Goal: Task Accomplishment & Management: Manage account settings

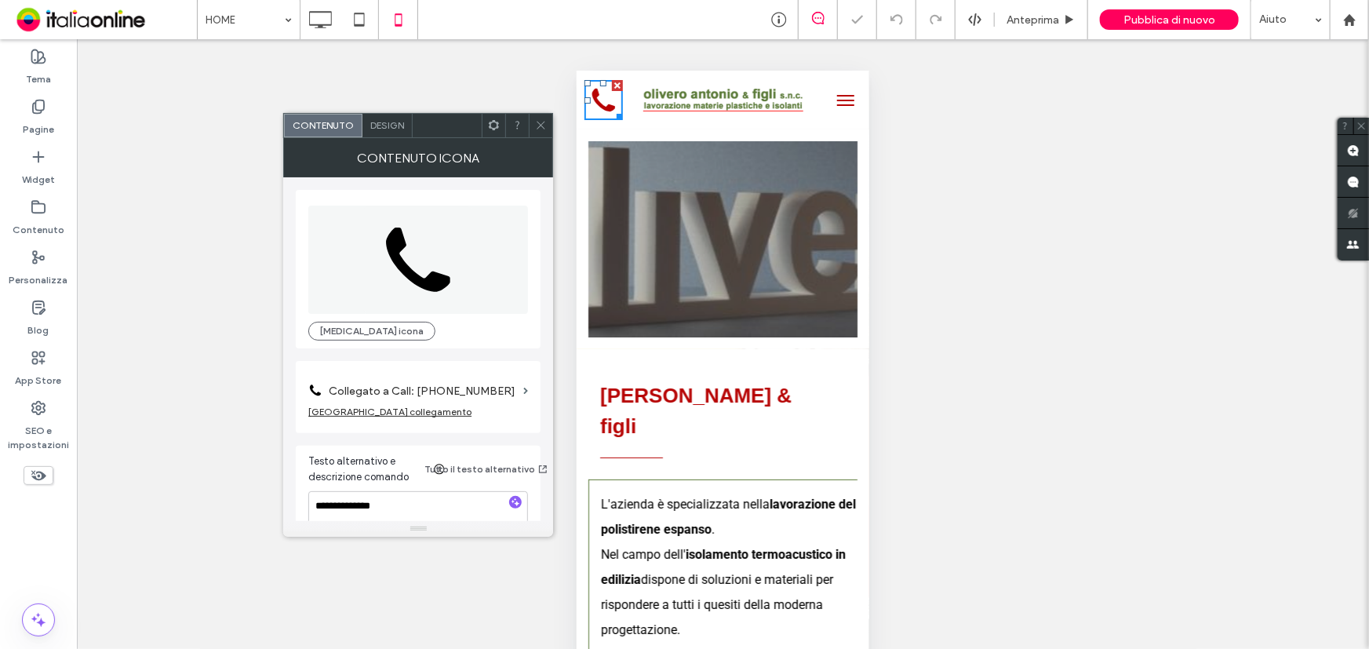
click at [544, 121] on icon at bounding box center [541, 125] width 12 height 12
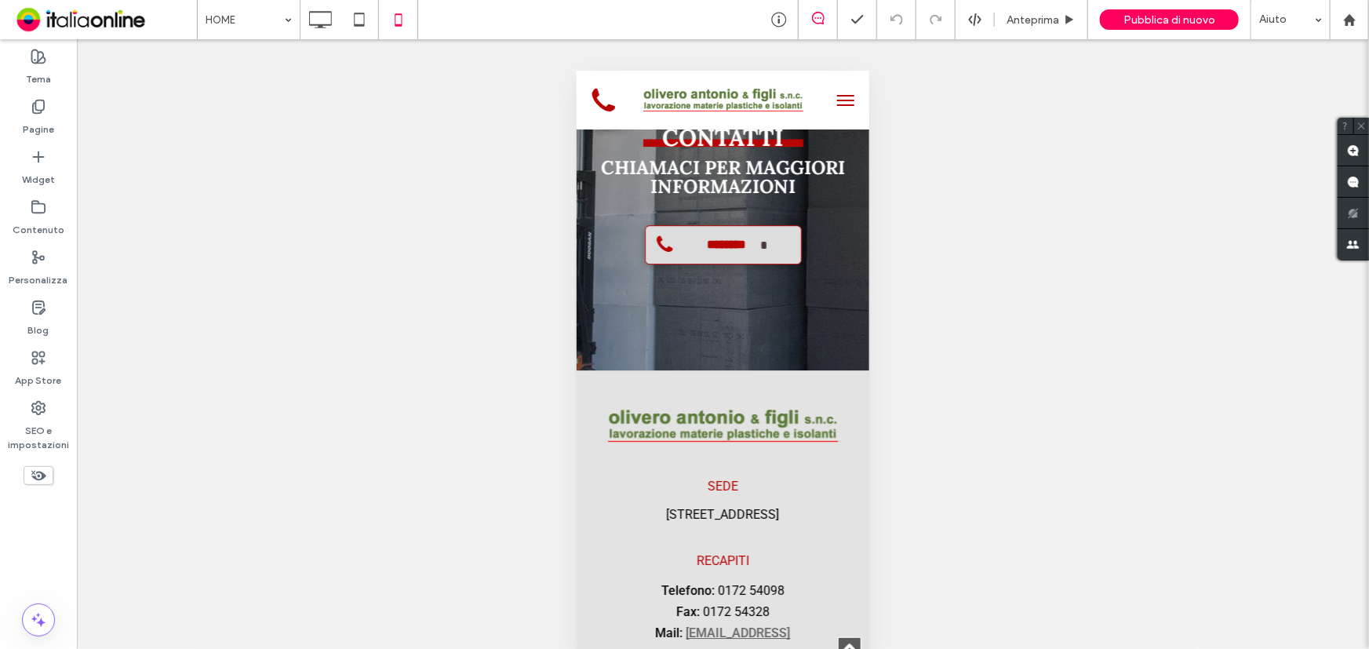
scroll to position [5447, 0]
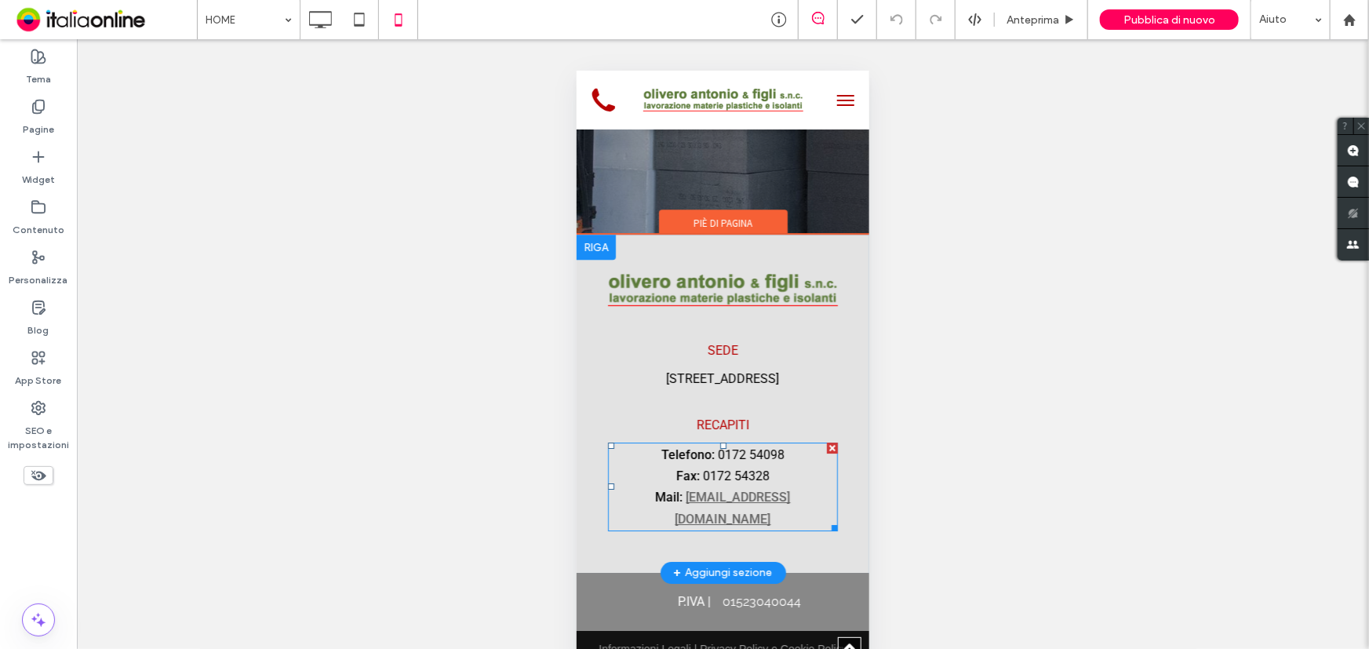
click at [766, 446] on span "0172 54098" at bounding box center [750, 453] width 67 height 15
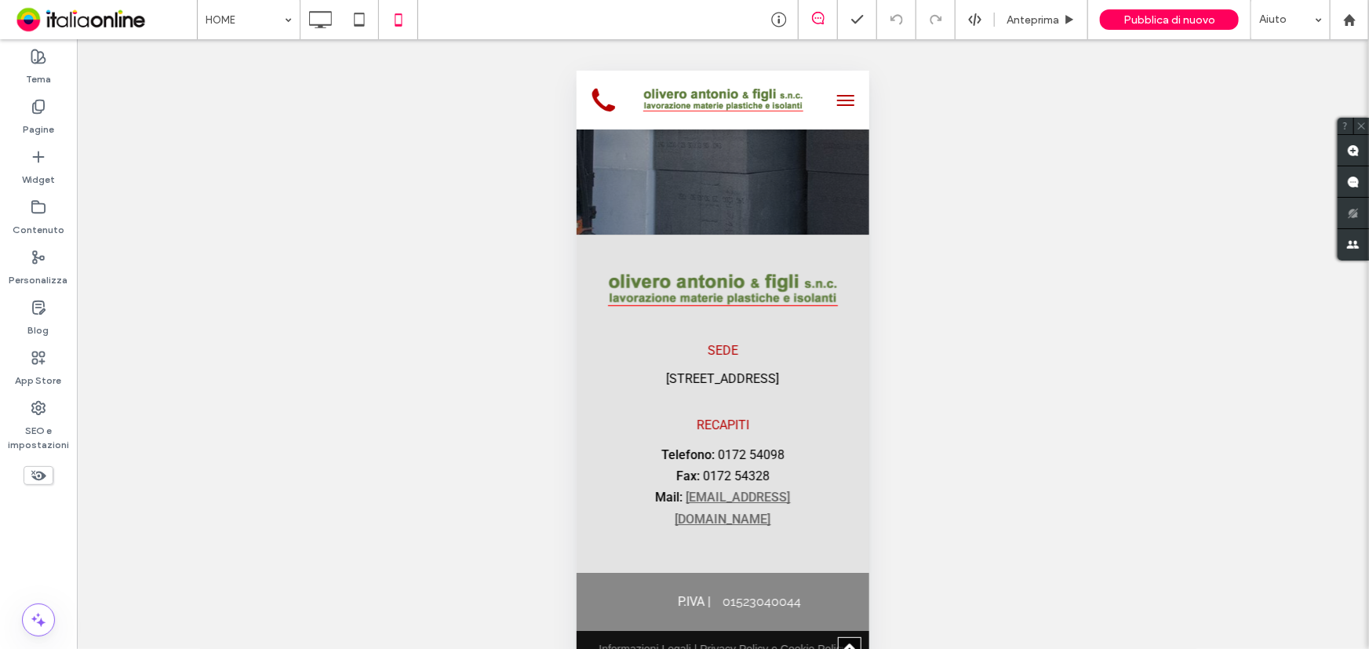
type input "******"
type input "**"
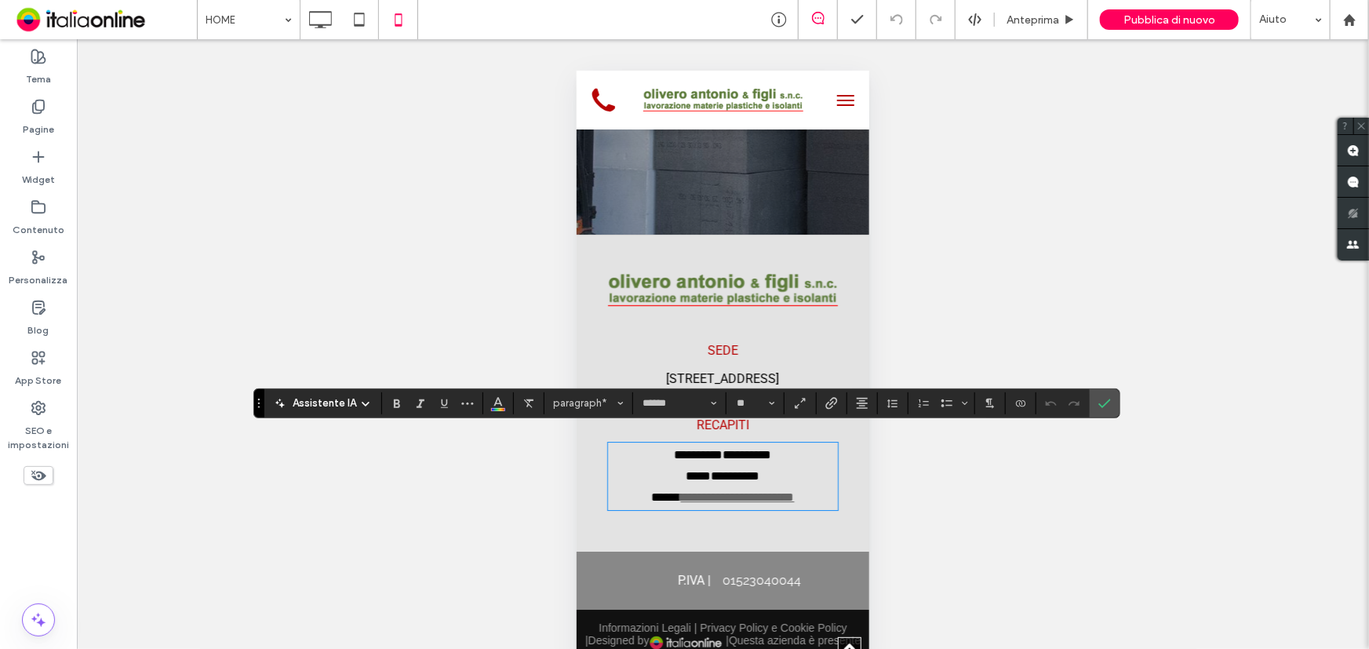
click at [771, 448] on span "**********" at bounding box center [747, 454] width 49 height 12
drag, startPoint x: 789, startPoint y: 439, endPoint x: 705, endPoint y: 437, distance: 84.0
click at [705, 443] on p "**********" at bounding box center [722, 453] width 230 height 21
copy p "**********"
drag, startPoint x: 1112, startPoint y: 406, endPoint x: 1003, endPoint y: 315, distance: 142.6
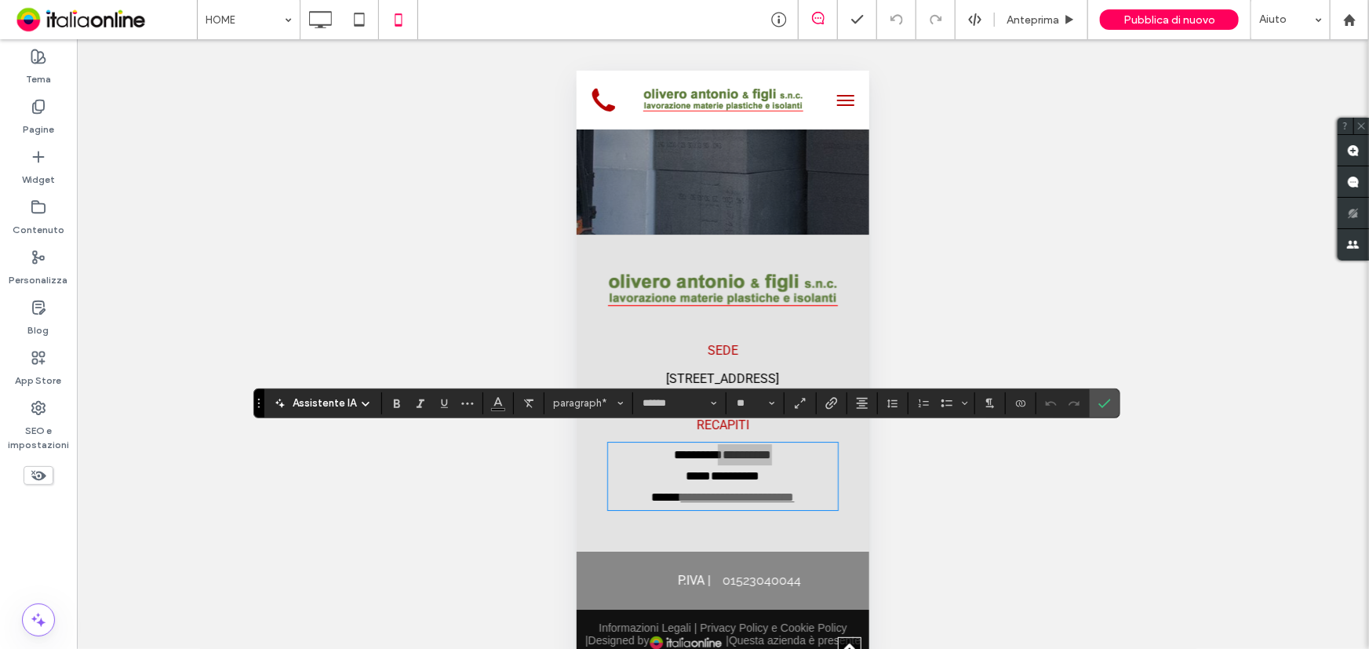
click at [1112, 406] on label "Conferma" at bounding box center [1105, 403] width 24 height 28
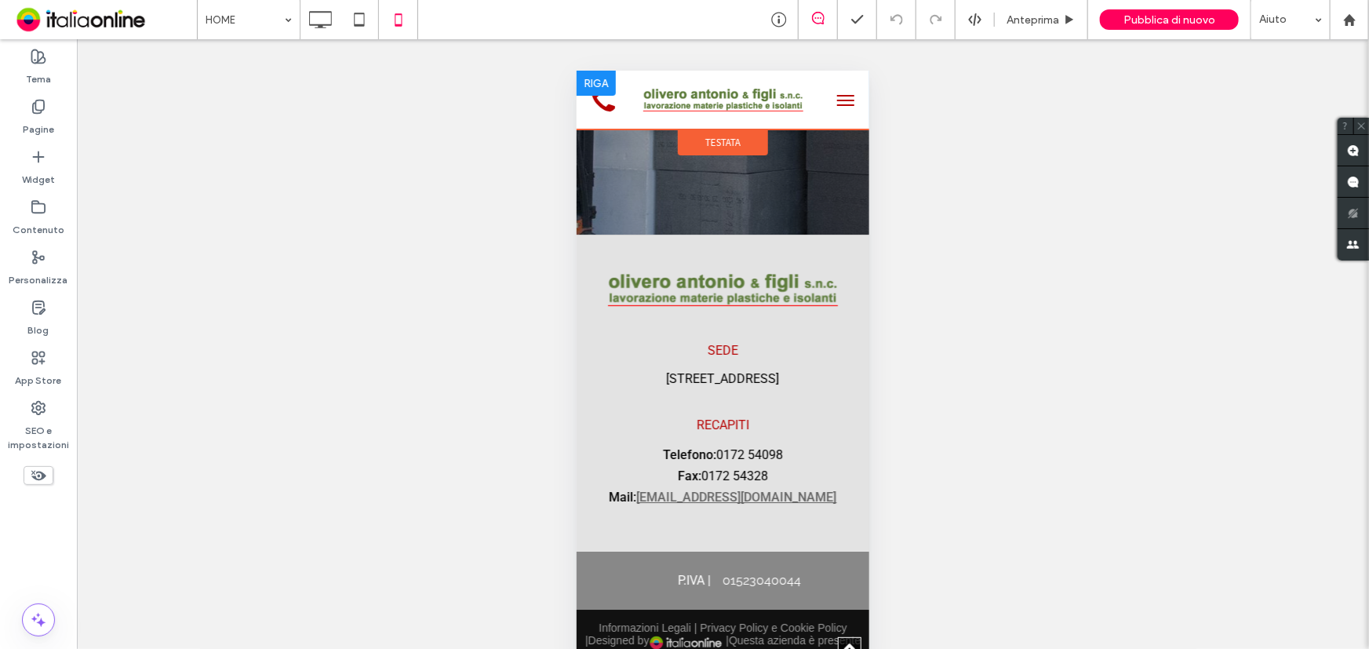
click at [583, 91] on div at bounding box center [595, 82] width 39 height 25
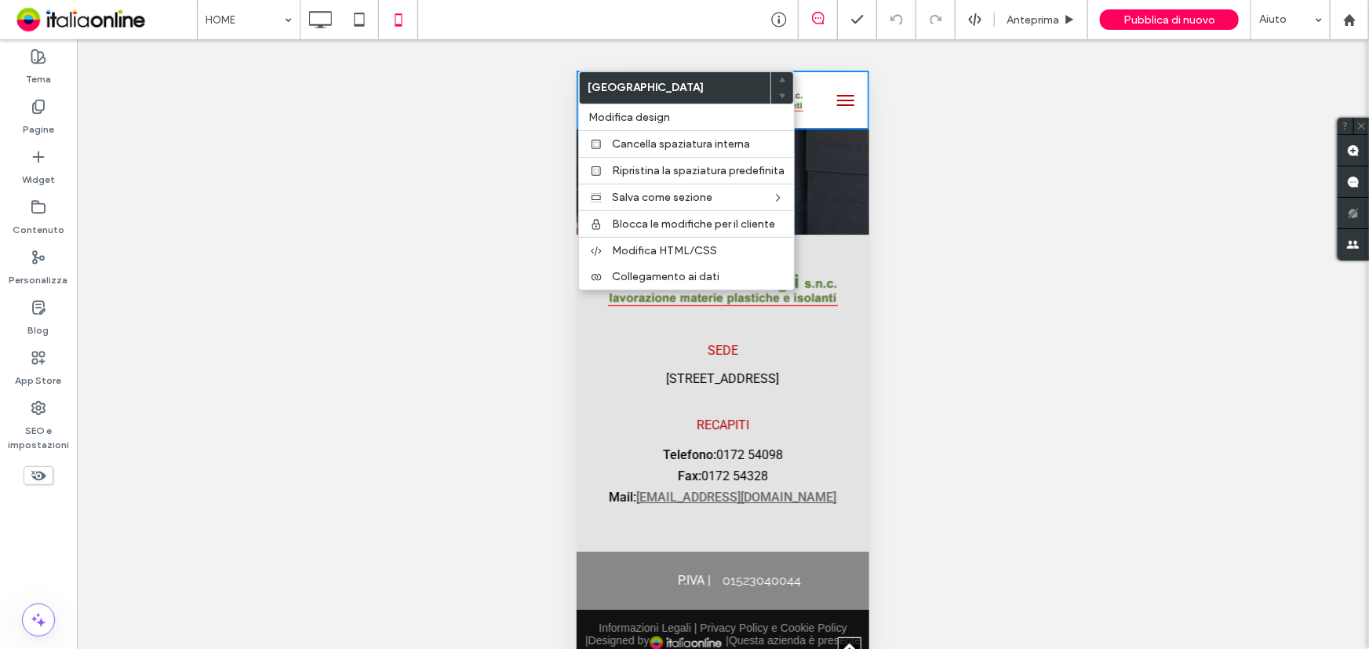
drag, startPoint x: 963, startPoint y: 183, endPoint x: 949, endPoint y: 181, distance: 14.2
click at [963, 183] on div "Mostrare? Sì Mostrare? Sì" at bounding box center [723, 363] width 1292 height 649
click at [497, 134] on div "Mostrare? Sì Mostrare? Sì" at bounding box center [723, 363] width 1292 height 649
click at [768, 367] on div "Via Torino, 177/B - 12048 SOMMARIVA DEL BOSCO (CN)" at bounding box center [722, 378] width 217 height 22
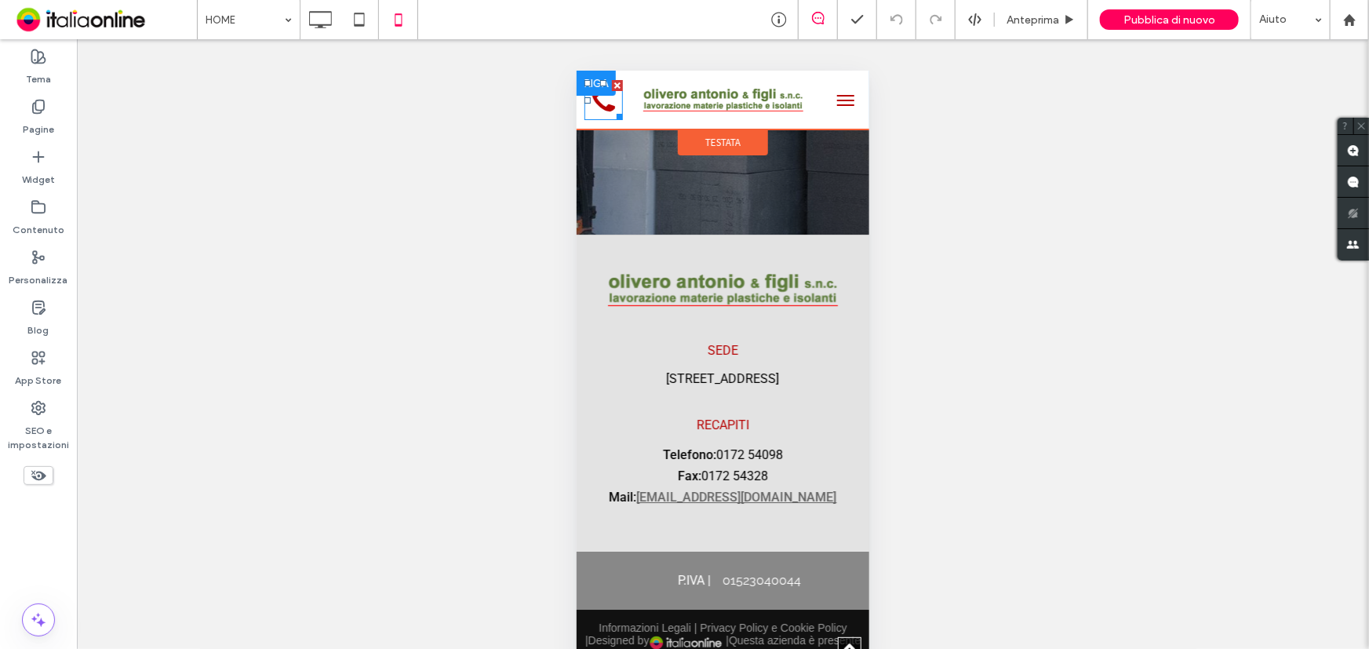
click at [592, 115] on icon "icona telefono" at bounding box center [603, 99] width 38 height 40
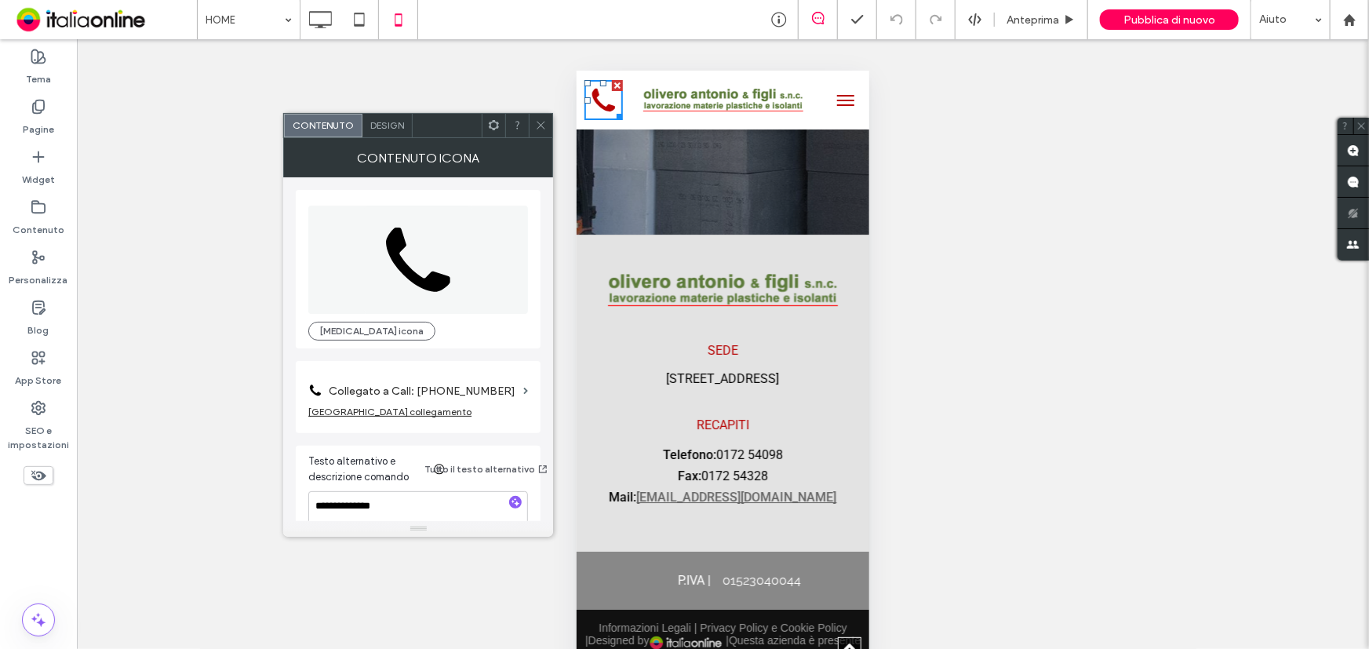
click at [380, 388] on label "Collegato a Call: 555-555-5555" at bounding box center [423, 391] width 188 height 29
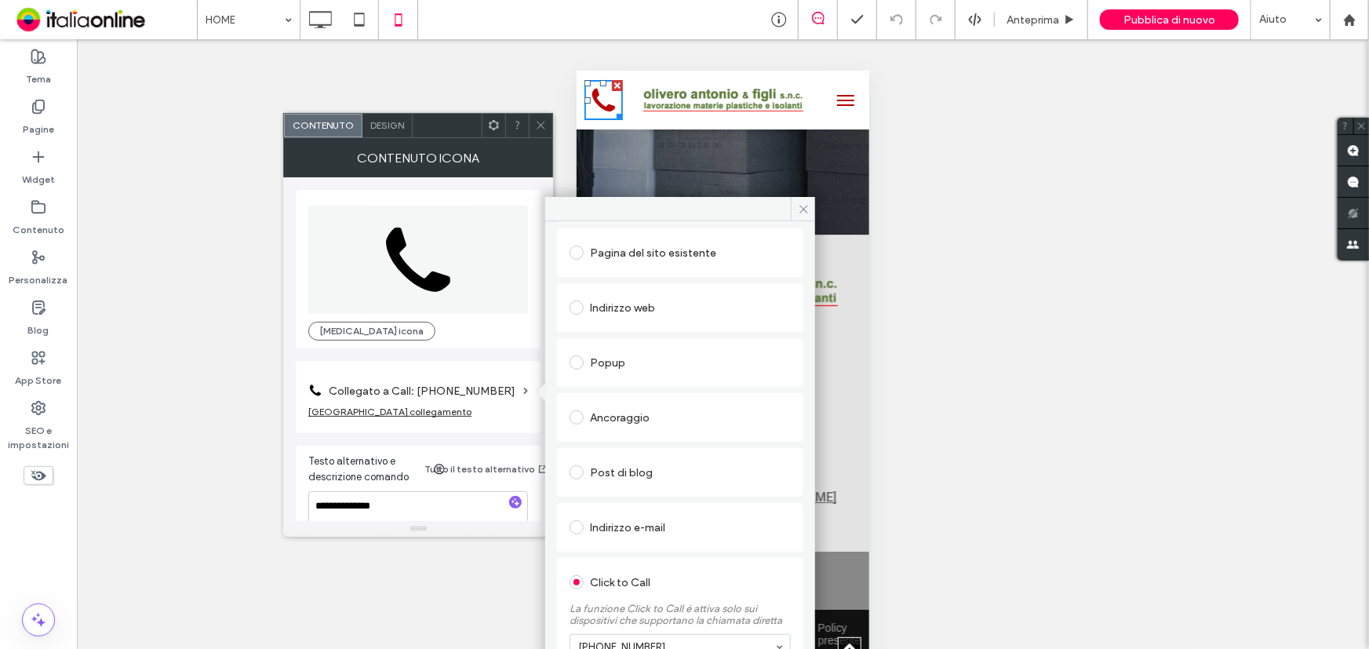
scroll to position [190, 0]
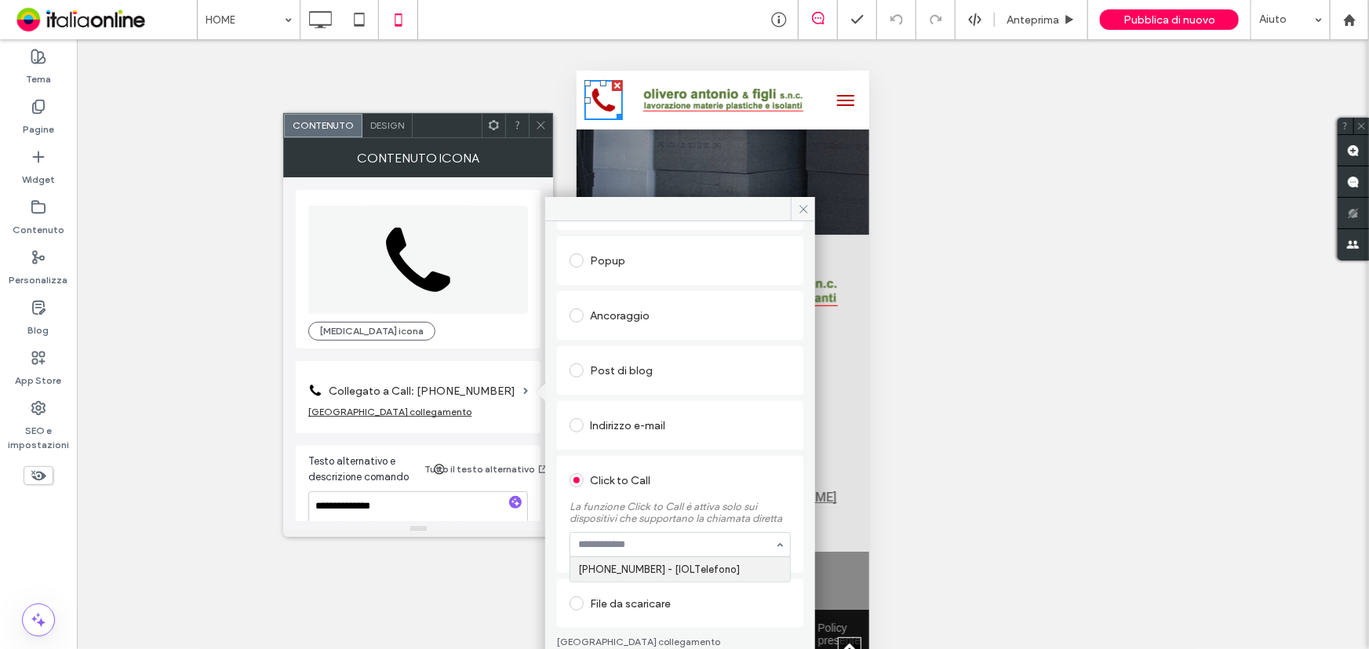
paste input "**********"
type input "**********"
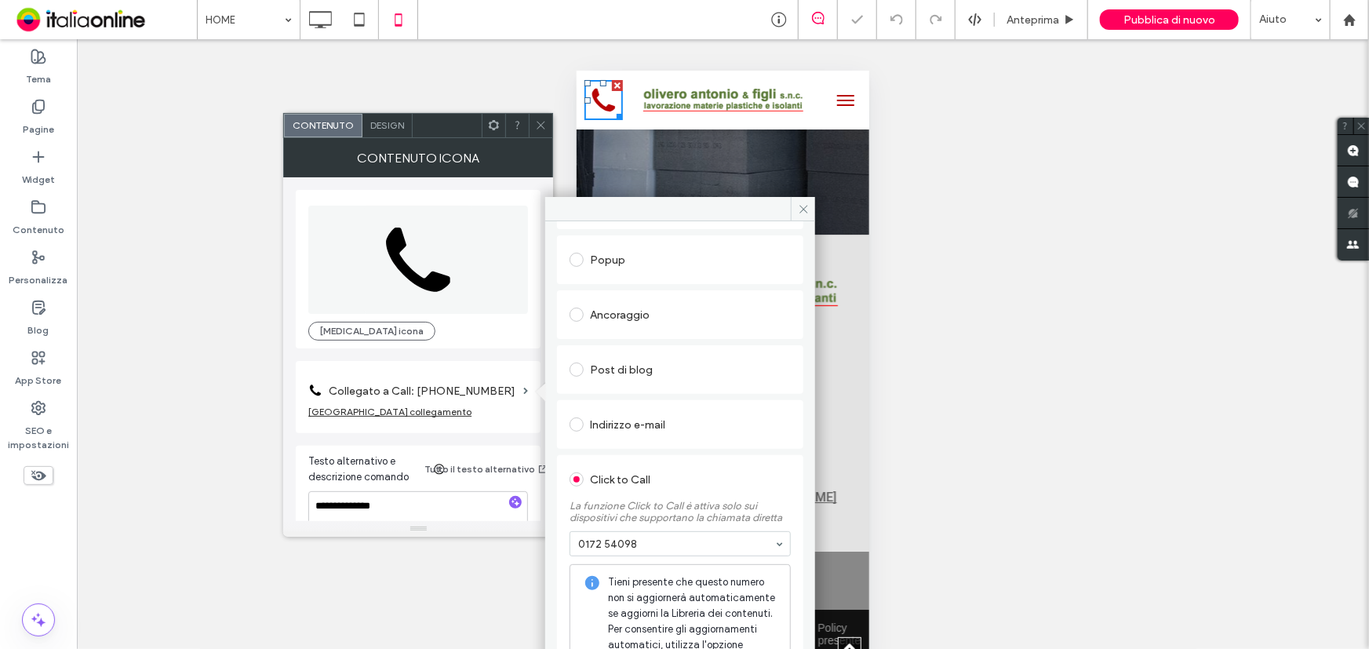
click at [759, 588] on div "Pagina del sito esistente Indirizzo web Popup Ancoraggio Post di blog Indirizzo…" at bounding box center [680, 434] width 246 height 625
click at [545, 118] on span at bounding box center [541, 126] width 12 height 24
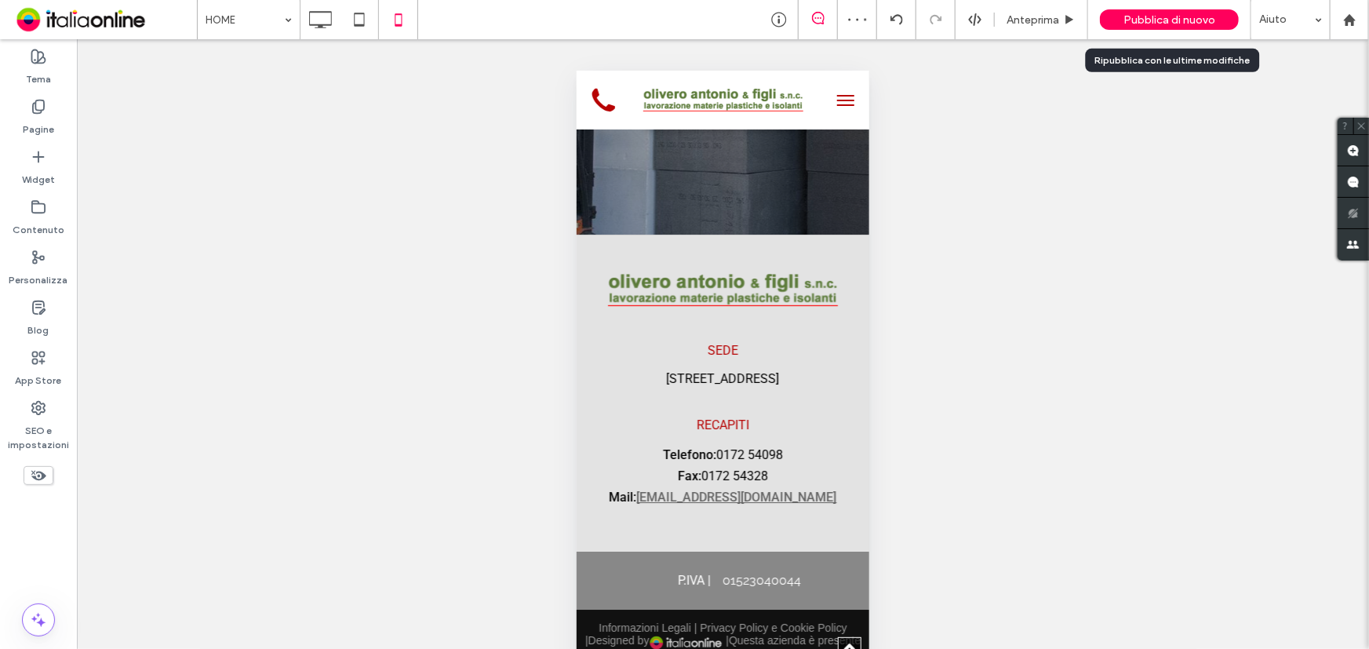
click at [1129, 23] on span "Pubblica di nuovo" at bounding box center [1169, 19] width 92 height 13
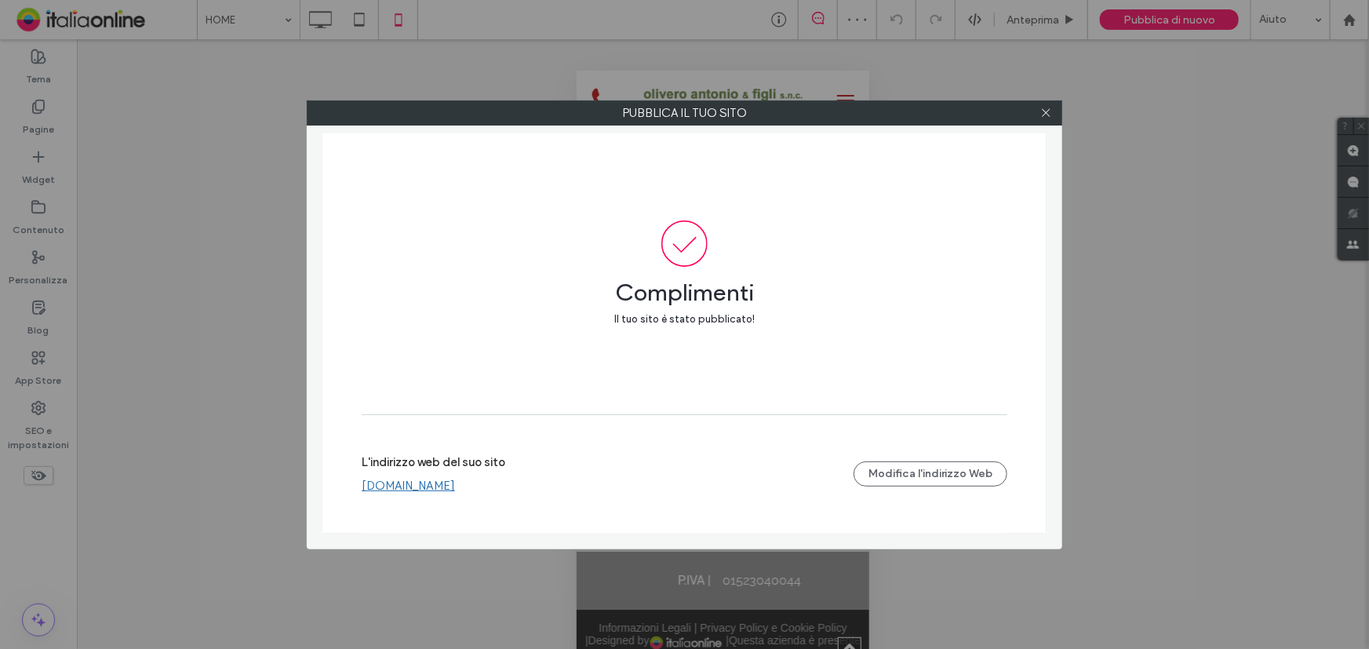
click at [442, 490] on link "www.oliveroisolanti.it" at bounding box center [408, 486] width 93 height 14
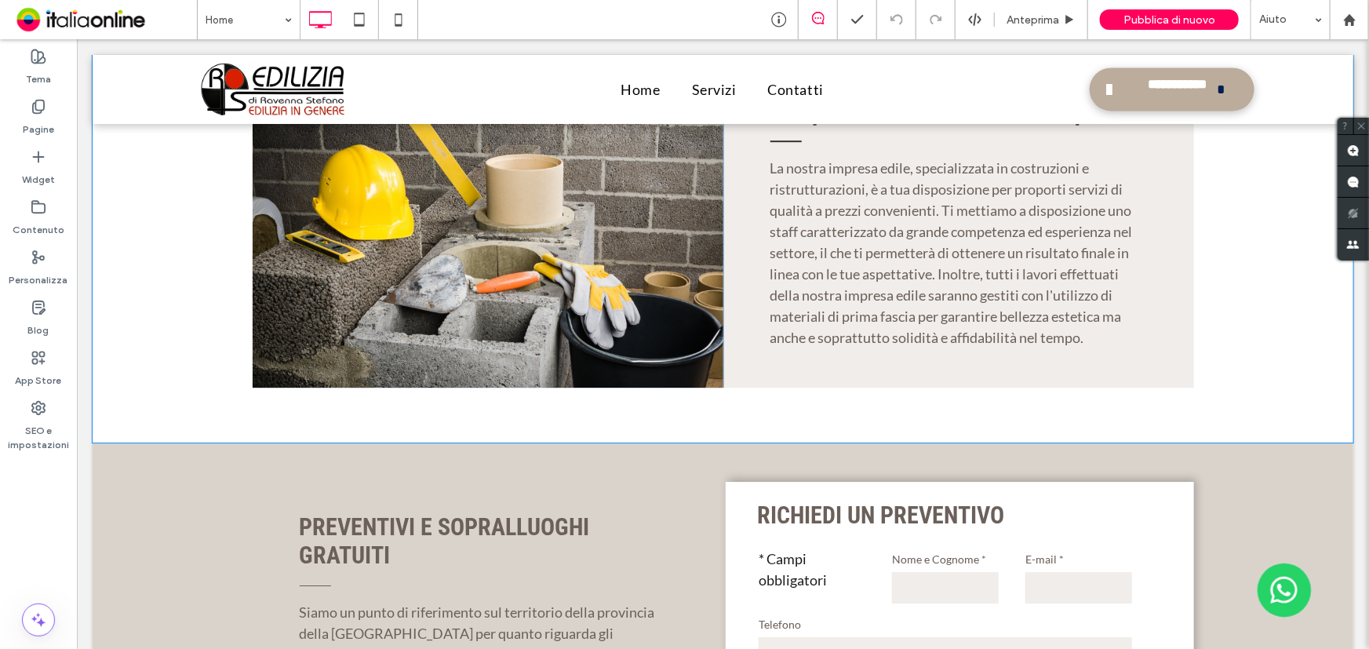
scroll to position [2211, 0]
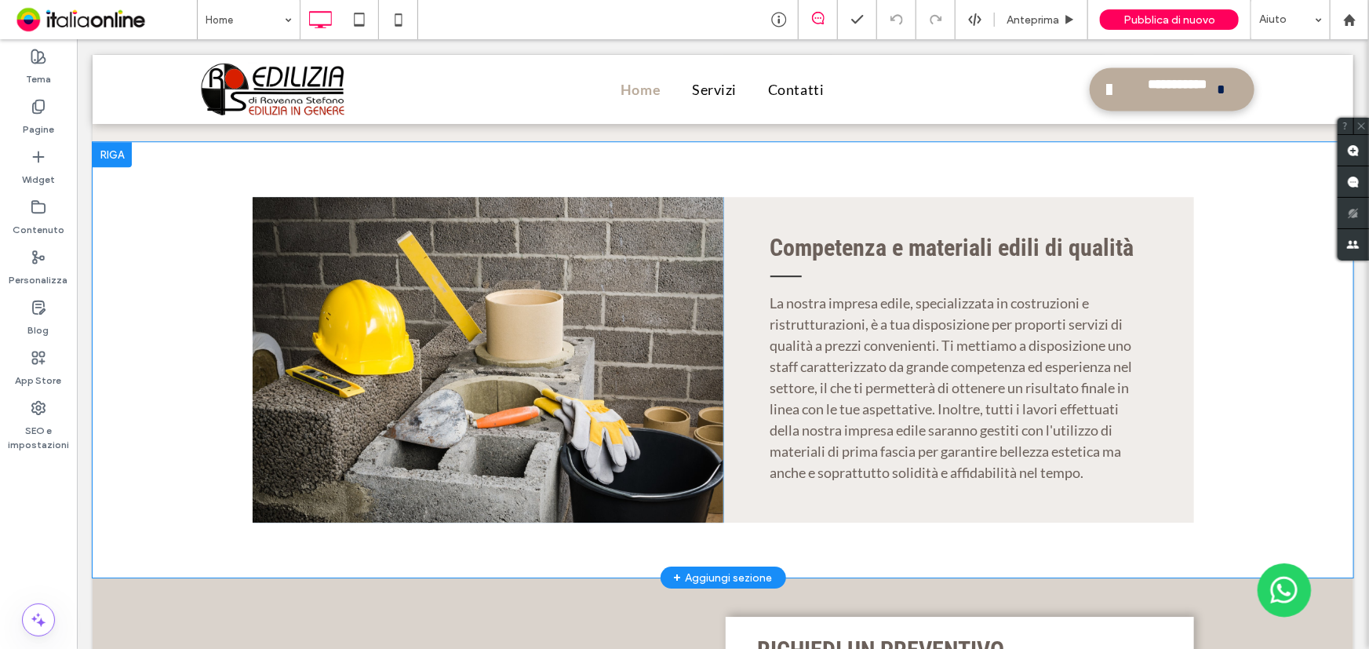
click at [111, 141] on div at bounding box center [111, 153] width 39 height 25
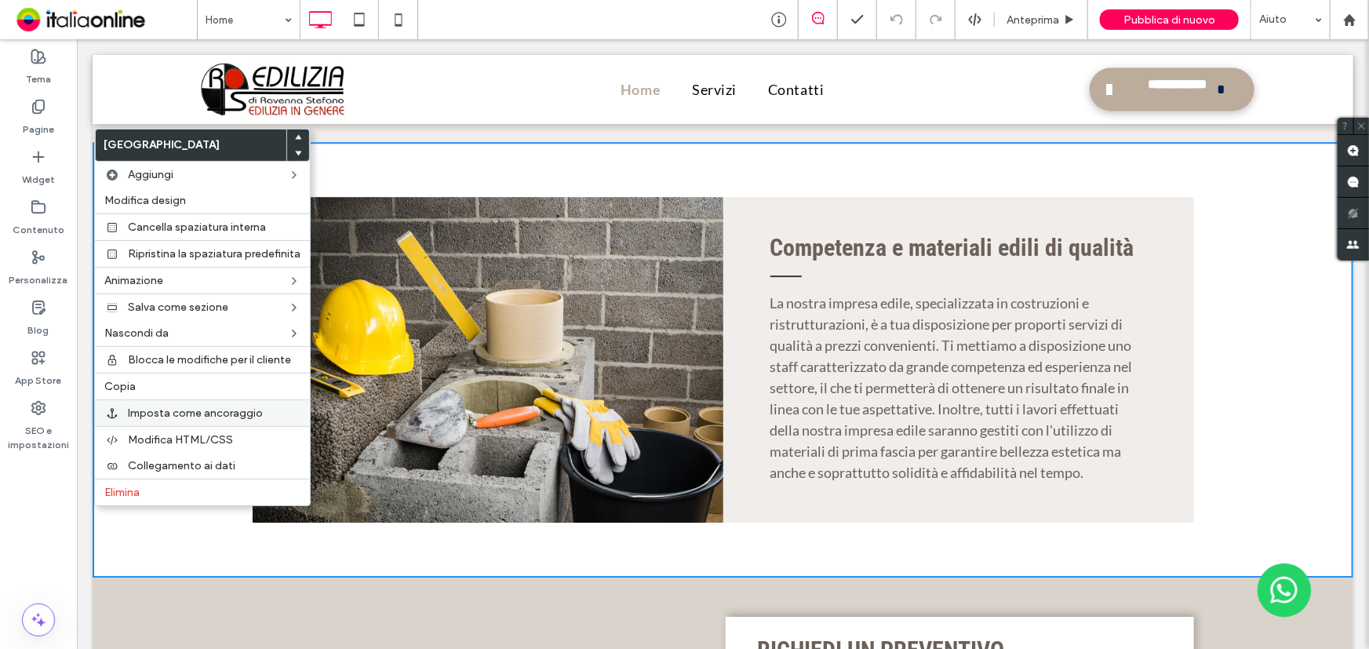
drag, startPoint x: 177, startPoint y: 391, endPoint x: 271, endPoint y: 406, distance: 96.0
click at [177, 391] on label "Copia" at bounding box center [202, 386] width 196 height 13
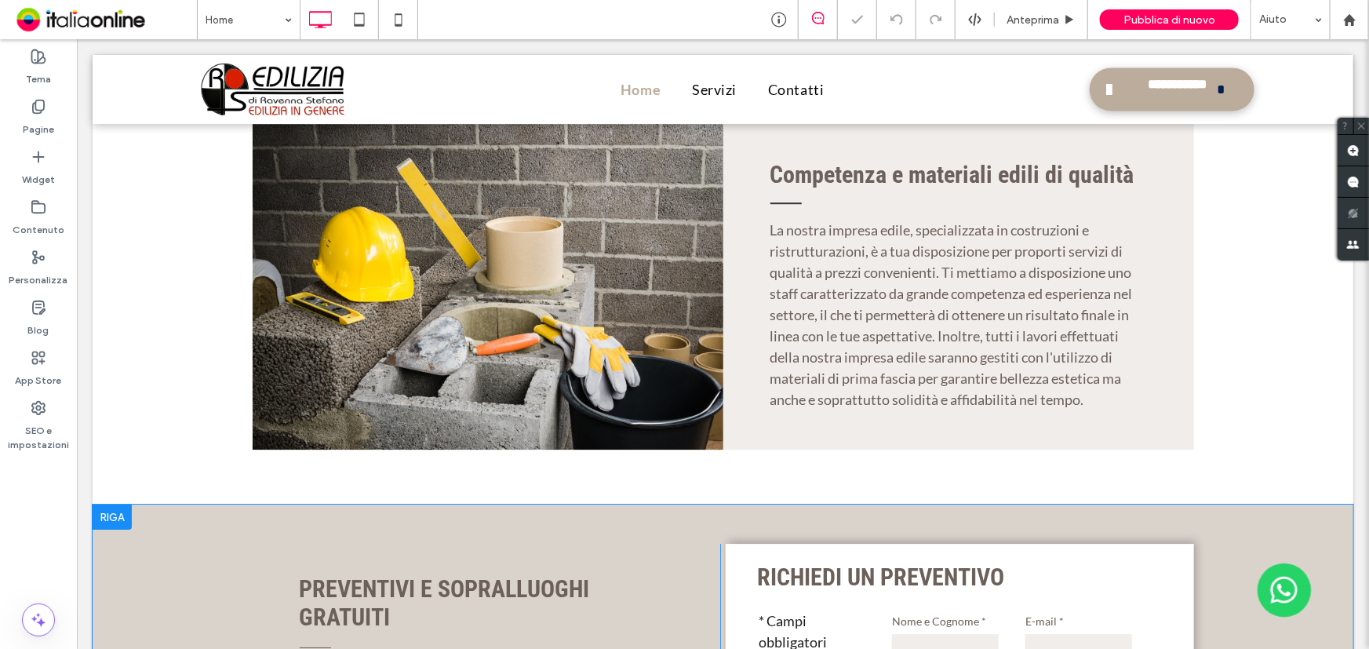
scroll to position [2353, 0]
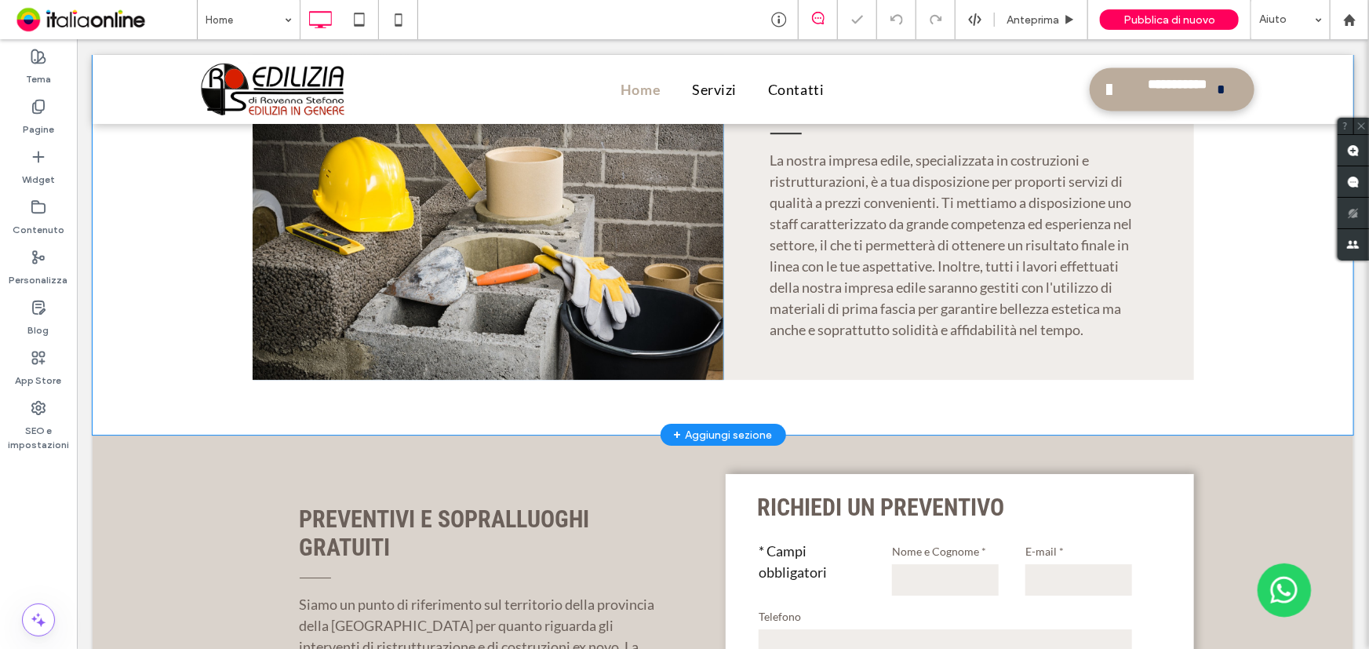
click at [735, 425] on div "+ Aggiungi sezione" at bounding box center [722, 433] width 99 height 17
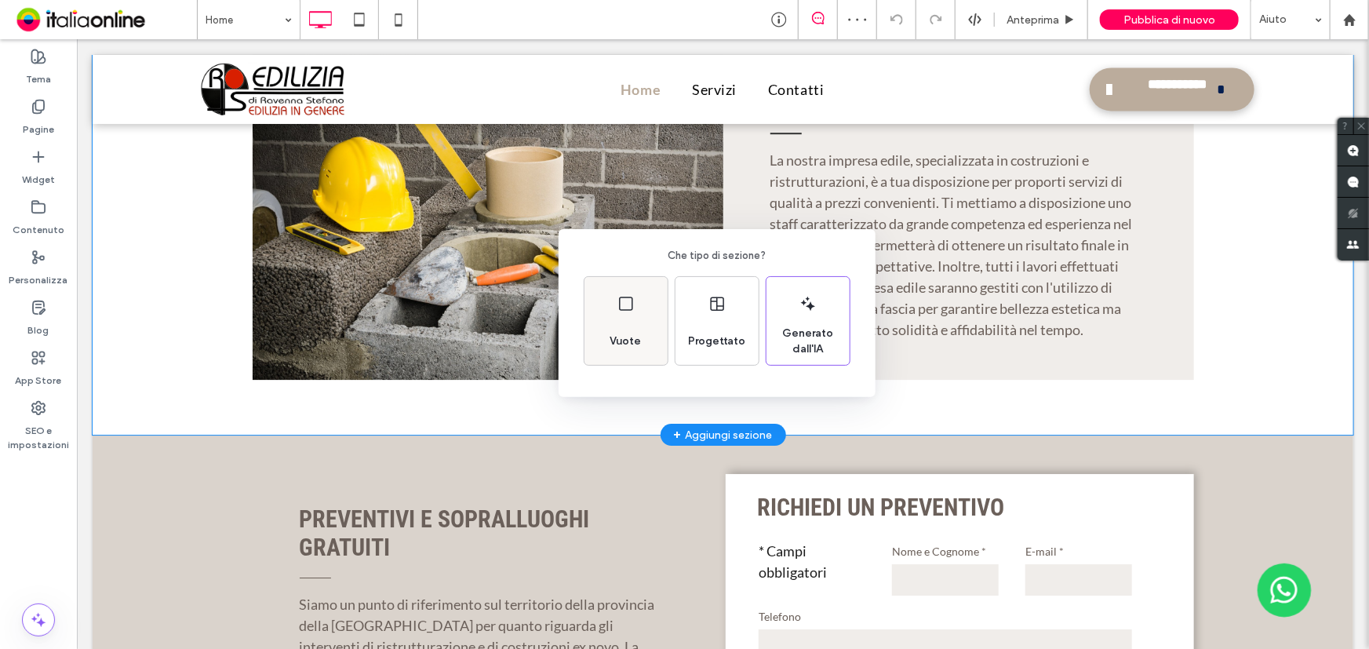
click at [631, 321] on div "Vuote" at bounding box center [625, 321] width 83 height 88
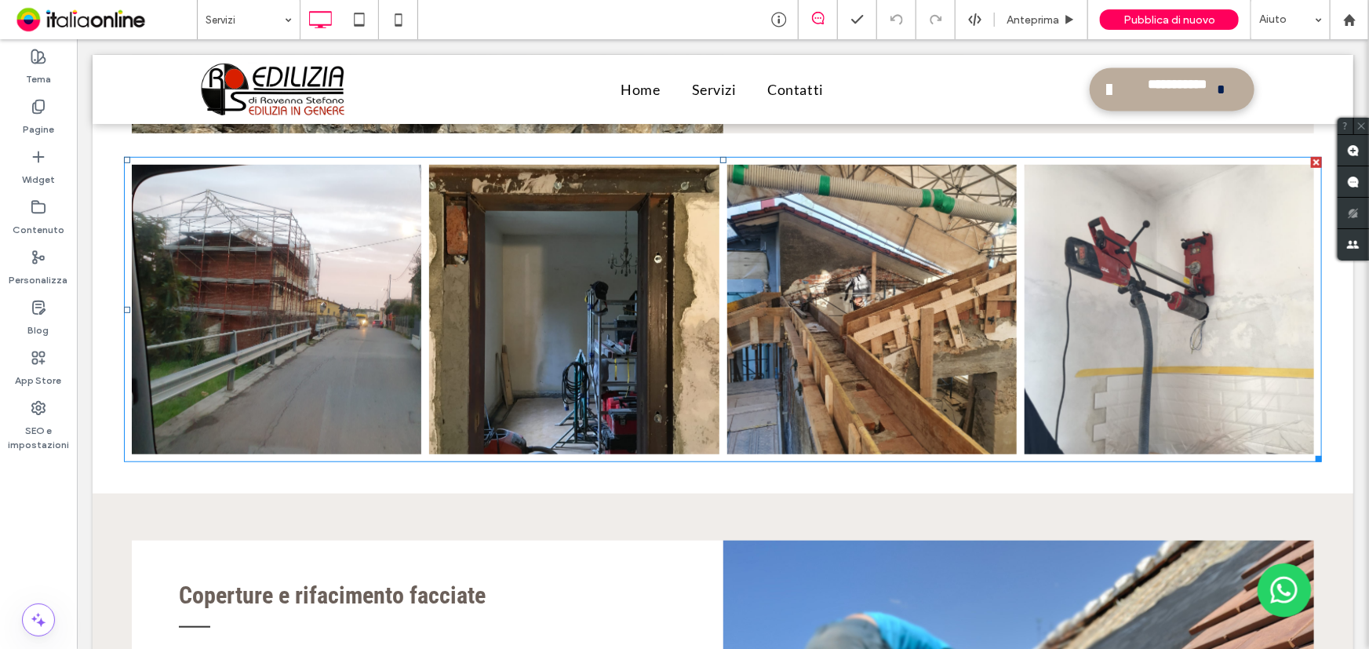
scroll to position [3637, 0]
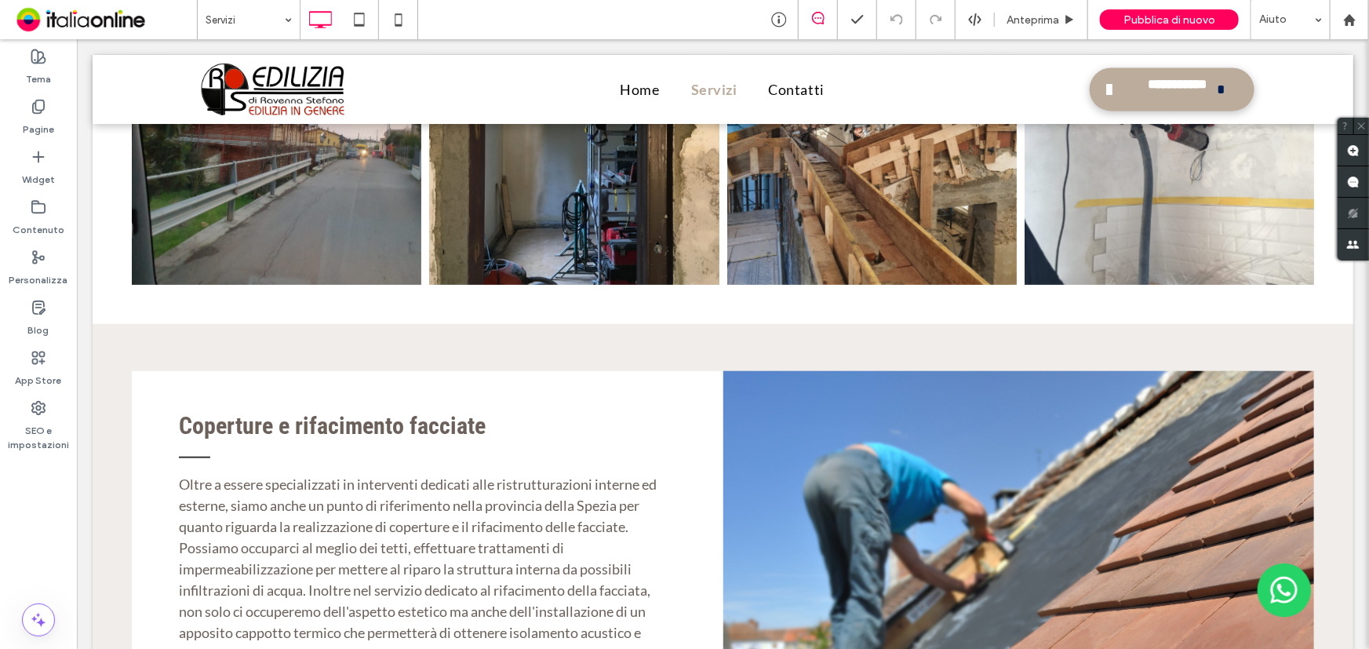
click at [260, 23] on input at bounding box center [245, 19] width 78 height 39
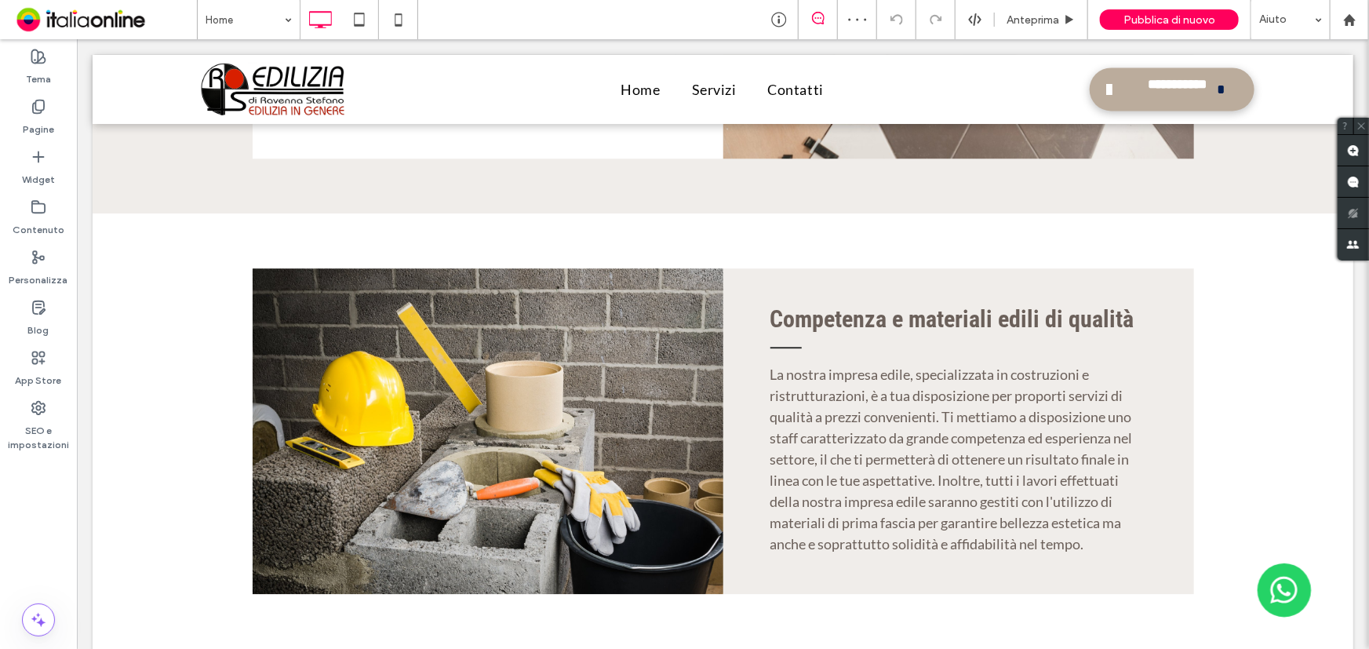
scroll to position [2424, 0]
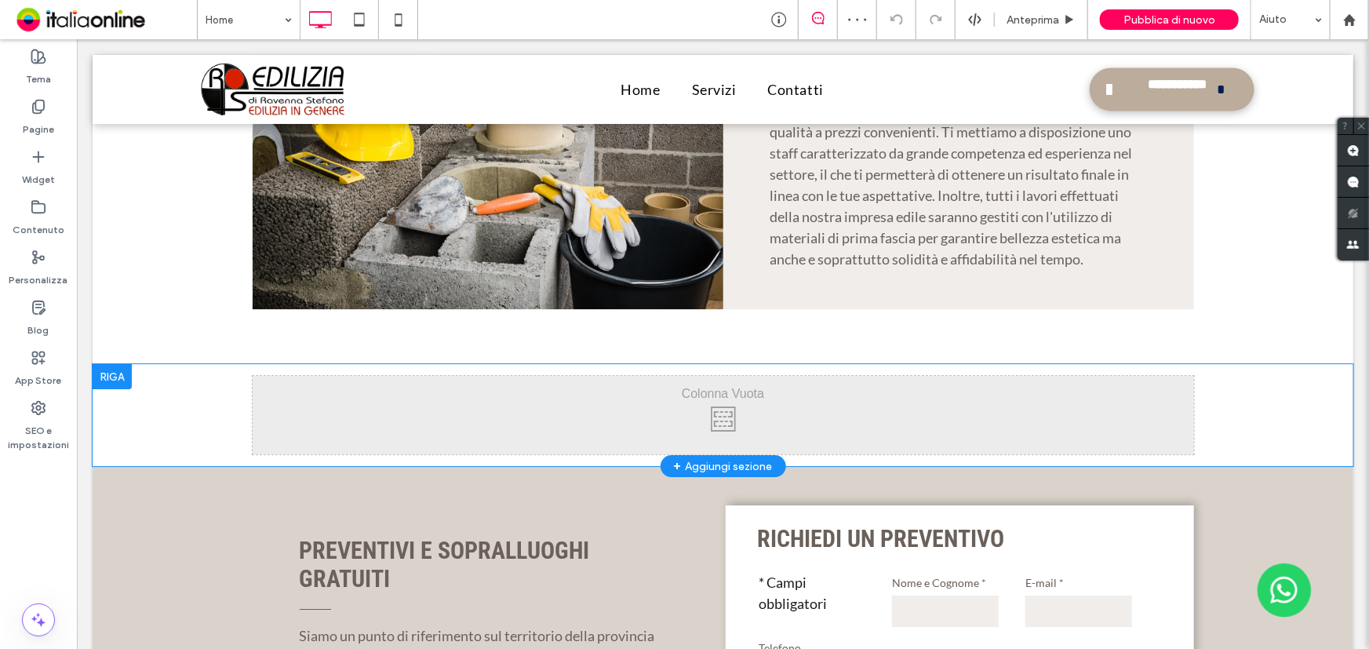
click at [112, 363] on div at bounding box center [111, 375] width 39 height 25
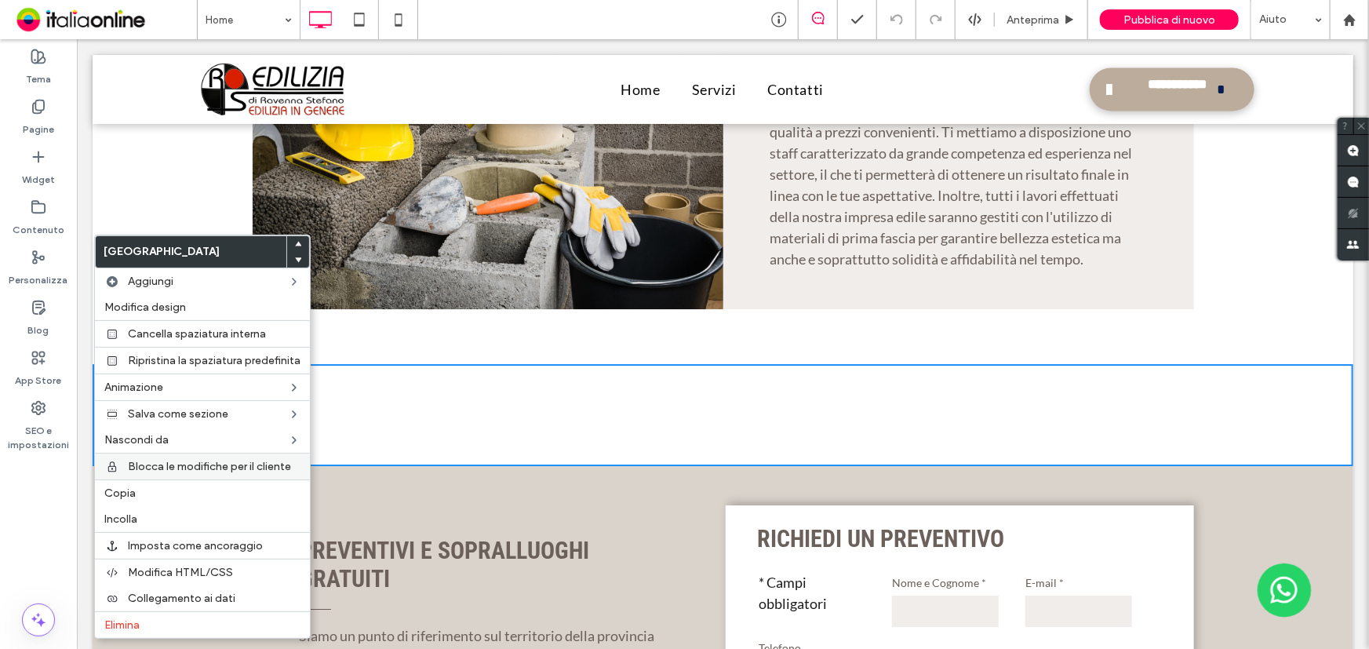
drag, startPoint x: 129, startPoint y: 626, endPoint x: 201, endPoint y: 471, distance: 170.2
click at [129, 626] on span "Elimina" at bounding box center [121, 624] width 35 height 13
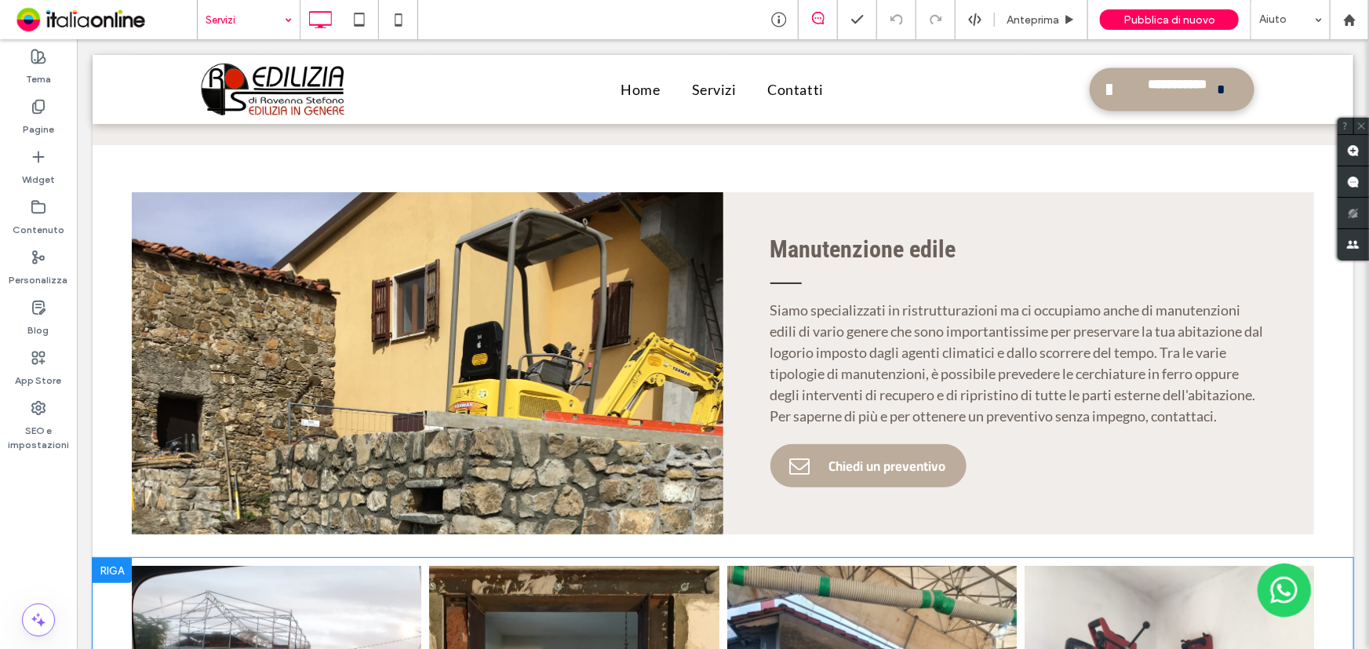
scroll to position [2852, 0]
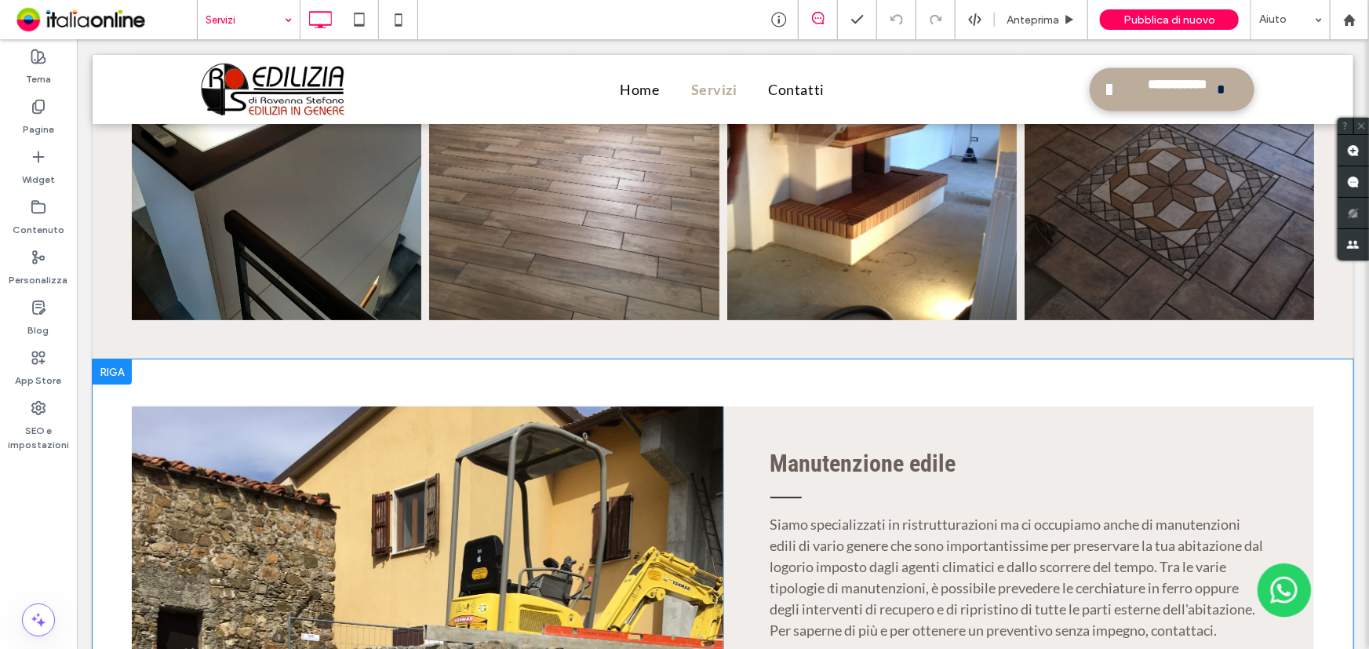
click at [118, 359] on div at bounding box center [111, 371] width 39 height 25
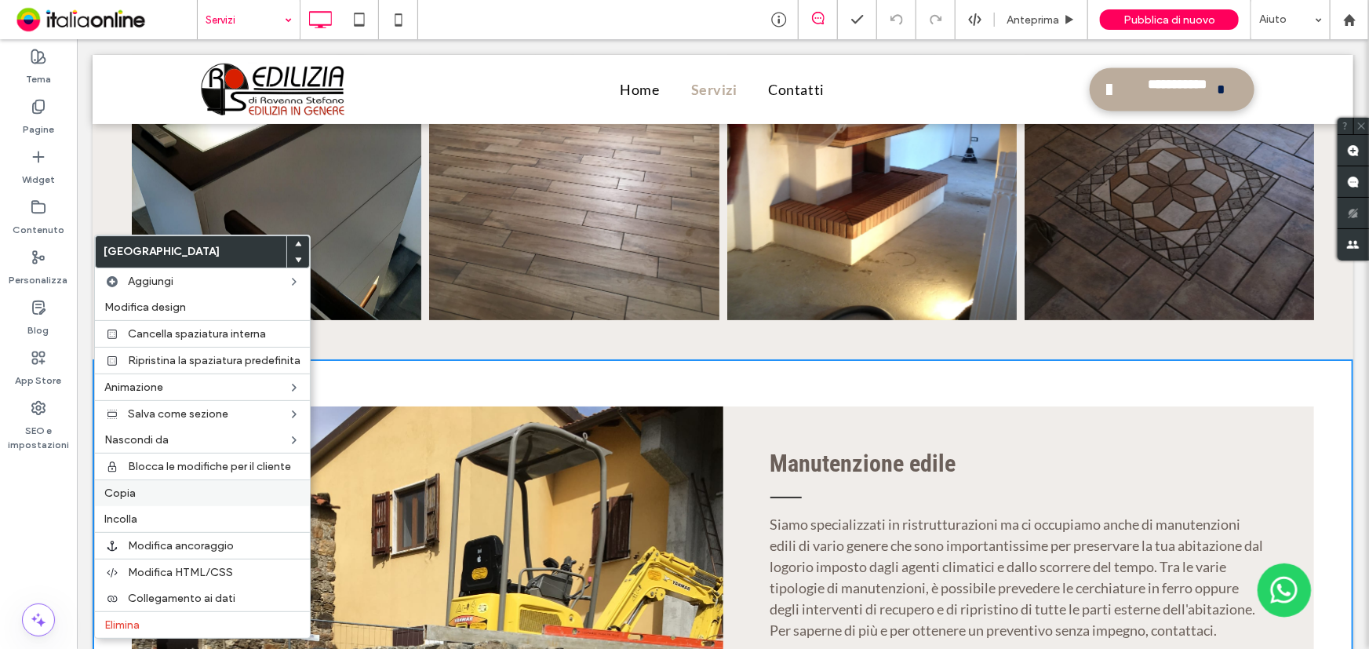
click at [146, 494] on label "Copia" at bounding box center [202, 492] width 196 height 13
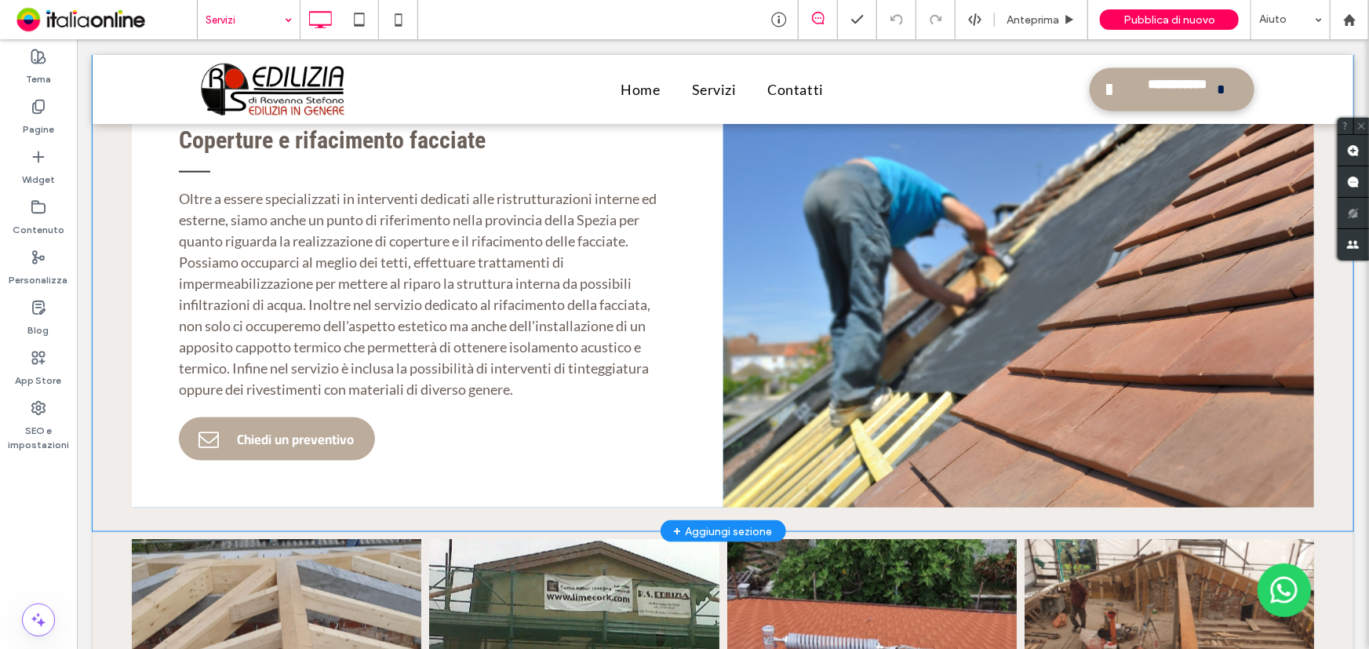
scroll to position [3637, 0]
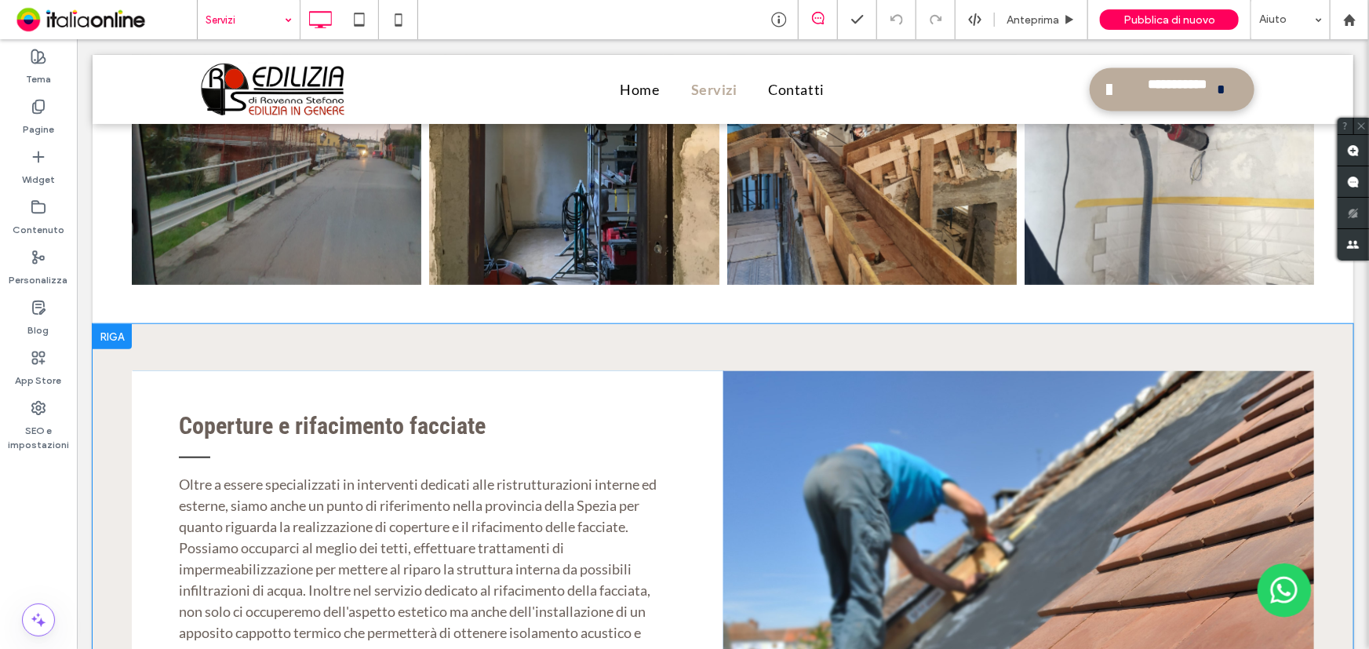
click at [114, 323] on div at bounding box center [111, 335] width 39 height 25
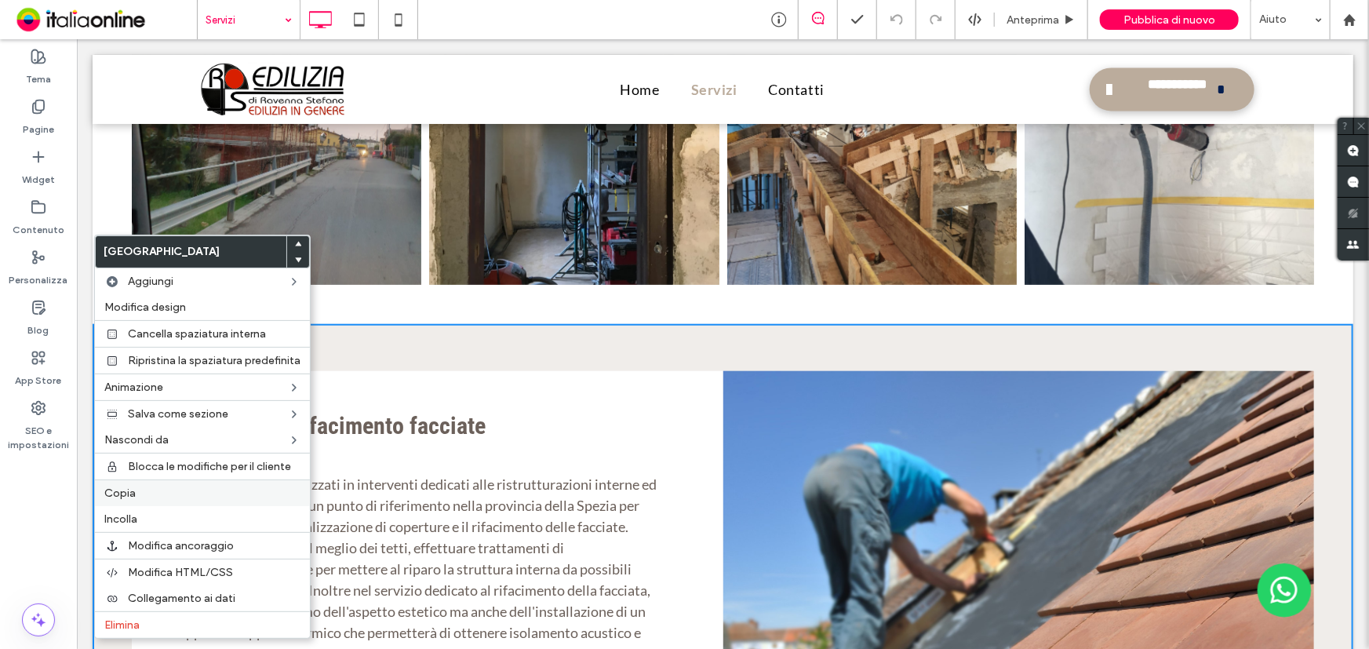
click at [142, 499] on label "Copia" at bounding box center [202, 492] width 196 height 13
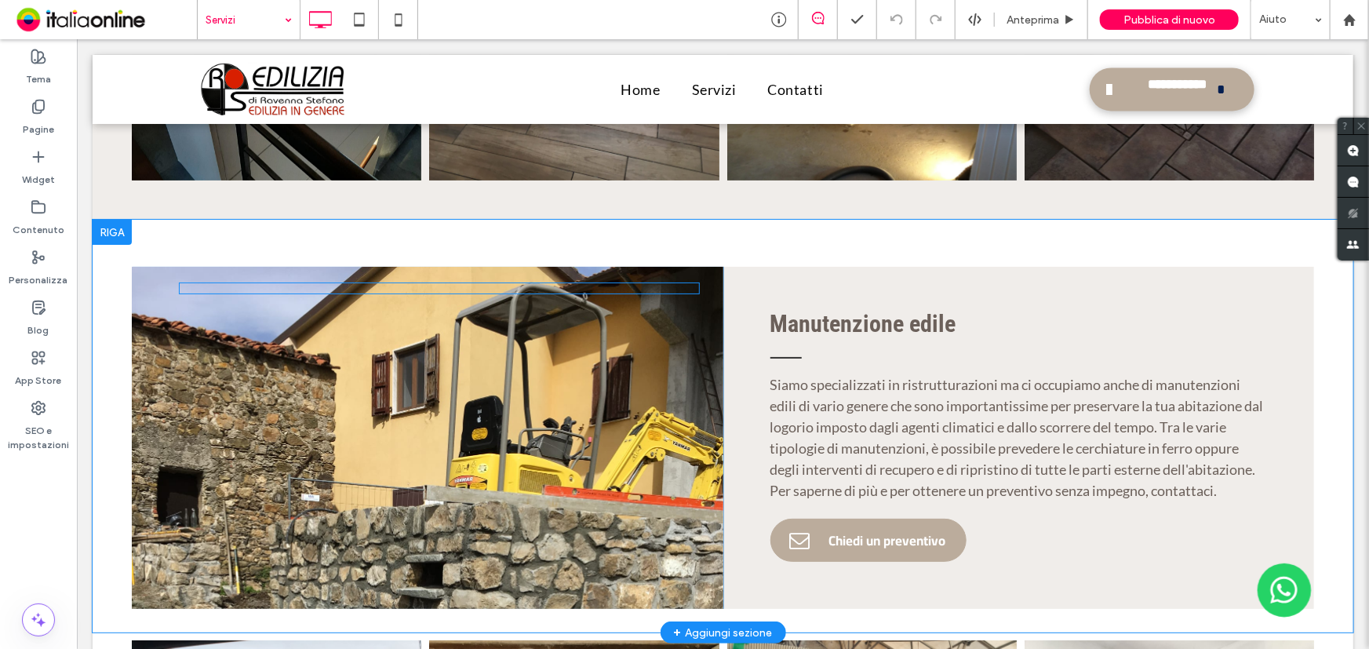
scroll to position [2924, 0]
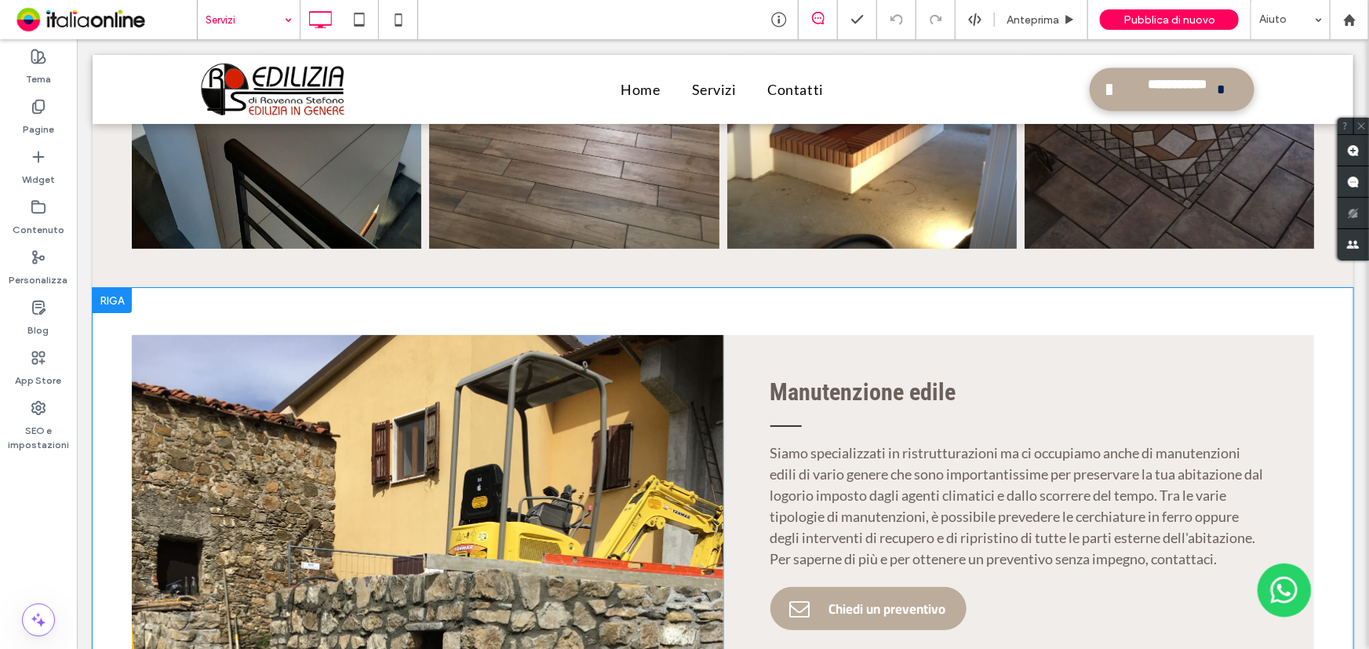
click at [114, 287] on div at bounding box center [111, 299] width 39 height 25
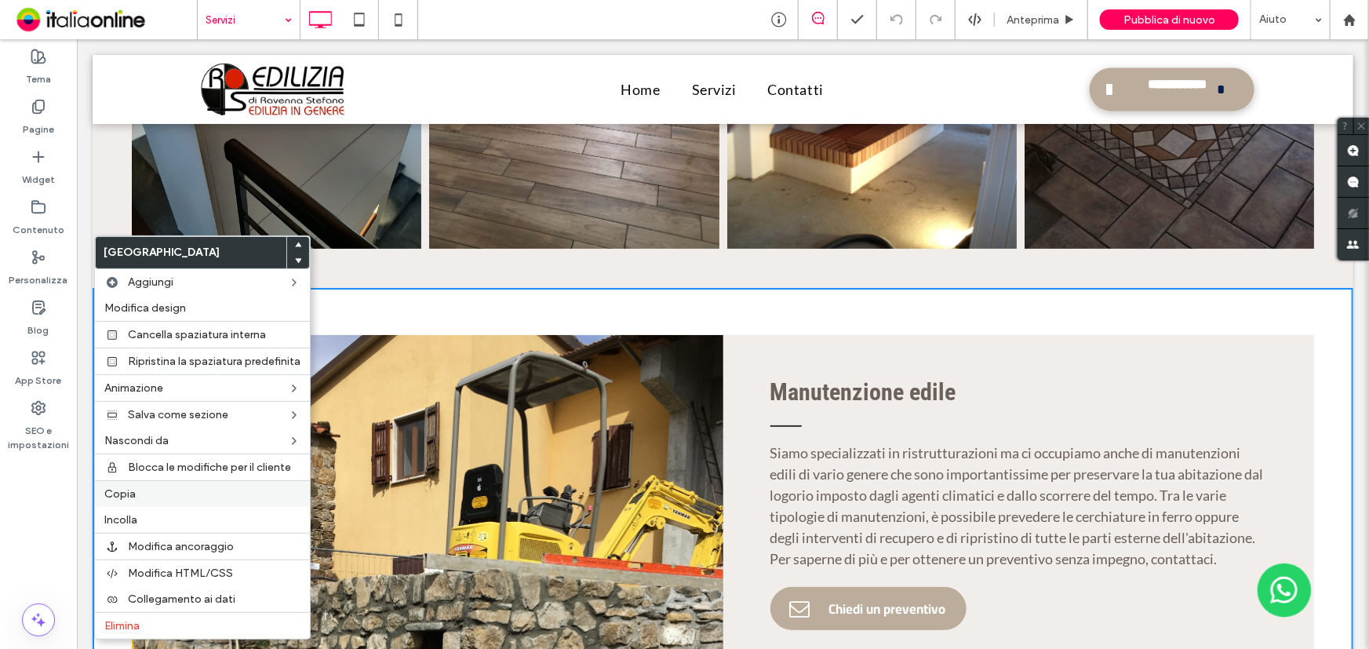
click at [147, 499] on label "Copia" at bounding box center [202, 493] width 196 height 13
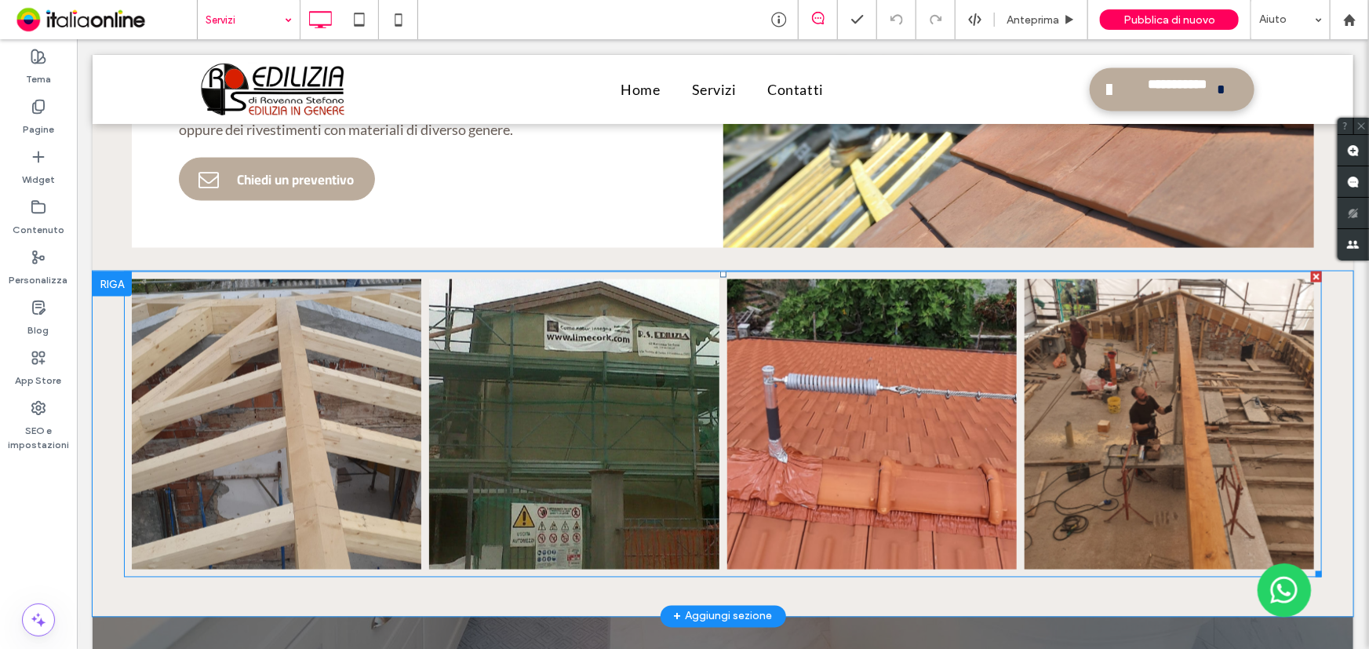
scroll to position [4207, 0]
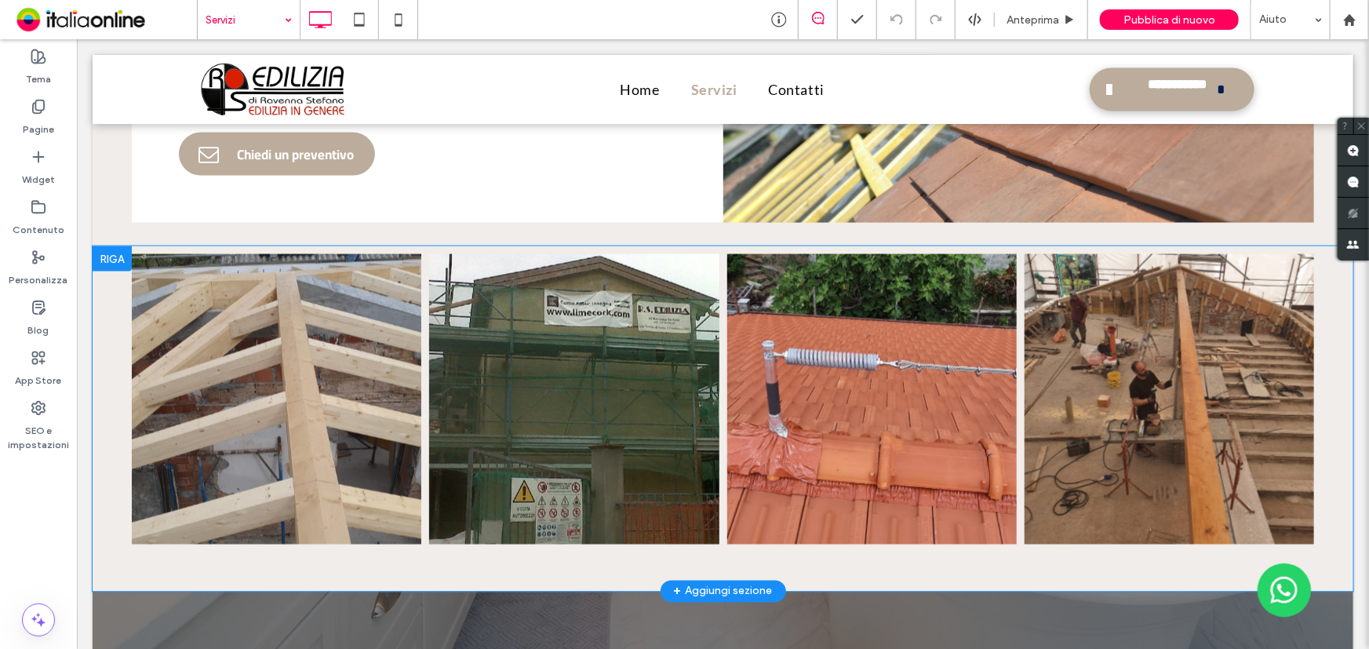
click at [745, 582] on div "+ Aggiungi sezione" at bounding box center [722, 590] width 99 height 17
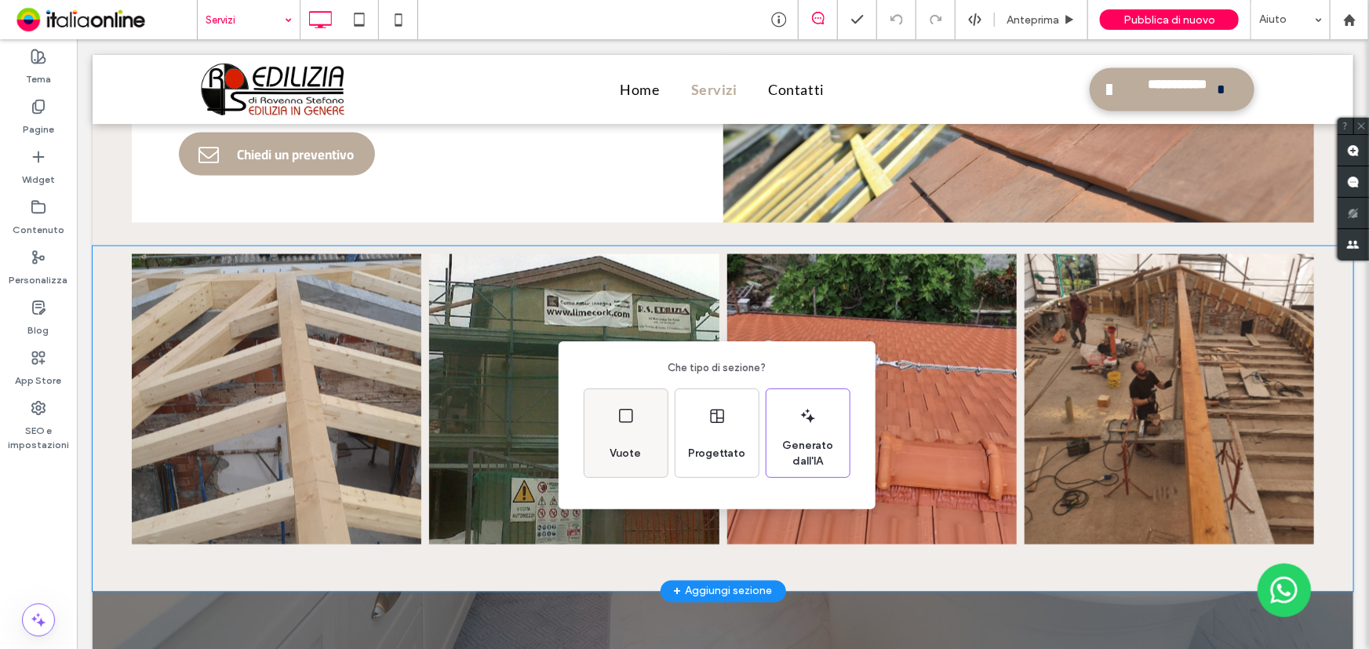
drag, startPoint x: 635, startPoint y: 421, endPoint x: 556, endPoint y: 381, distance: 88.8
click at [635, 421] on div "Vuote" at bounding box center [625, 433] width 83 height 88
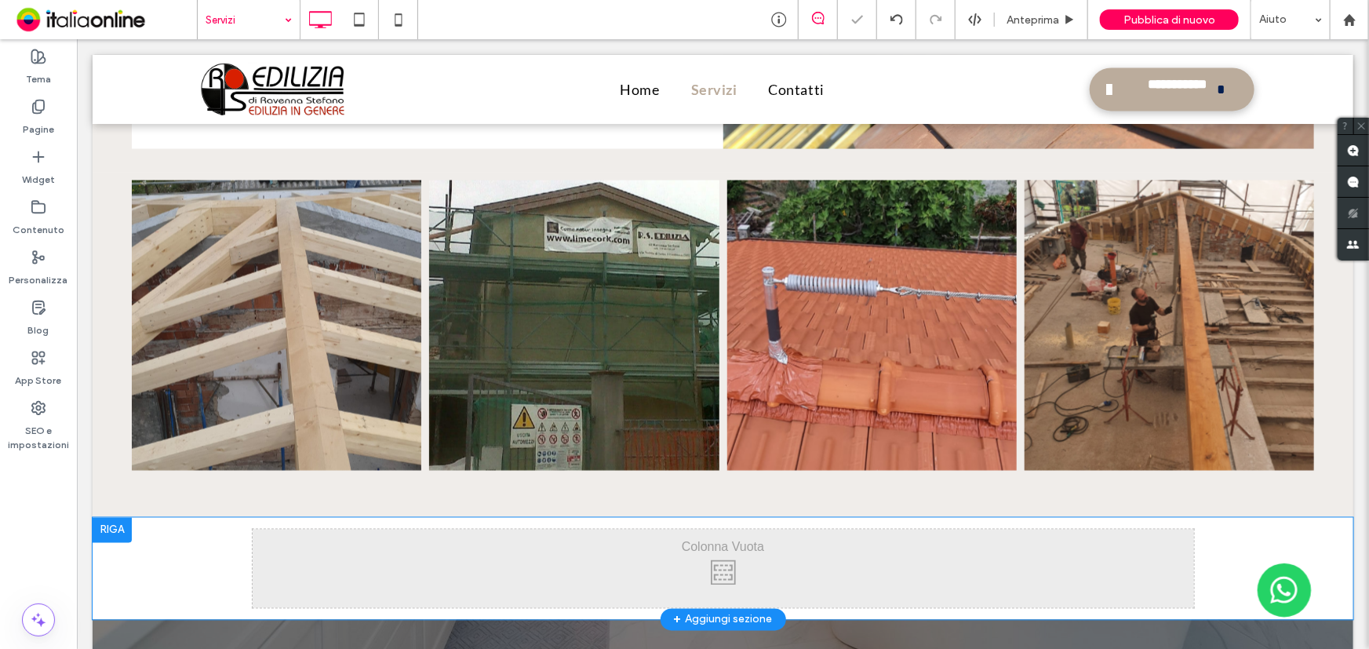
scroll to position [4350, 0]
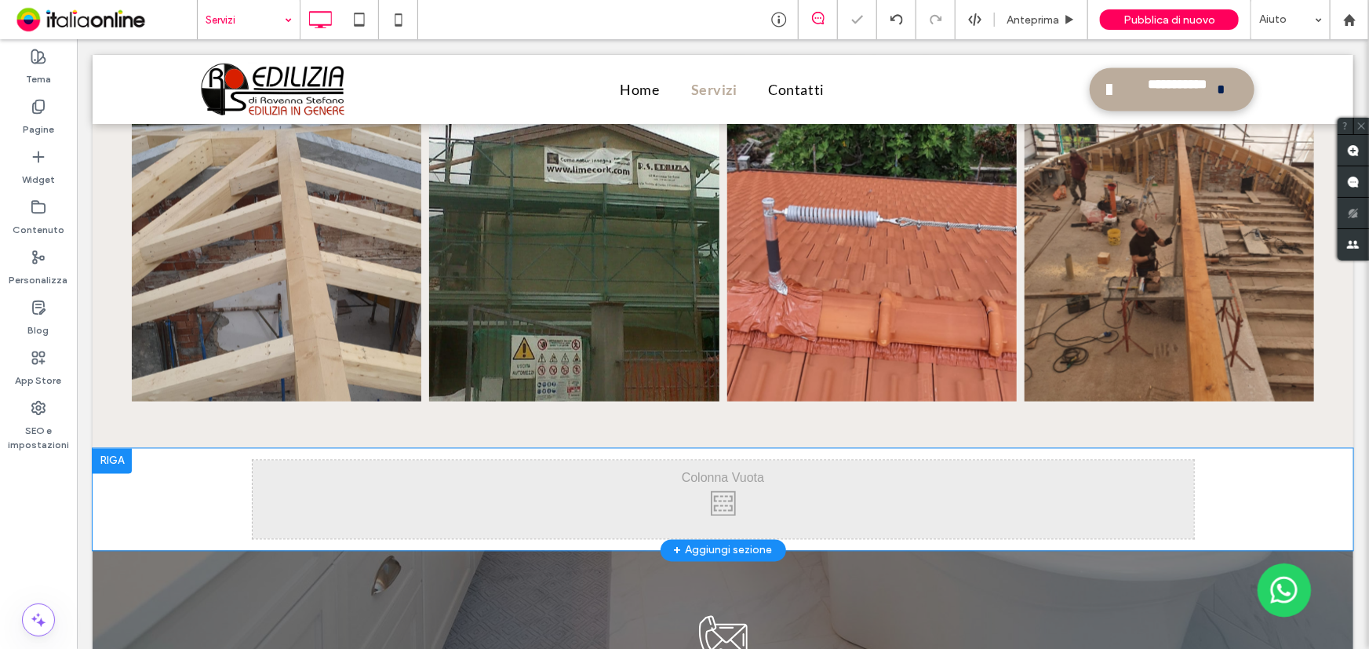
click at [125, 448] on div at bounding box center [111, 460] width 39 height 25
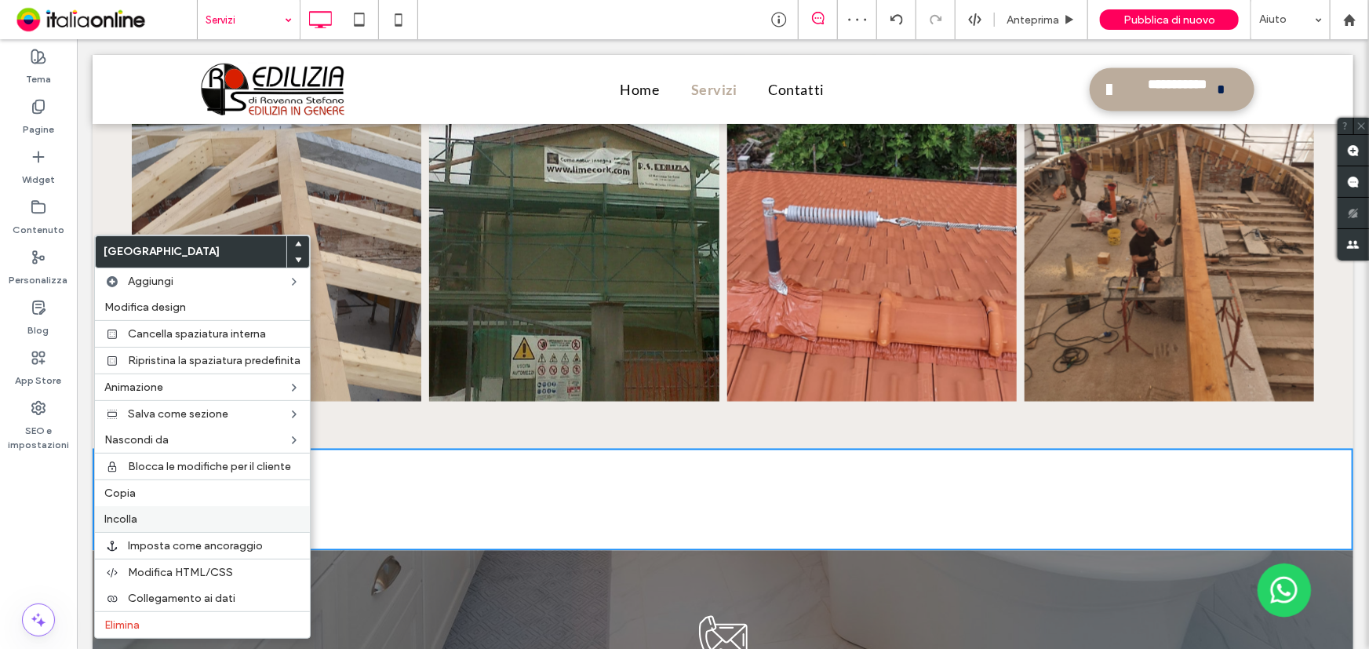
click at [159, 515] on label "Incolla" at bounding box center [202, 518] width 196 height 13
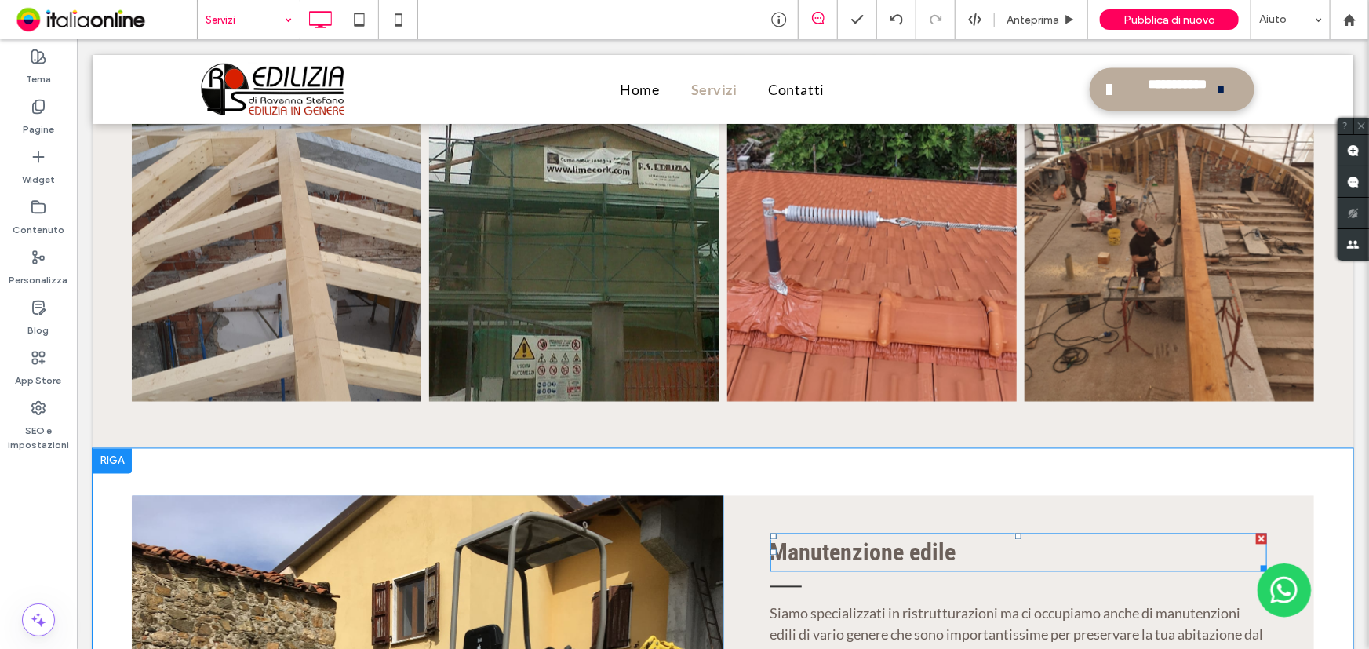
click at [917, 538] on span "Manutenzione edile" at bounding box center [863, 551] width 186 height 27
type input "**********"
type input "**"
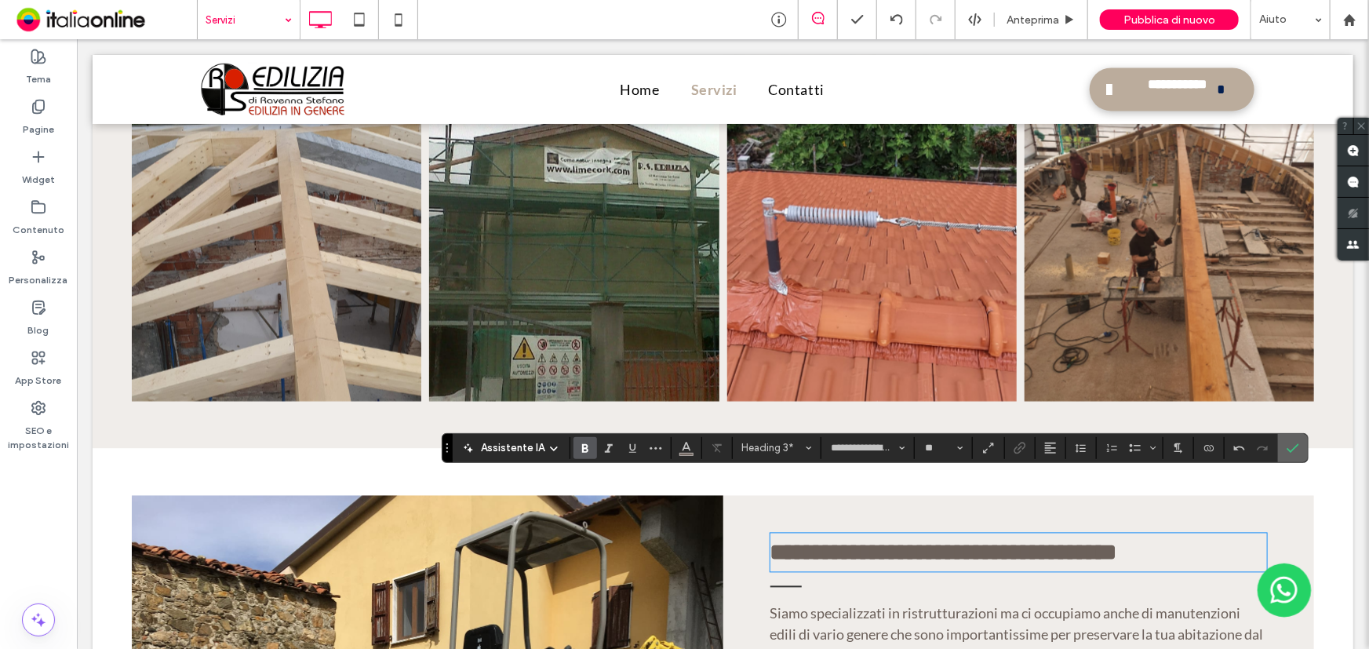
click at [1290, 450] on icon "Conferma" at bounding box center [1293, 448] width 13 height 13
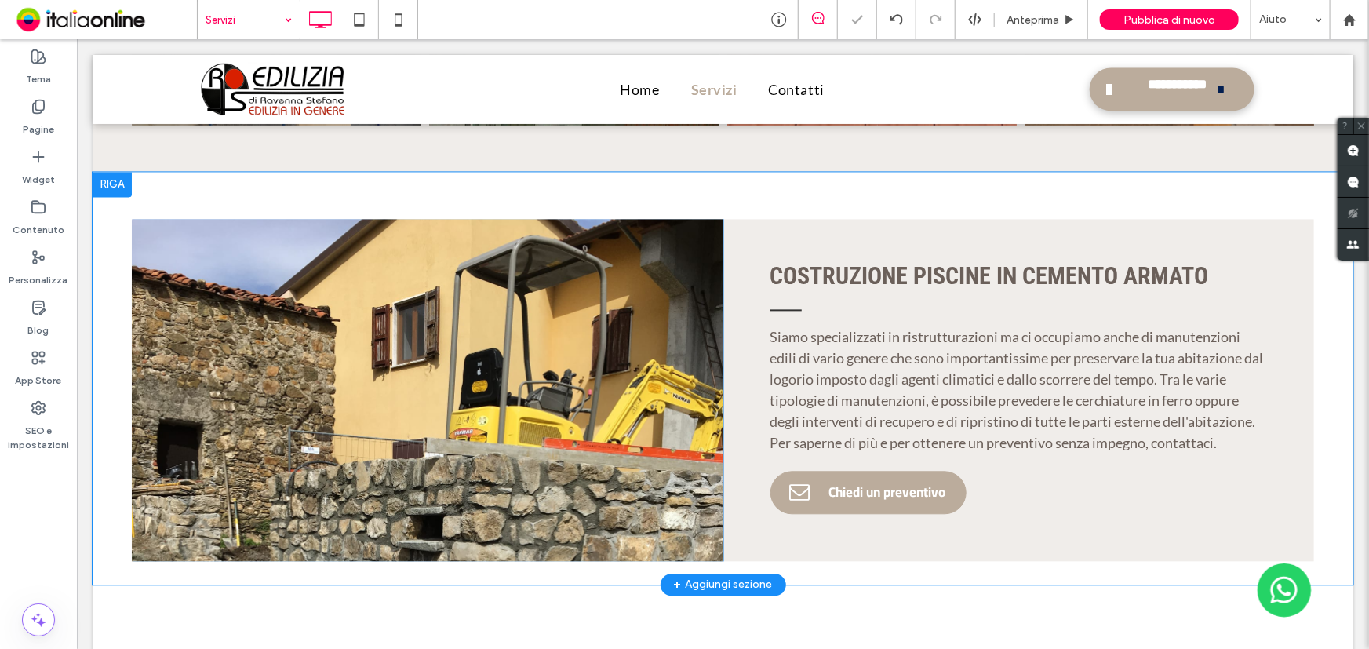
scroll to position [4636, 0]
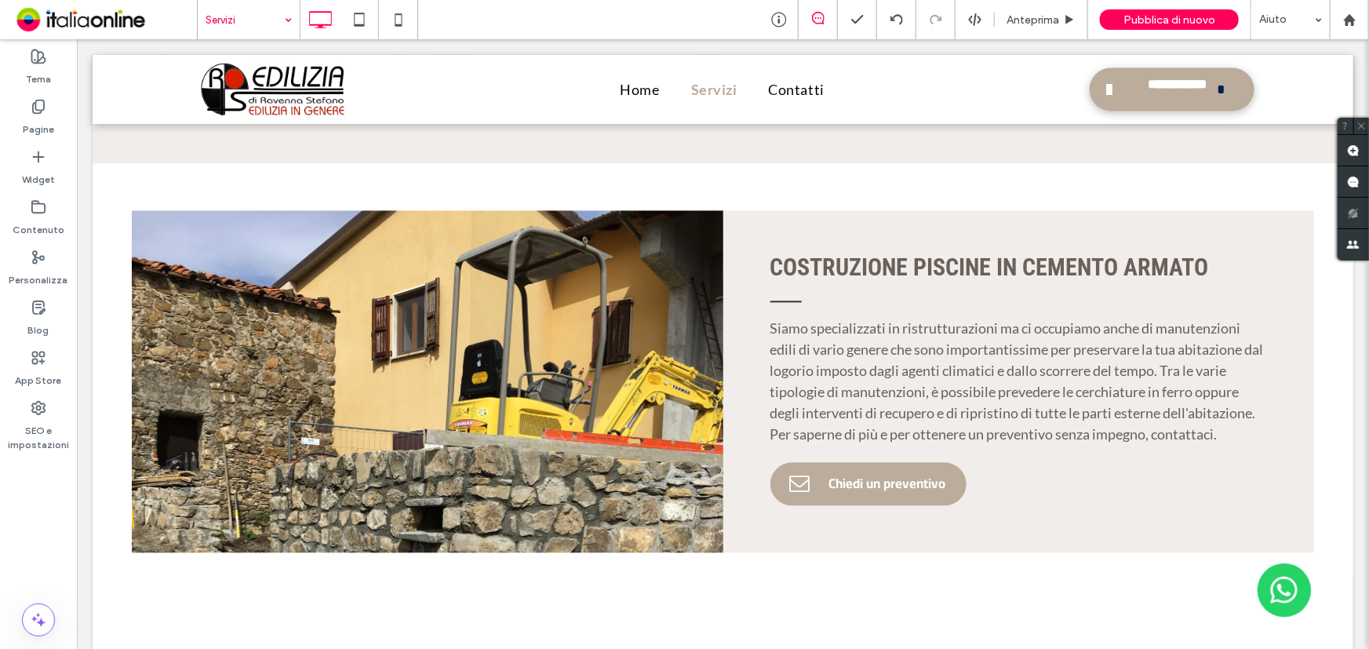
click at [489, 246] on div "Click To Paste Click To Paste" at bounding box center [427, 380] width 592 height 342
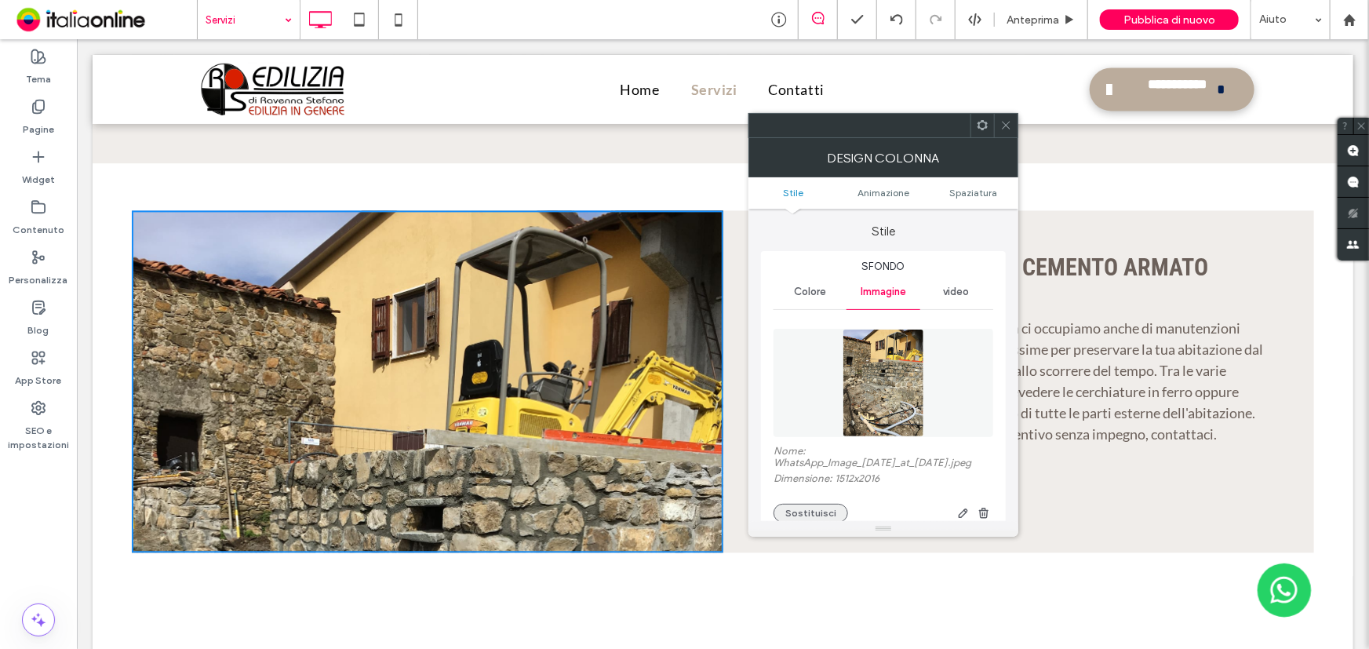
click at [823, 516] on button "Sostituisci" at bounding box center [811, 513] width 75 height 19
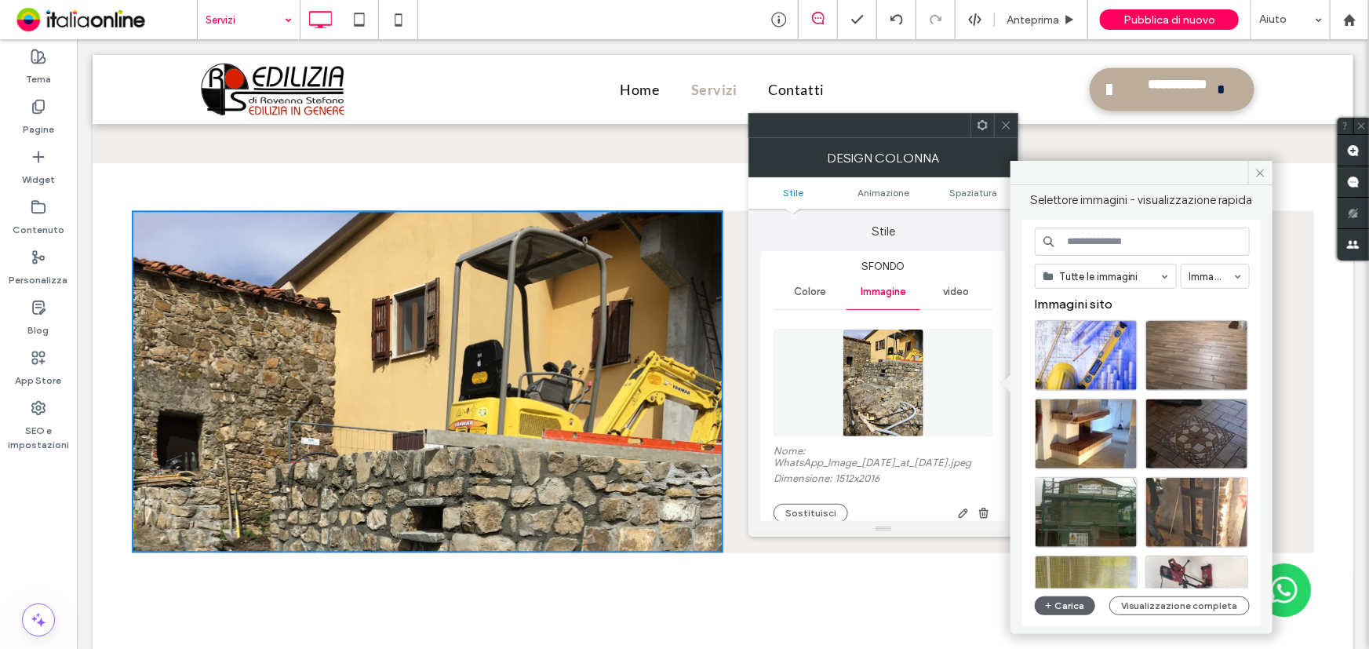
click at [1068, 246] on input at bounding box center [1142, 242] width 215 height 28
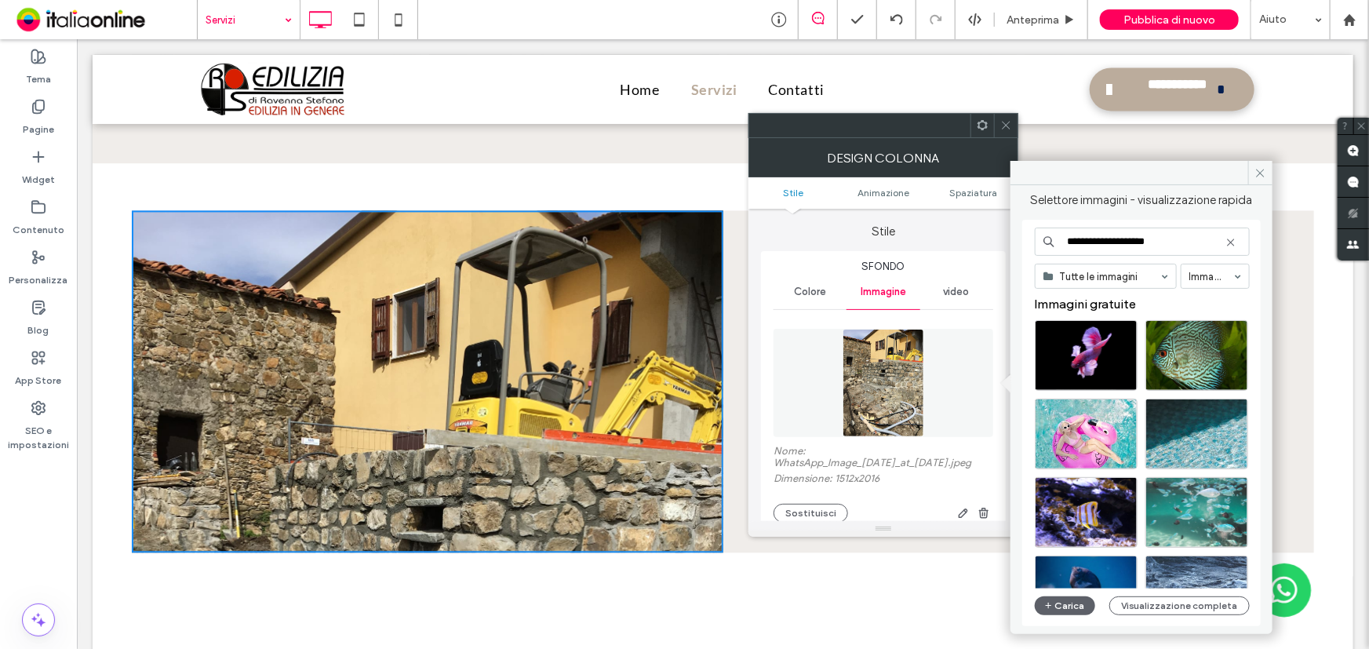
drag, startPoint x: 1142, startPoint y: 241, endPoint x: 1014, endPoint y: 252, distance: 128.3
click at [1014, 252] on div "**********" at bounding box center [1141, 403] width 262 height 437
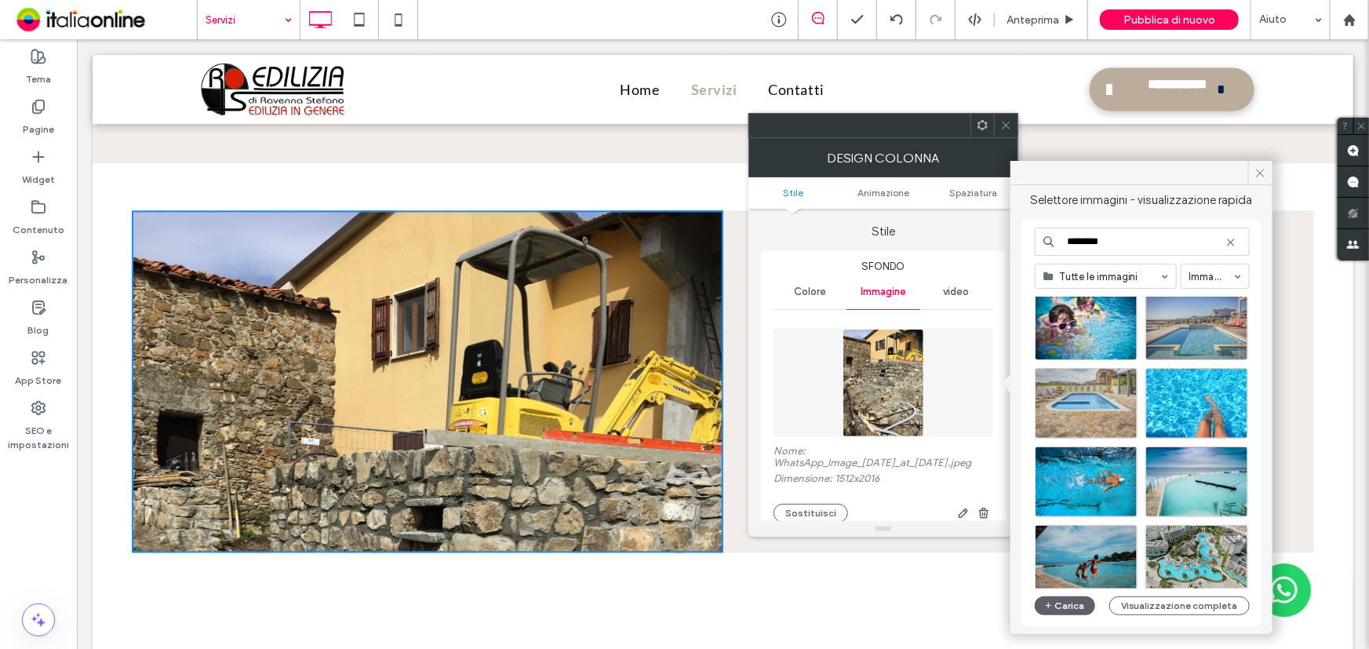
scroll to position [0, 0]
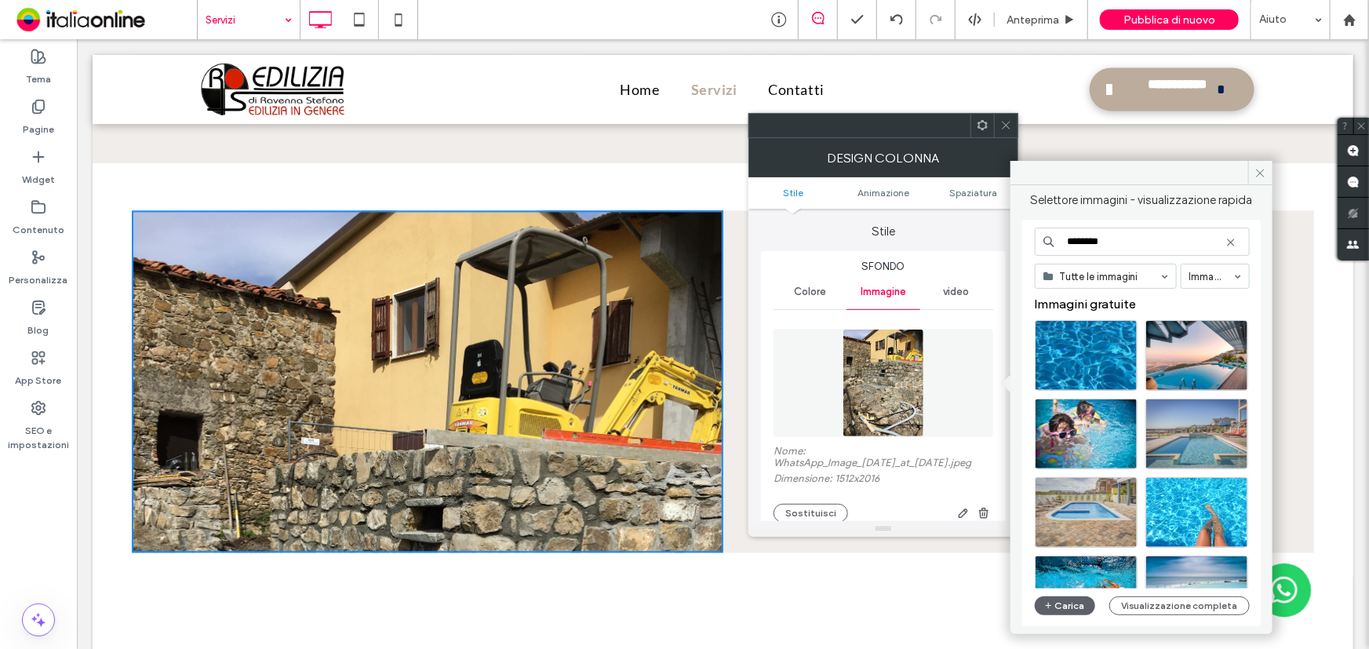
click at [1114, 232] on input "*******" at bounding box center [1142, 242] width 215 height 28
click at [1116, 234] on input "*******" at bounding box center [1142, 242] width 215 height 28
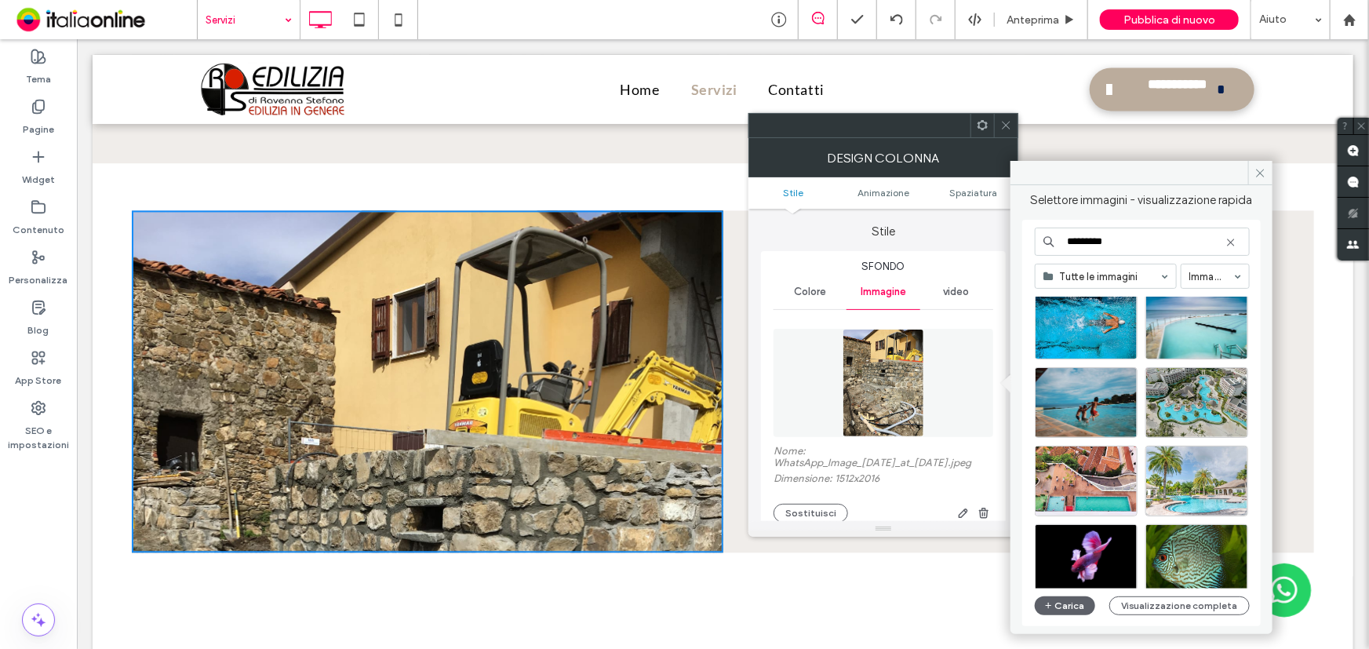
scroll to position [356, 0]
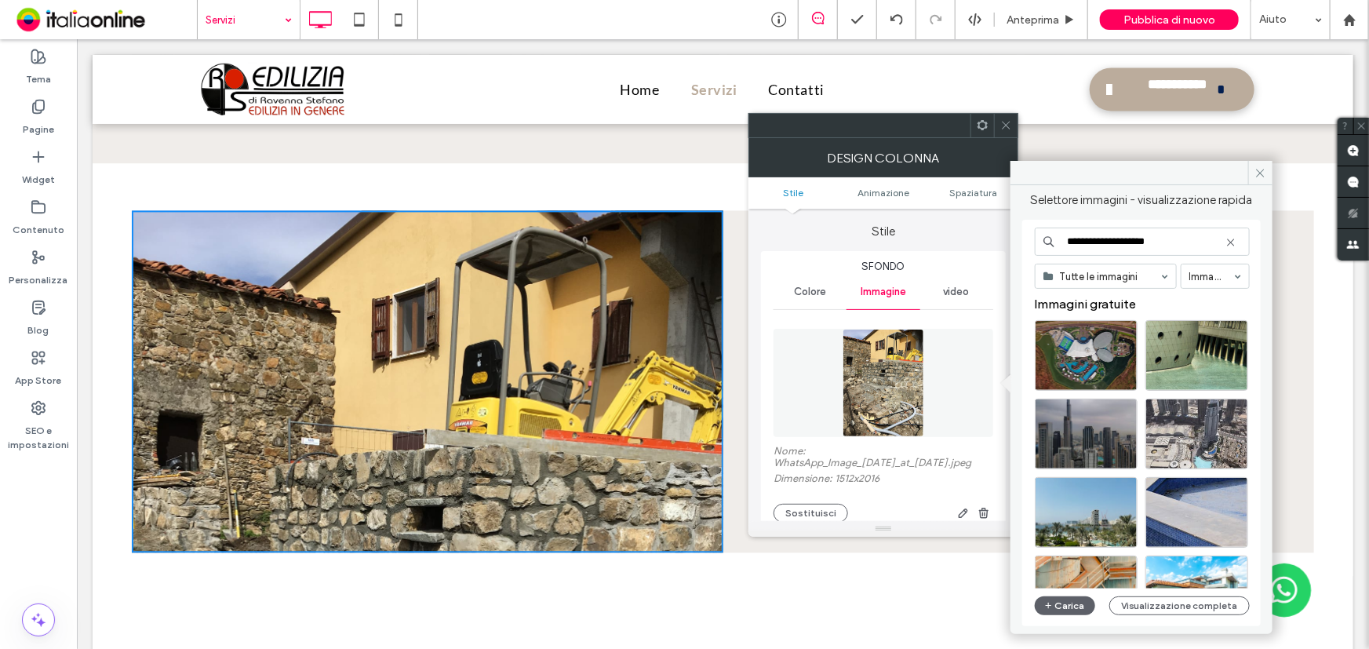
drag, startPoint x: 1167, startPoint y: 242, endPoint x: 1105, endPoint y: 242, distance: 62.8
click at [1105, 242] on input "**********" at bounding box center [1142, 242] width 215 height 28
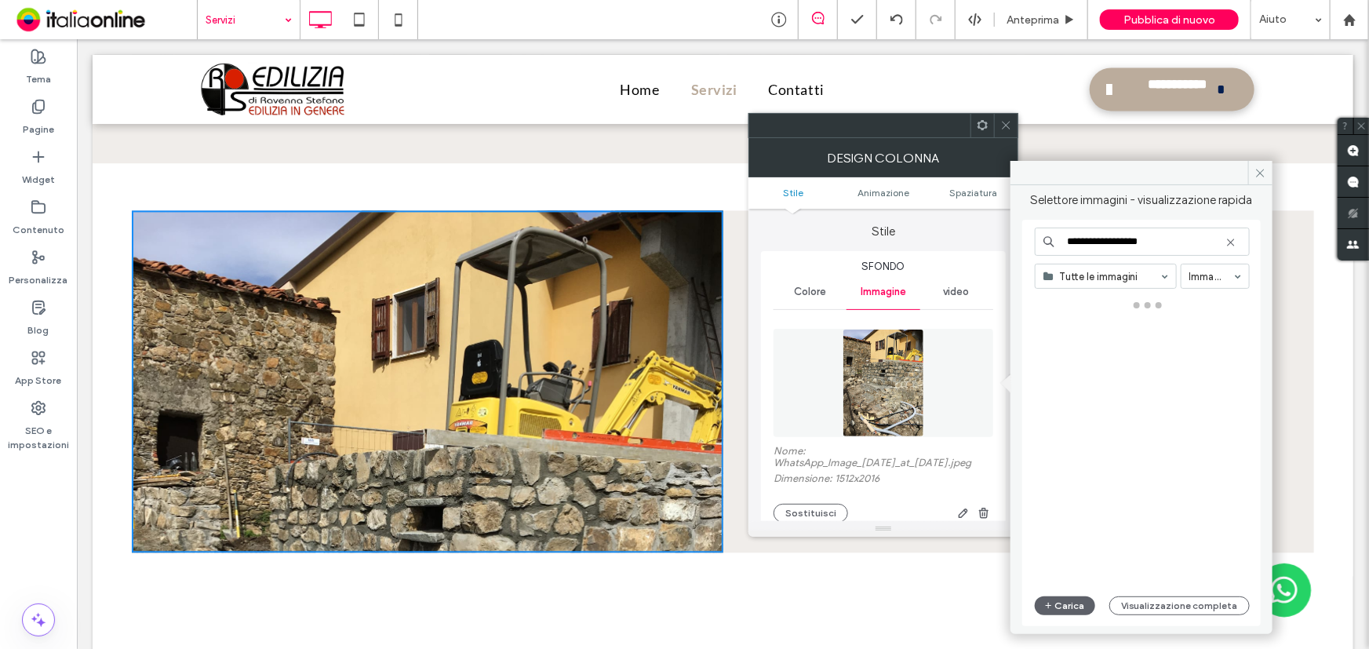
type input "**********"
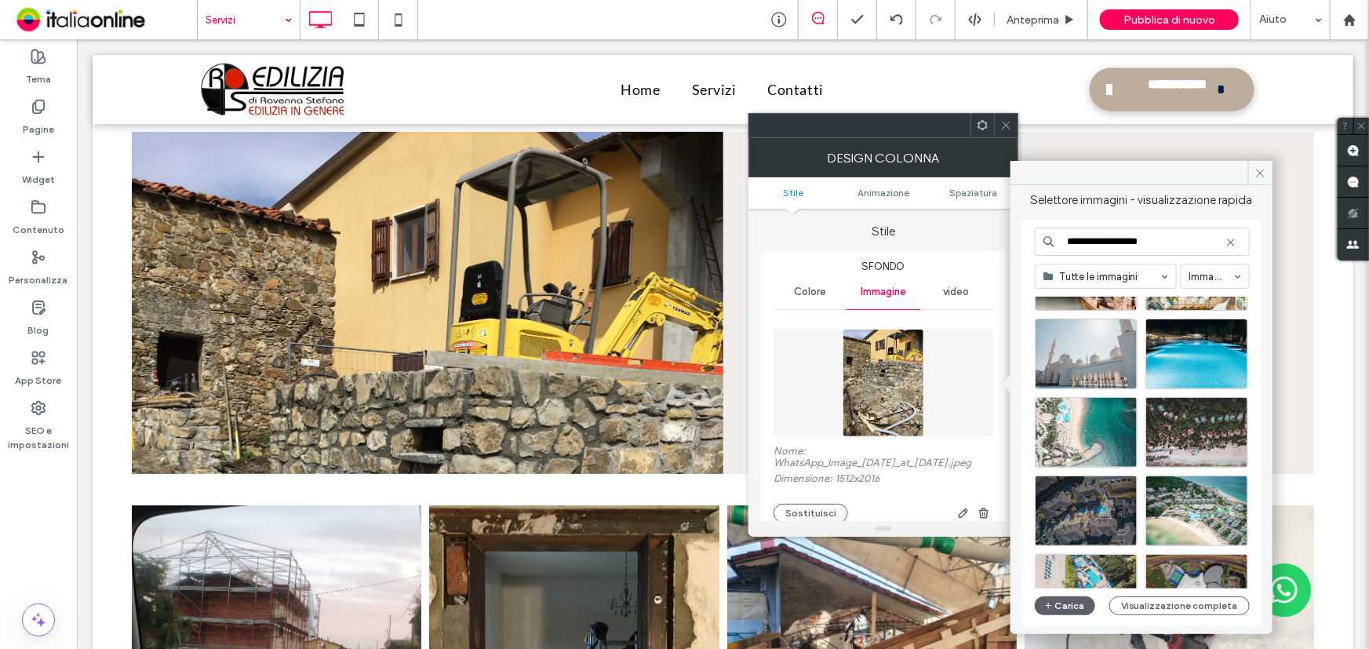
scroll to position [2995, 0]
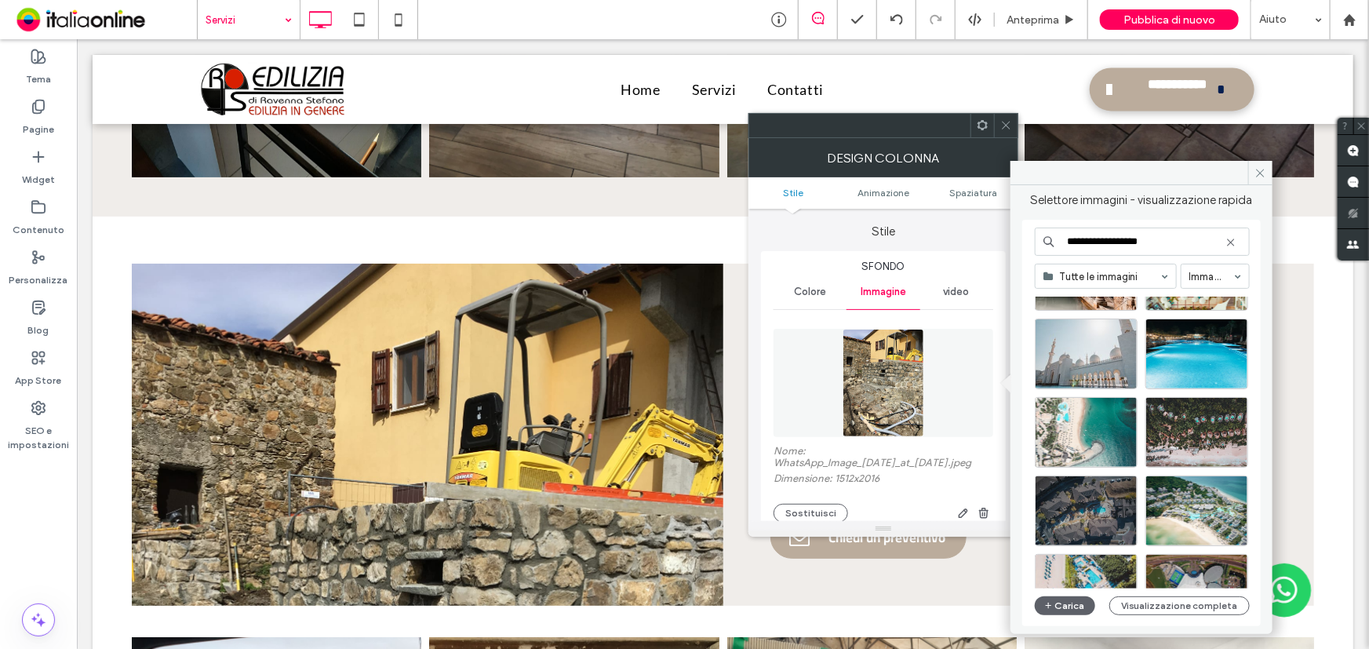
click at [1000, 126] on icon at bounding box center [1006, 125] width 12 height 12
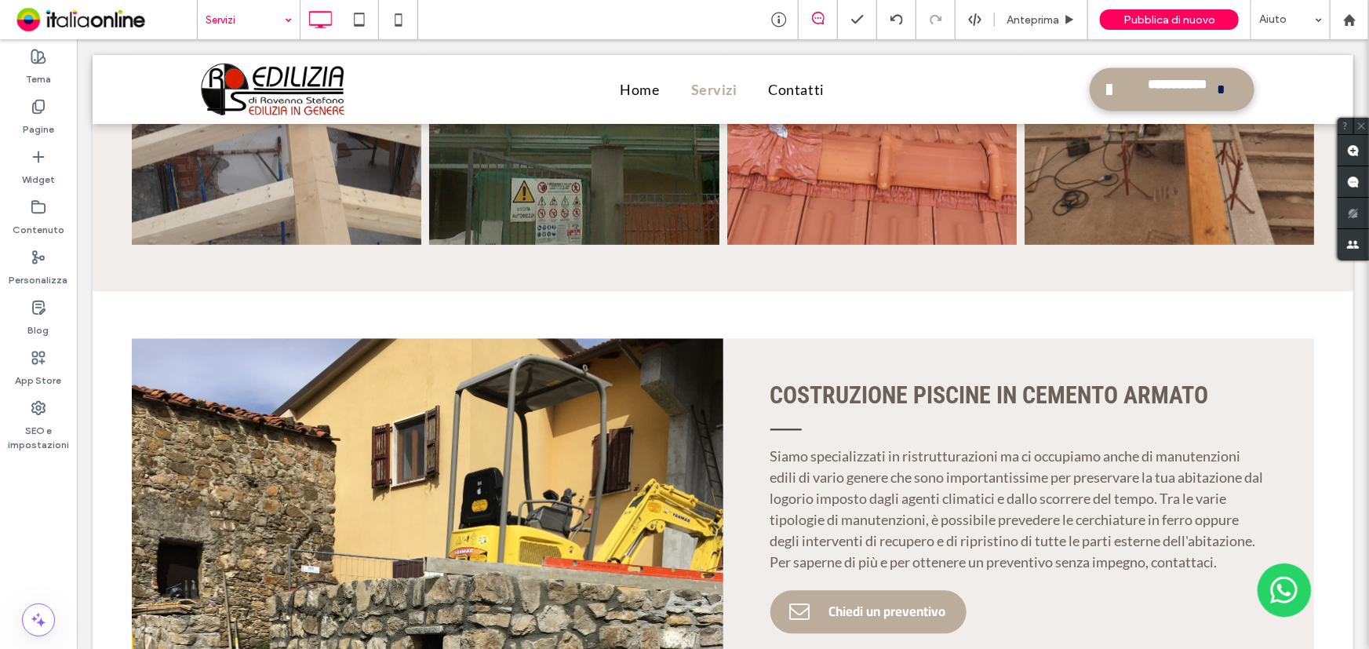
scroll to position [4636, 0]
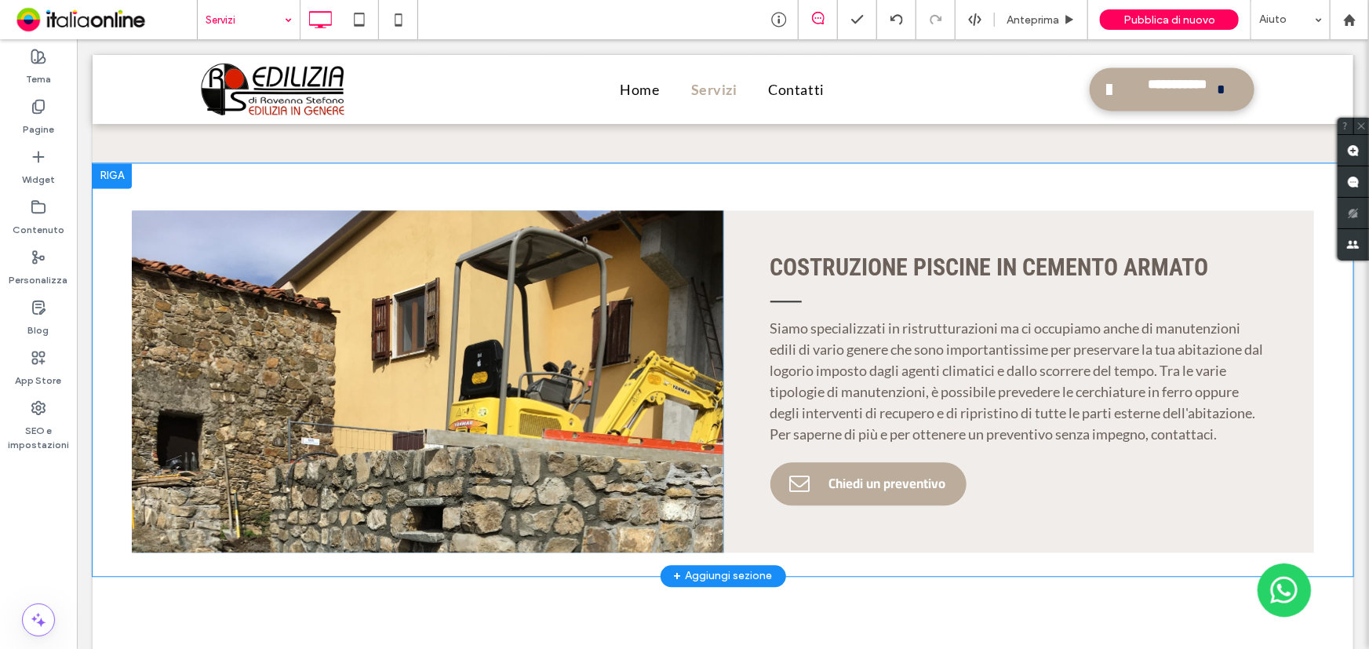
click at [545, 311] on div "Click To Paste Click To Paste" at bounding box center [427, 380] width 592 height 342
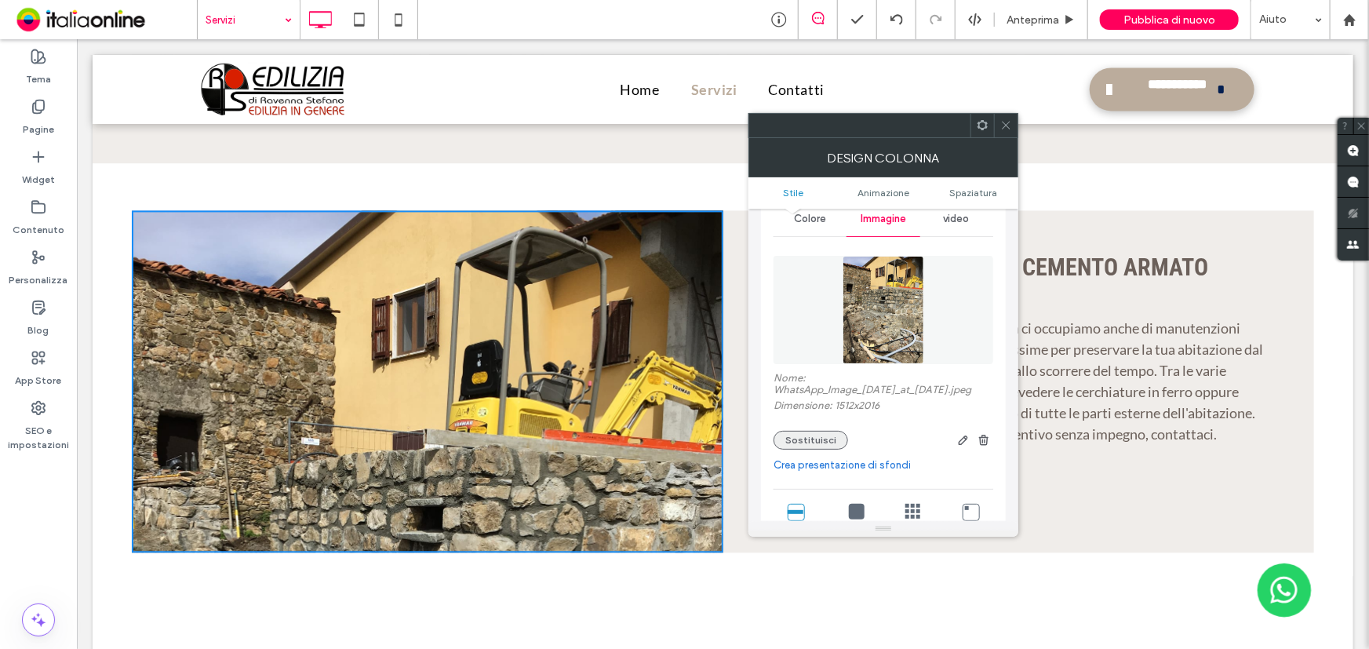
scroll to position [142, 0]
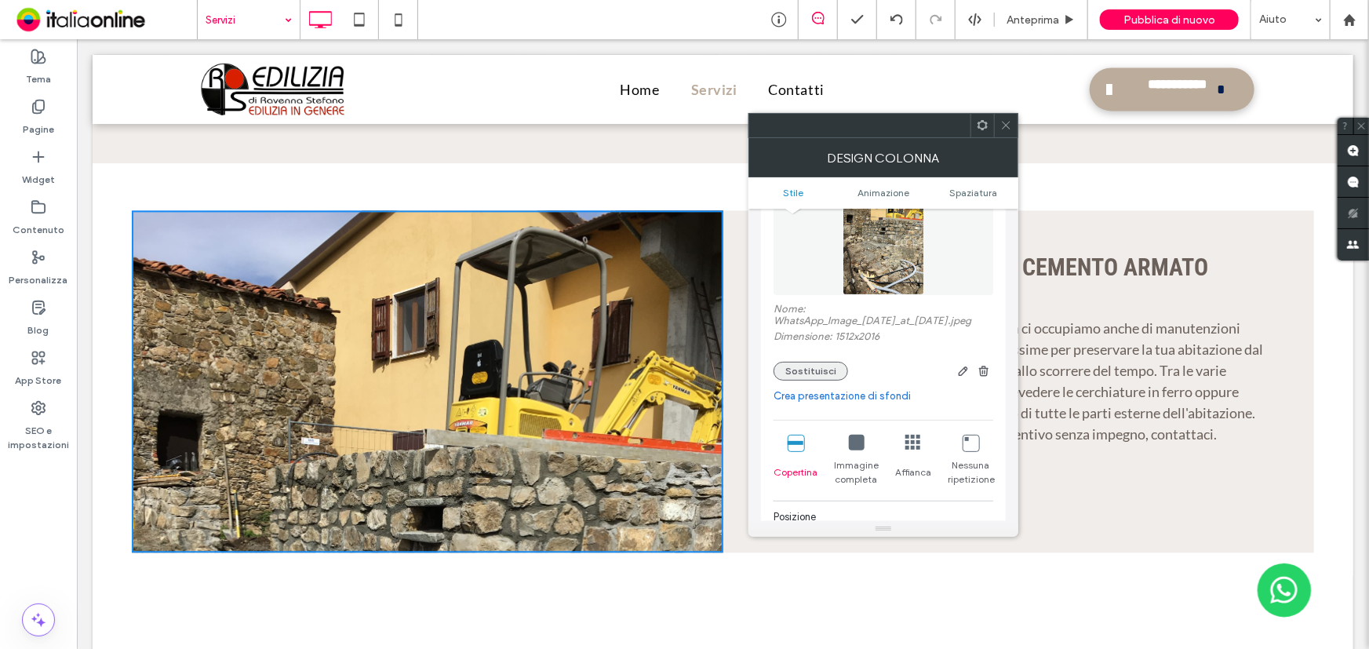
drag, startPoint x: 828, startPoint y: 372, endPoint x: 810, endPoint y: 362, distance: 20.0
click at [828, 372] on button "Sostituisci" at bounding box center [811, 371] width 75 height 19
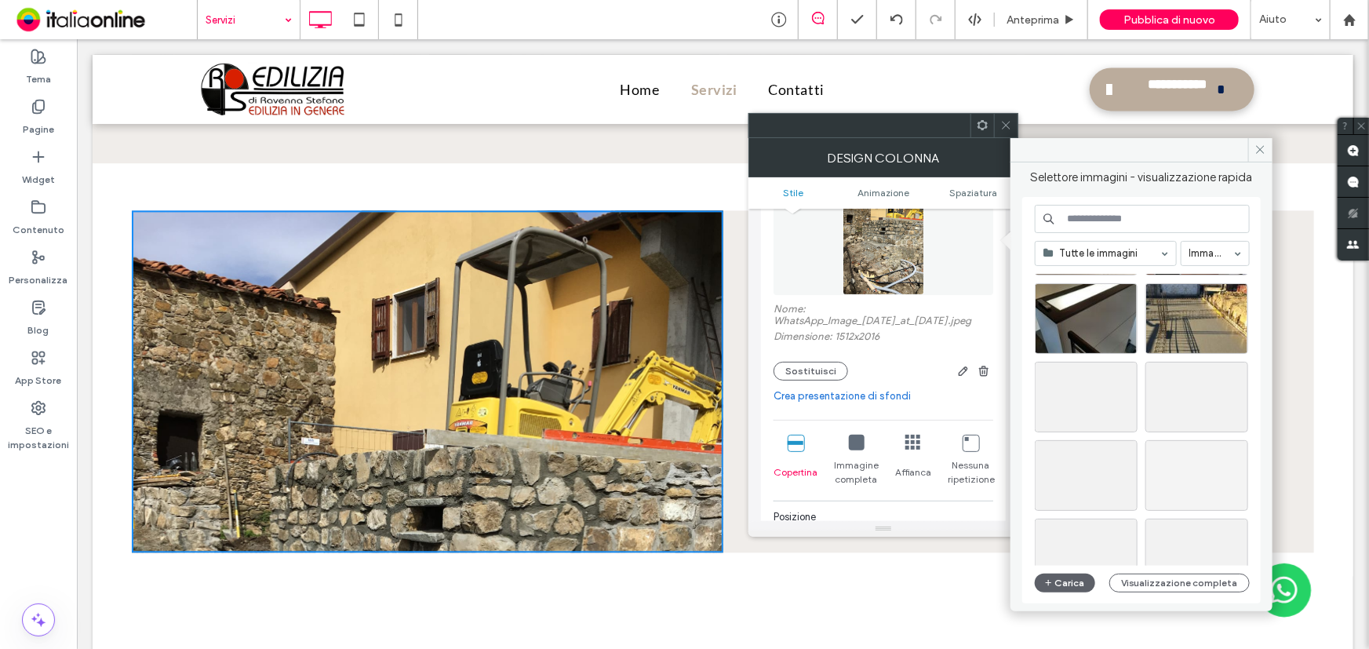
scroll to position [784, 0]
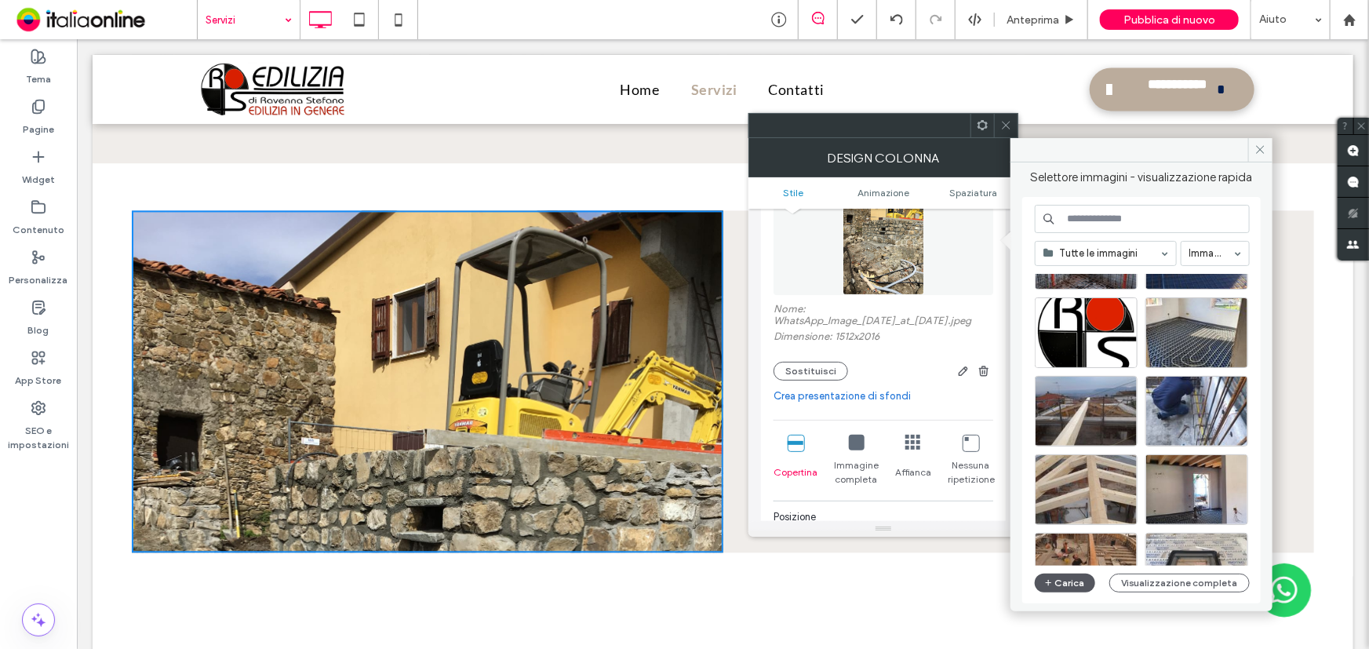
click at [1065, 581] on button "Carica" at bounding box center [1065, 582] width 61 height 19
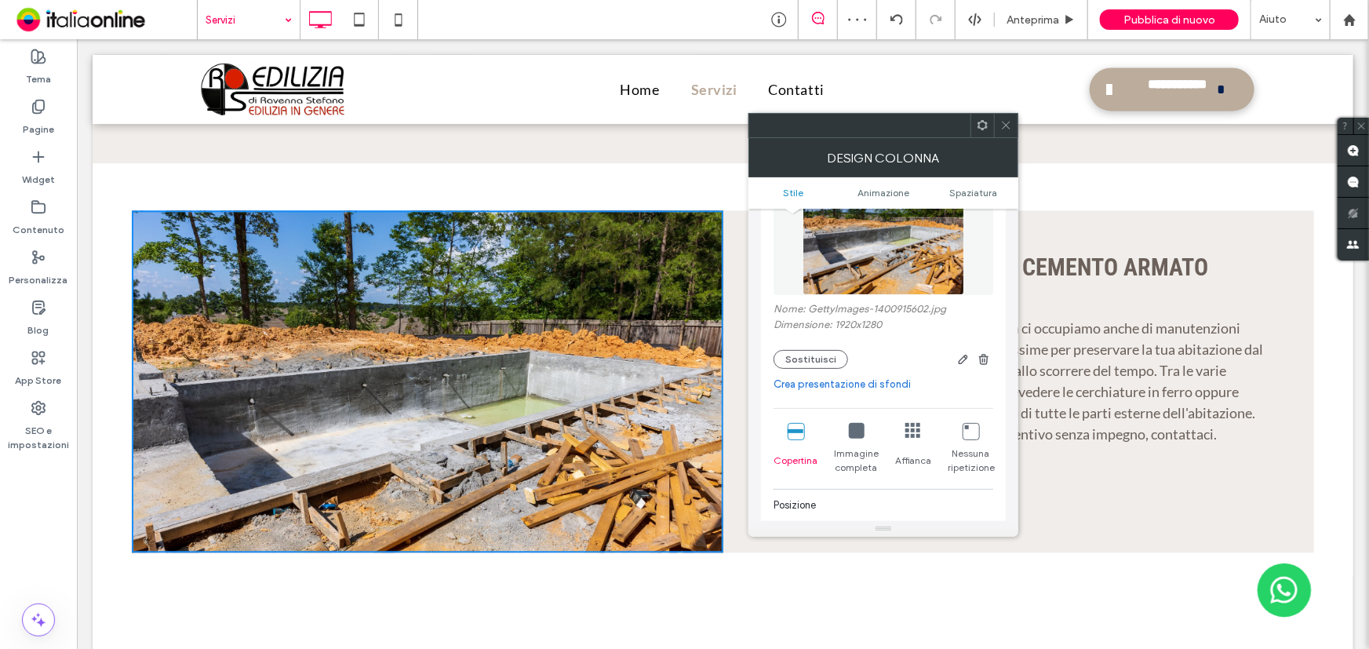
click at [1003, 113] on div at bounding box center [883, 125] width 270 height 25
click at [1004, 119] on icon at bounding box center [1006, 125] width 12 height 12
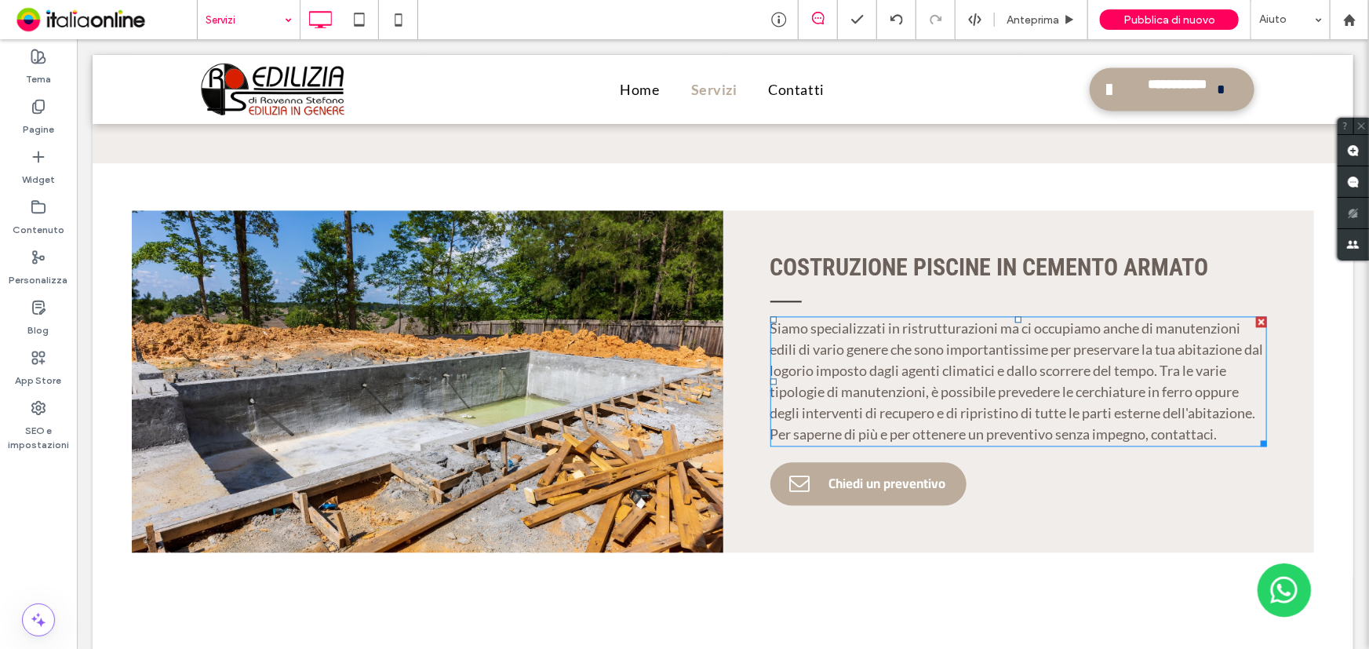
click at [977, 343] on p "Siamo specializzati in ristrutturazioni ma ci occupiamo anche di manutenzioni e…" at bounding box center [1018, 380] width 497 height 127
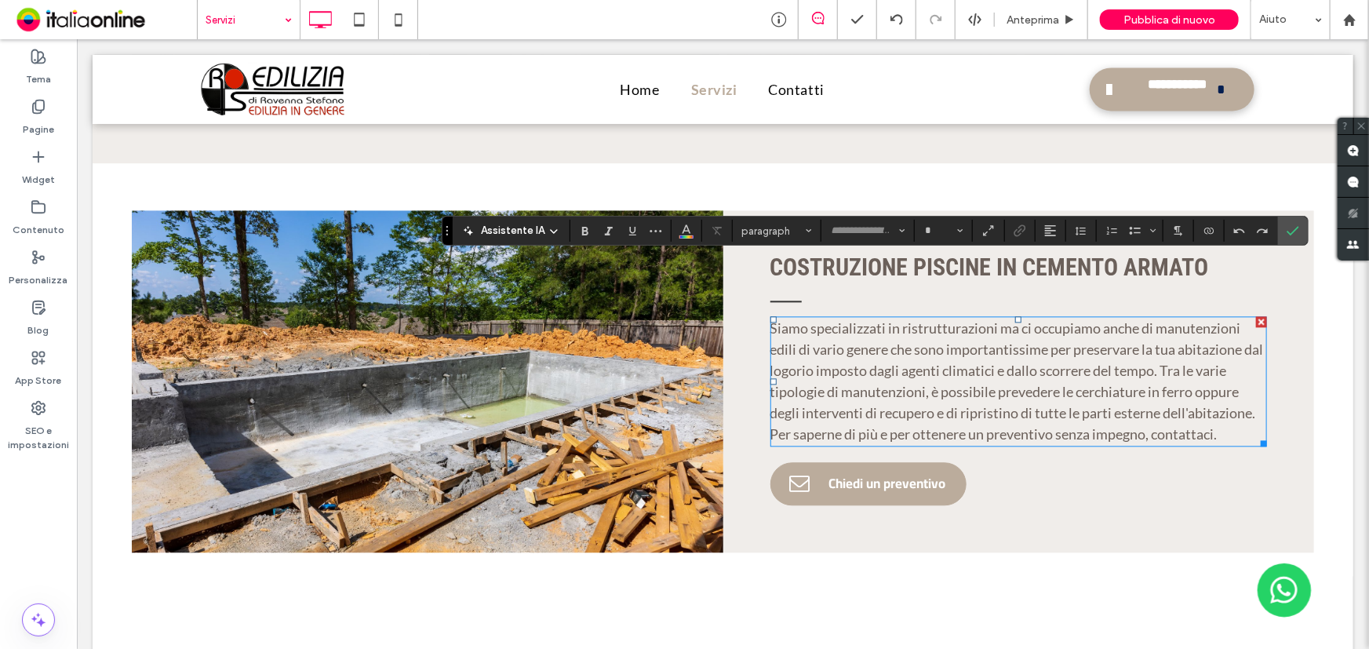
type input "****"
type input "**"
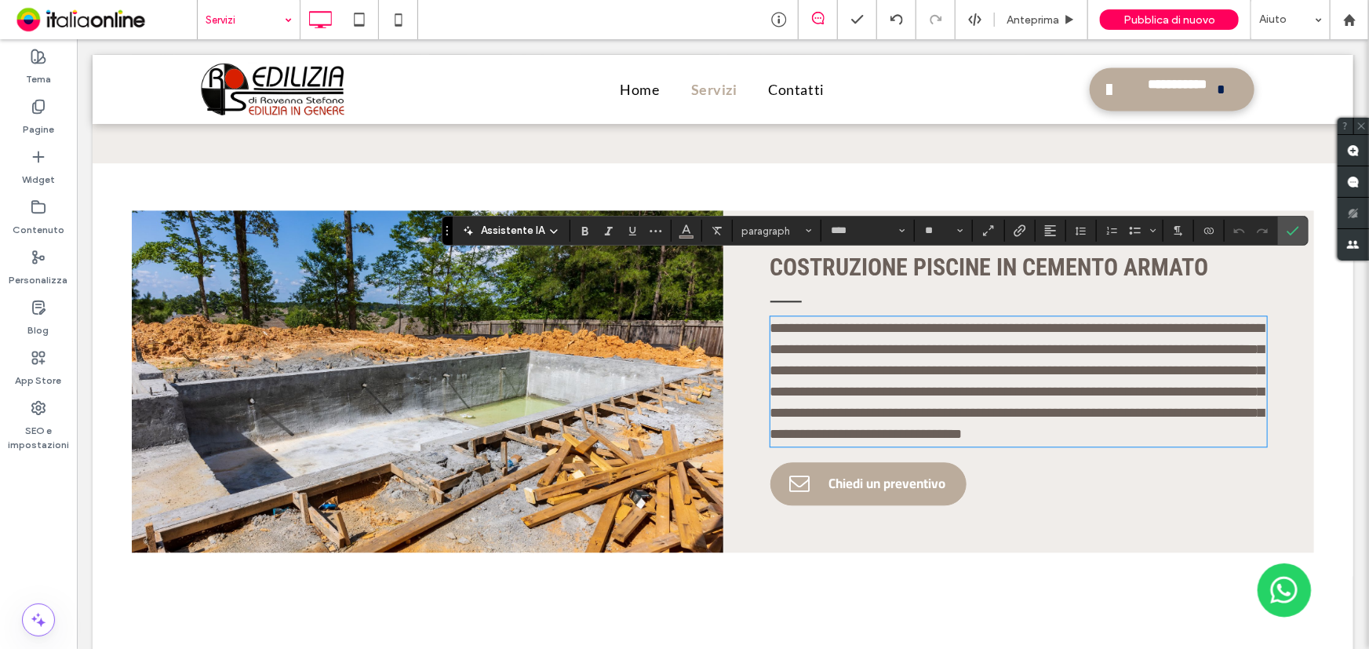
click at [829, 320] on span "**********" at bounding box center [1017, 380] width 494 height 120
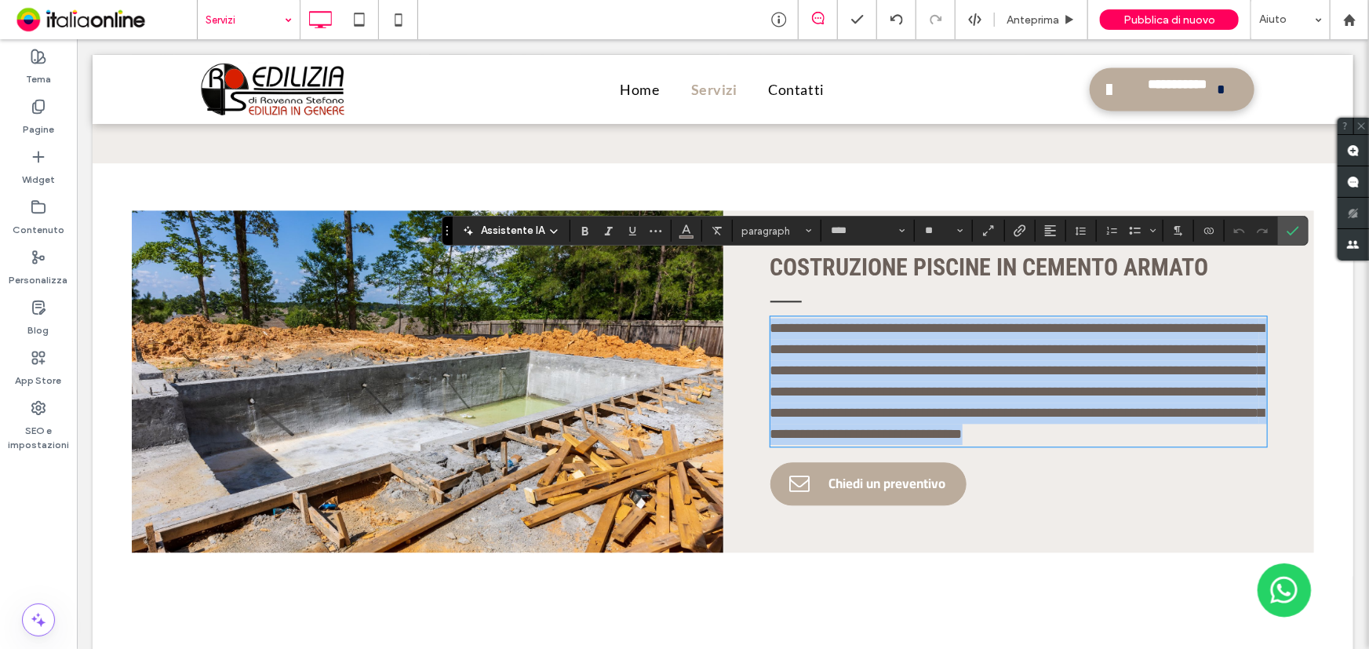
drag, startPoint x: 763, startPoint y: 268, endPoint x: 1039, endPoint y: 326, distance: 281.6
click at [1247, 399] on div "**********" at bounding box center [1019, 380] width 592 height 342
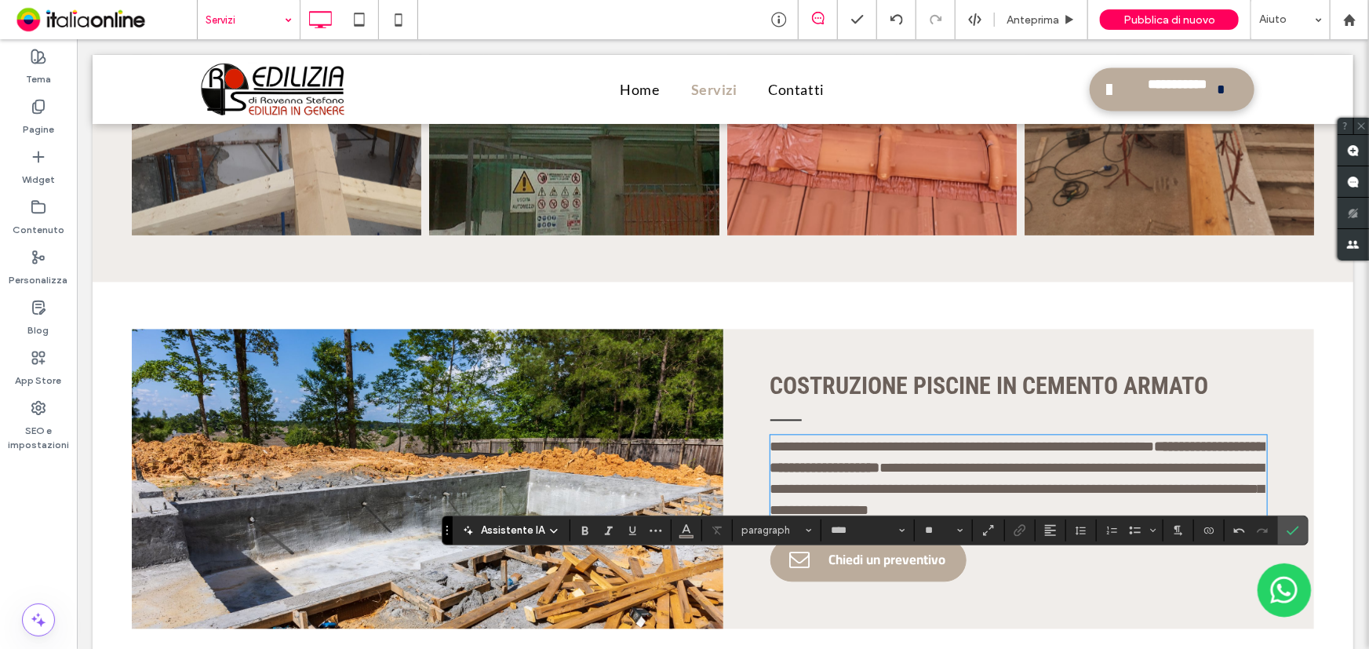
scroll to position [4564, 0]
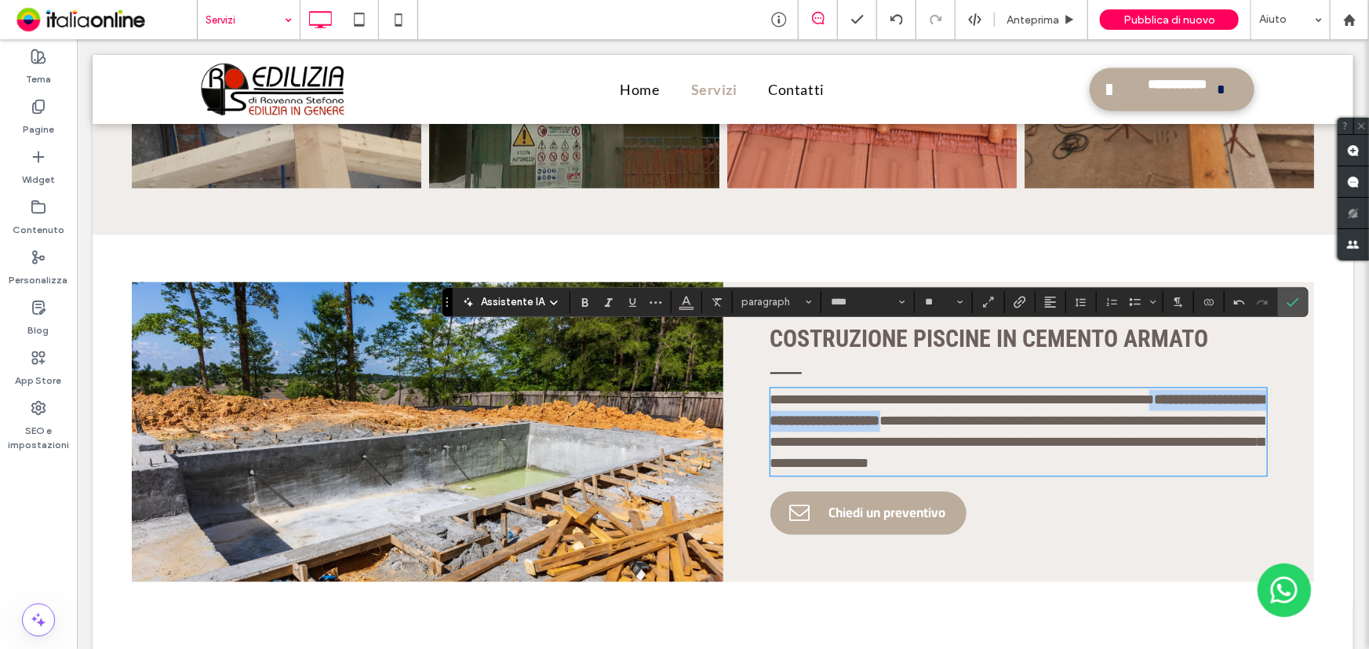
drag, startPoint x: 926, startPoint y: 363, endPoint x: 1157, endPoint y: 320, distance: 234.6
click at [1157, 320] on div "**********" at bounding box center [1019, 431] width 592 height 300
click at [573, 302] on label "Grassetto" at bounding box center [585, 302] width 24 height 22
click at [1057, 414] on div "**********" at bounding box center [1018, 431] width 497 height 88
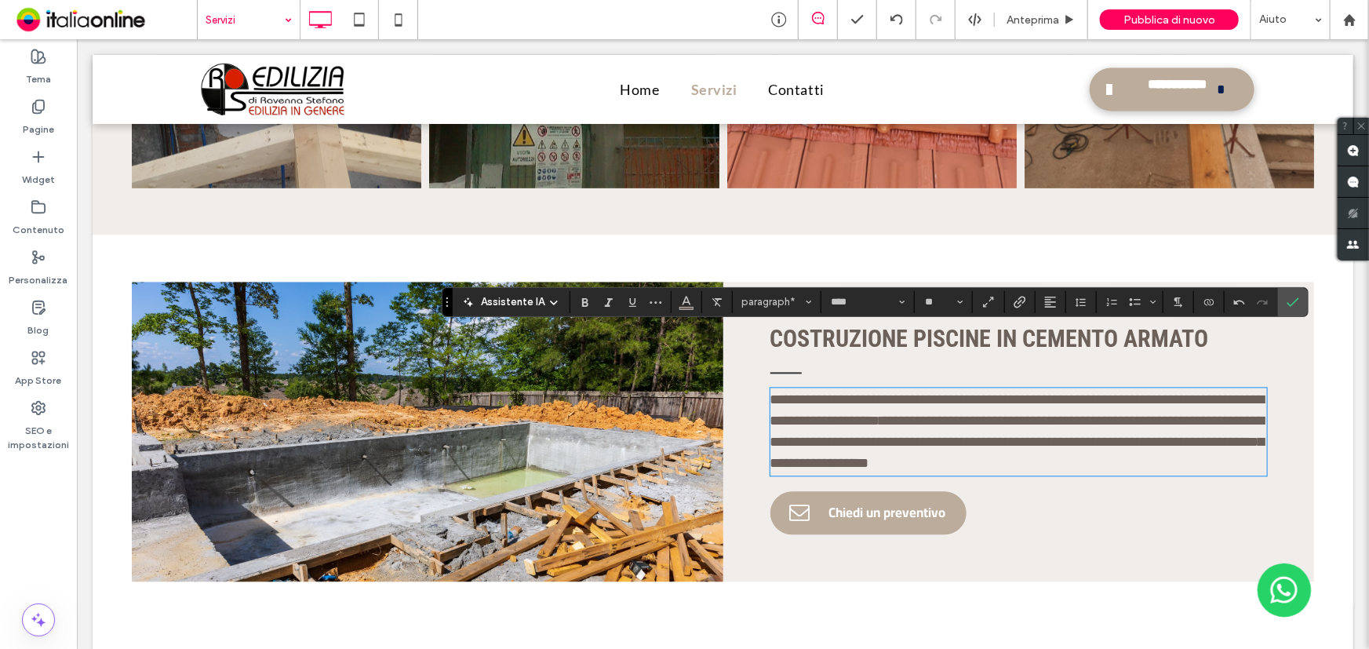
click at [993, 399] on p "**********" at bounding box center [1018, 430] width 497 height 85
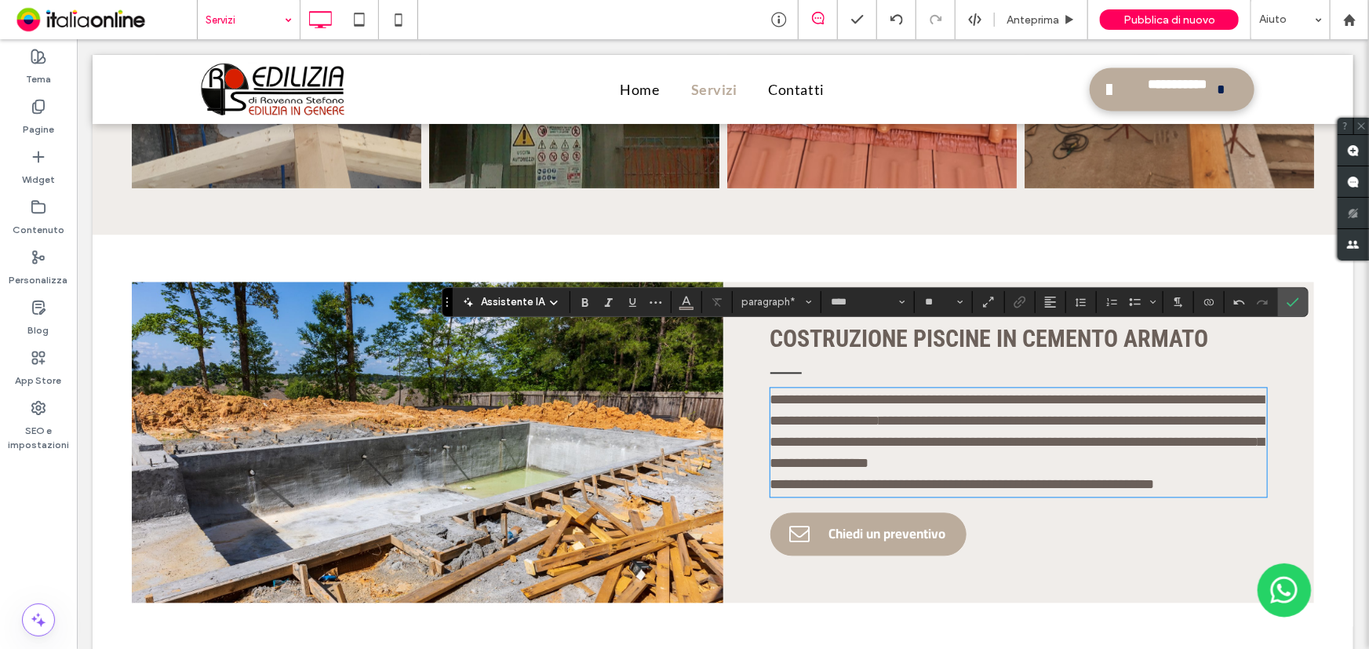
scroll to position [0, 0]
drag, startPoint x: 1299, startPoint y: 300, endPoint x: 1221, endPoint y: 261, distance: 87.0
click at [1299, 300] on label "Conferma" at bounding box center [1293, 302] width 24 height 28
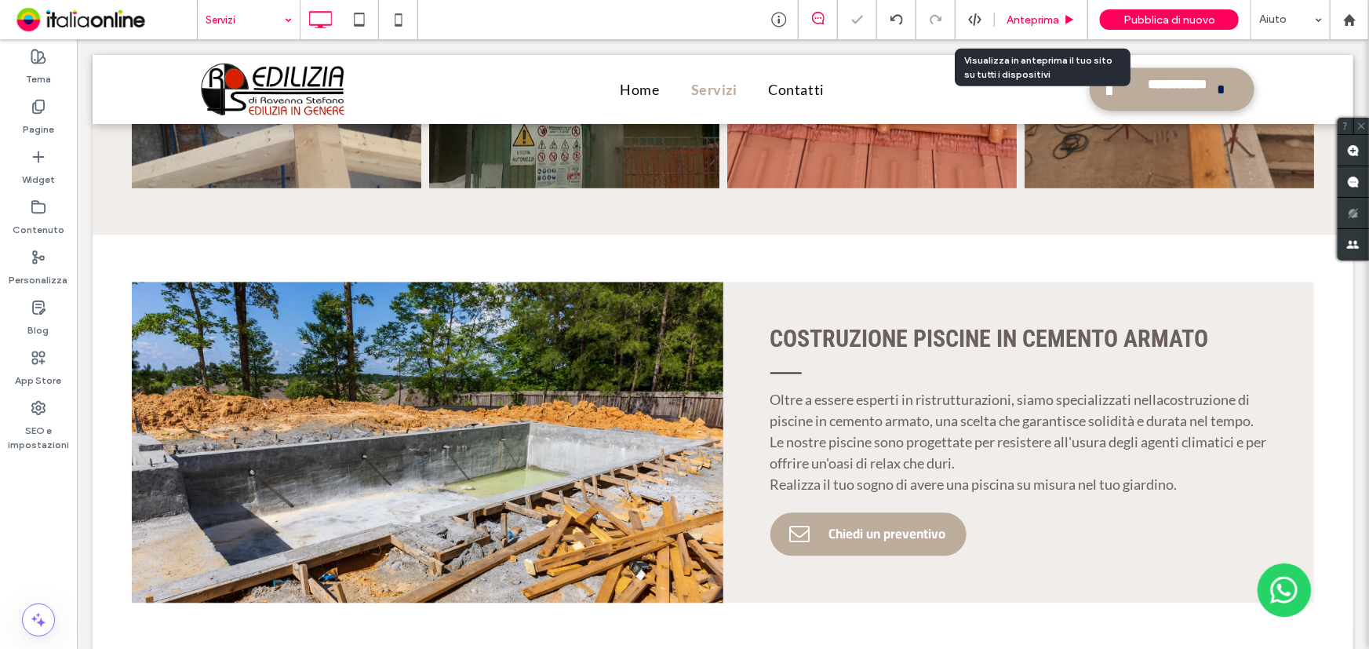
click at [1036, 13] on span "Anteprima" at bounding box center [1033, 19] width 53 height 13
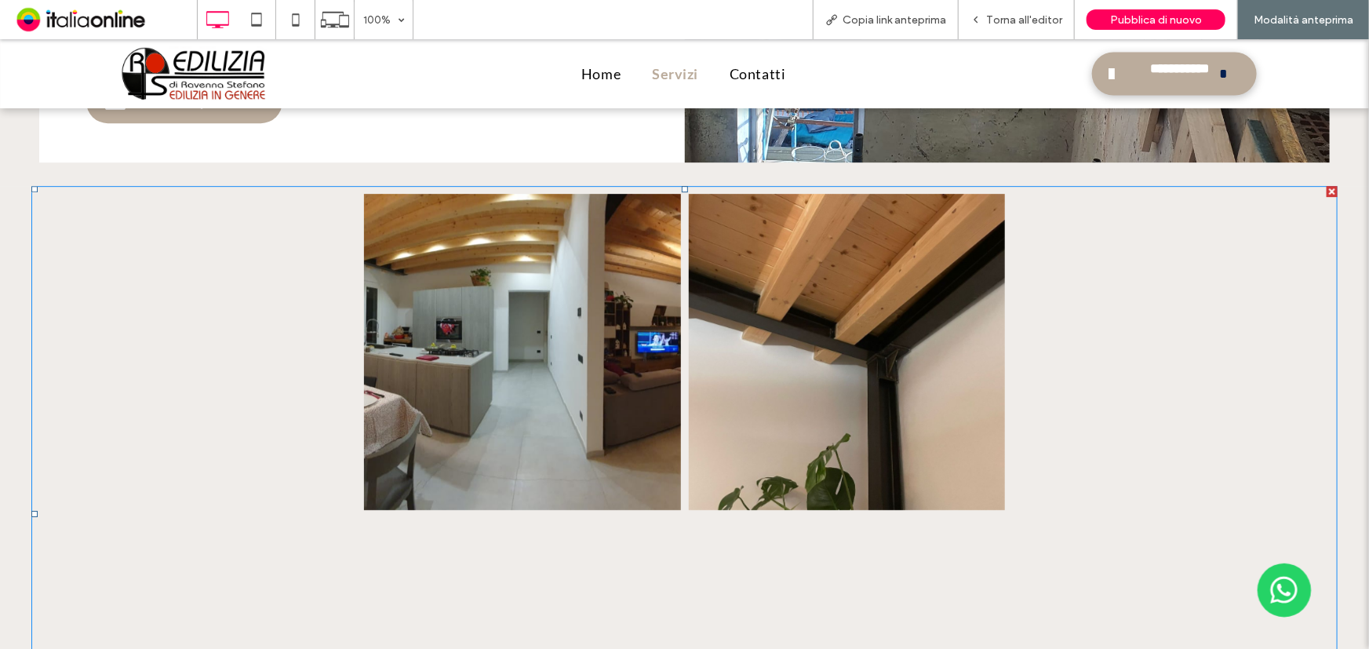
scroll to position [2192, 0]
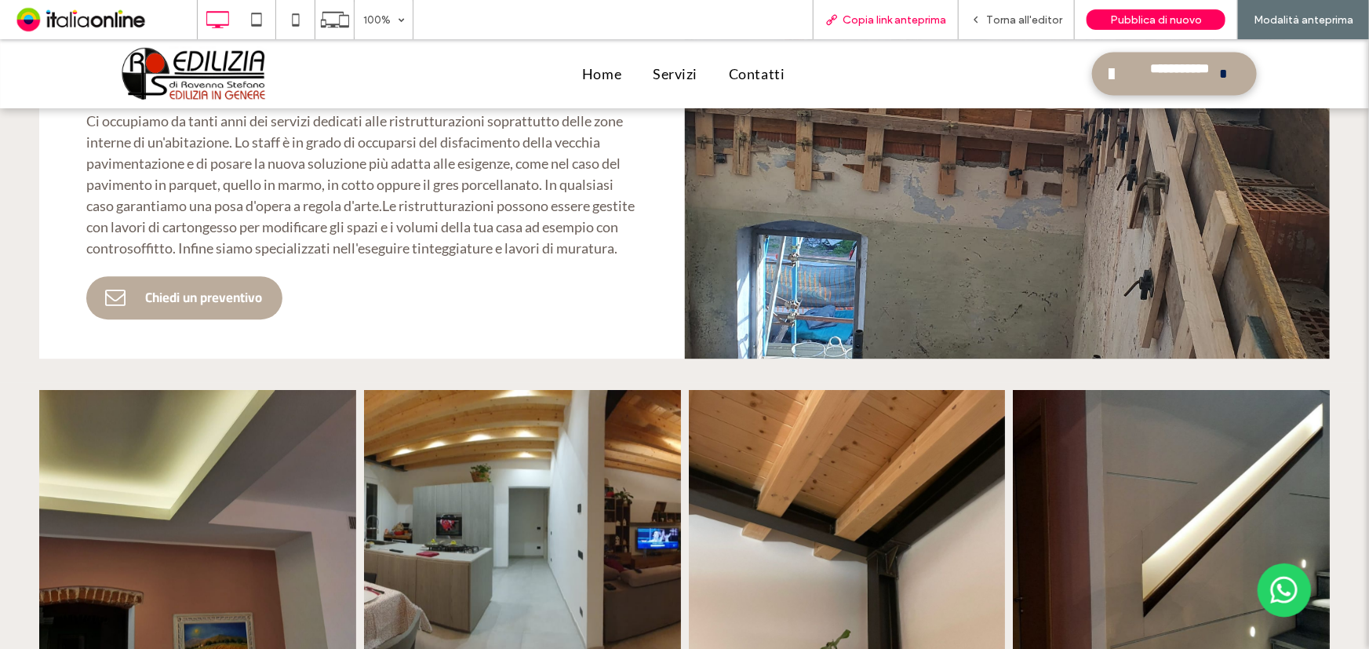
click at [908, 16] on span "Copia link anteprima" at bounding box center [895, 19] width 104 height 13
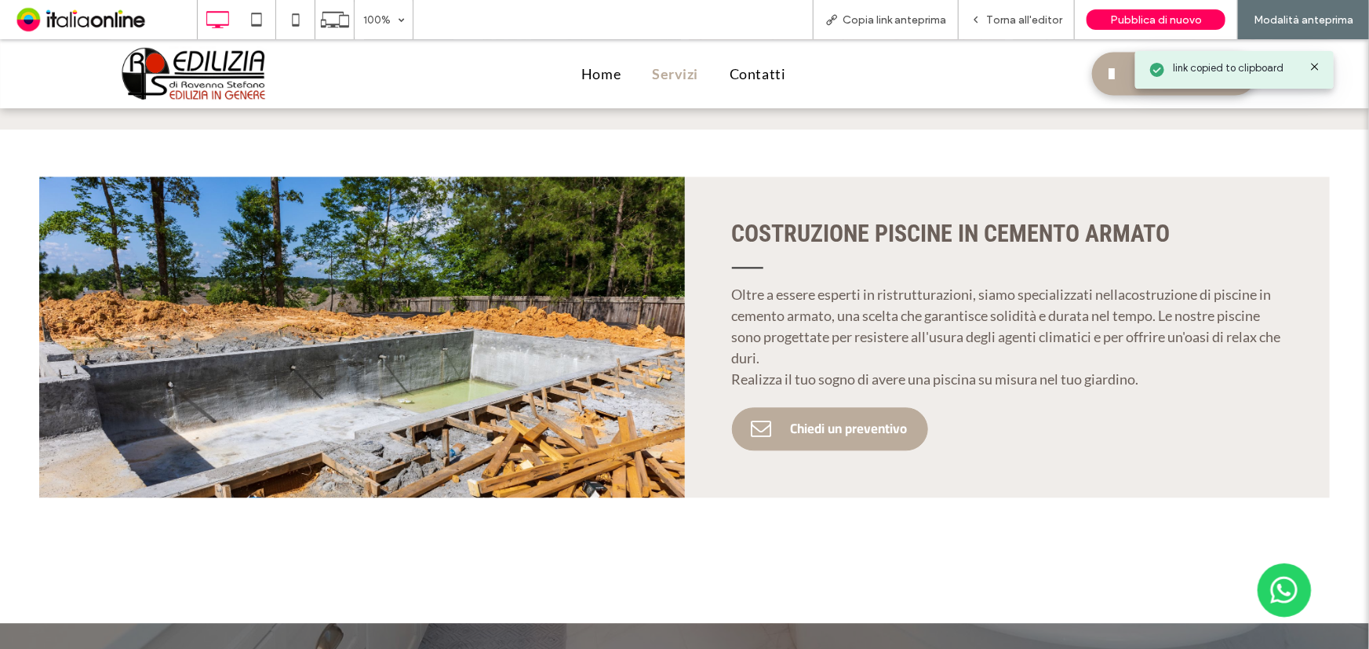
scroll to position [4760, 0]
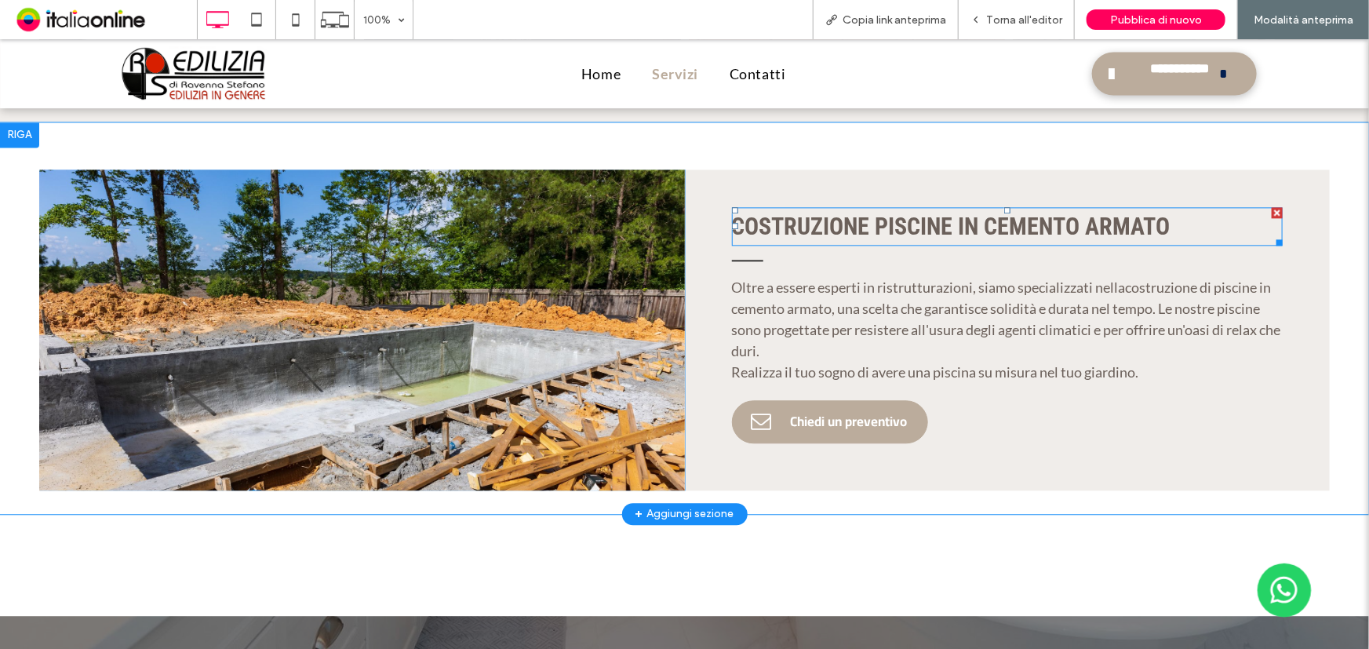
click at [745, 212] on span "COSTRUZIONE PISCINE IN CEMENTO ARMATO" at bounding box center [951, 225] width 439 height 27
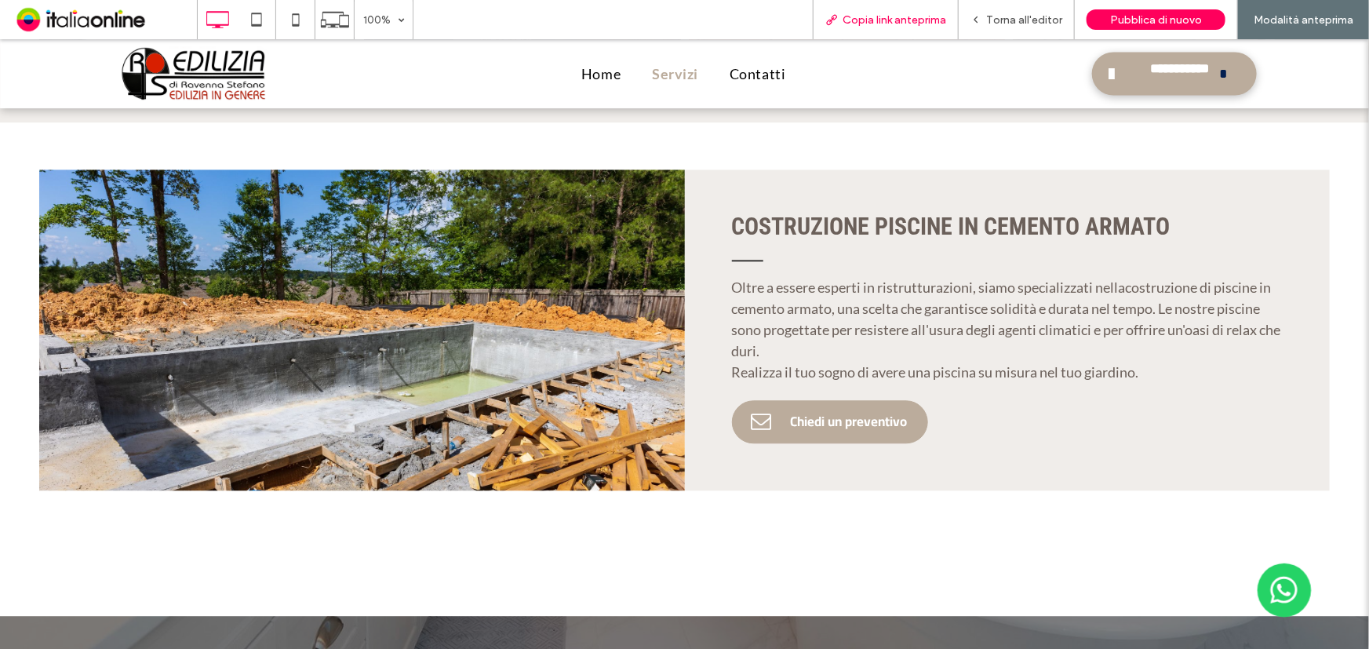
click at [905, 22] on span "Copia link anteprima" at bounding box center [895, 19] width 104 height 13
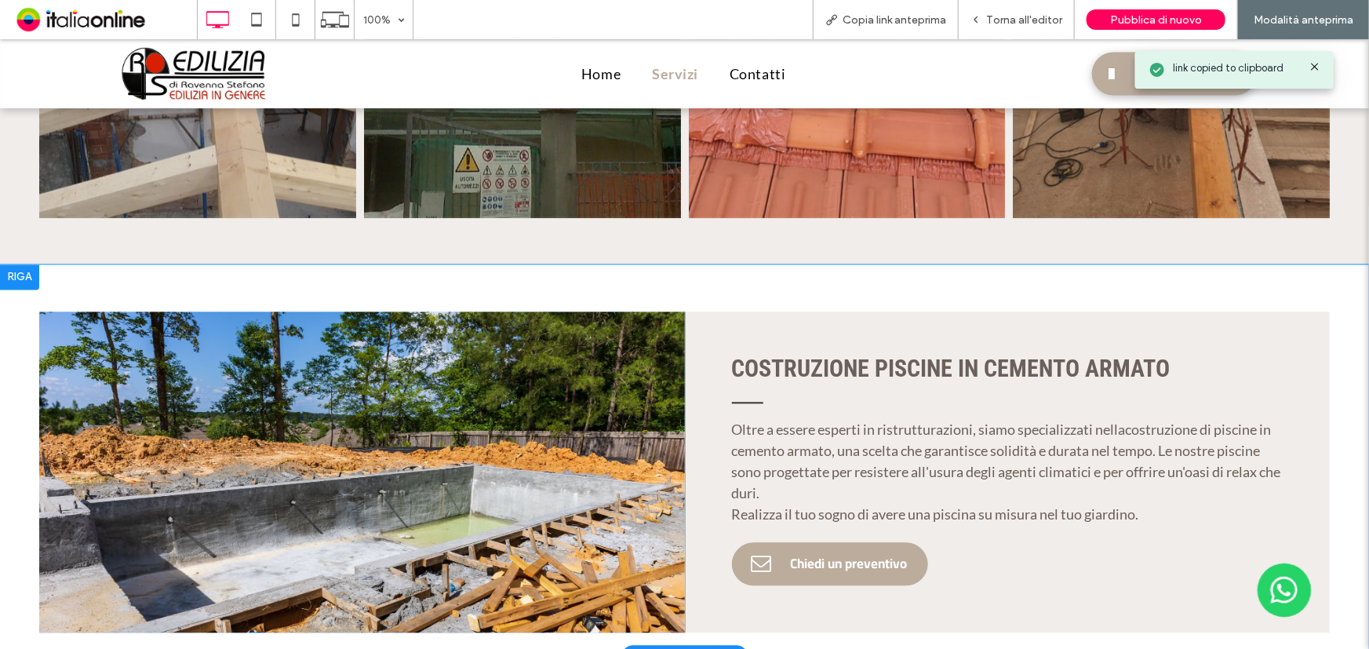
scroll to position [4617, 0]
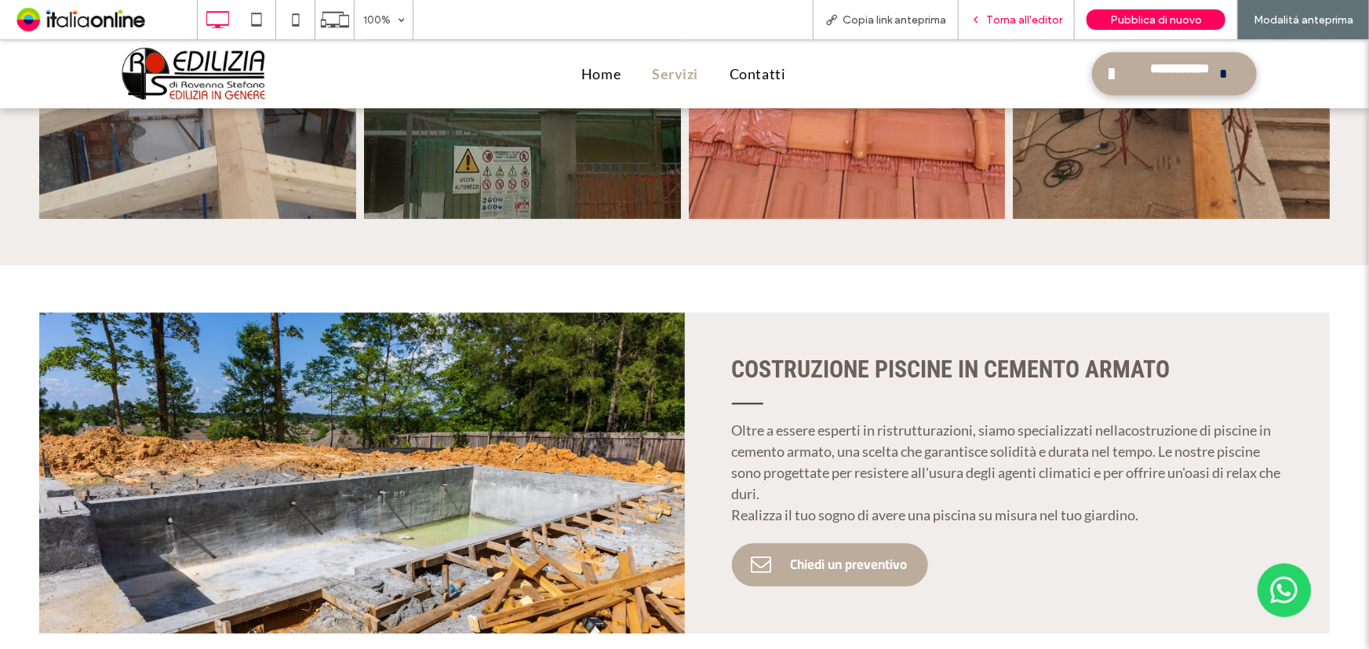
click at [1030, 18] on span "Torna all'editor" at bounding box center [1024, 19] width 76 height 13
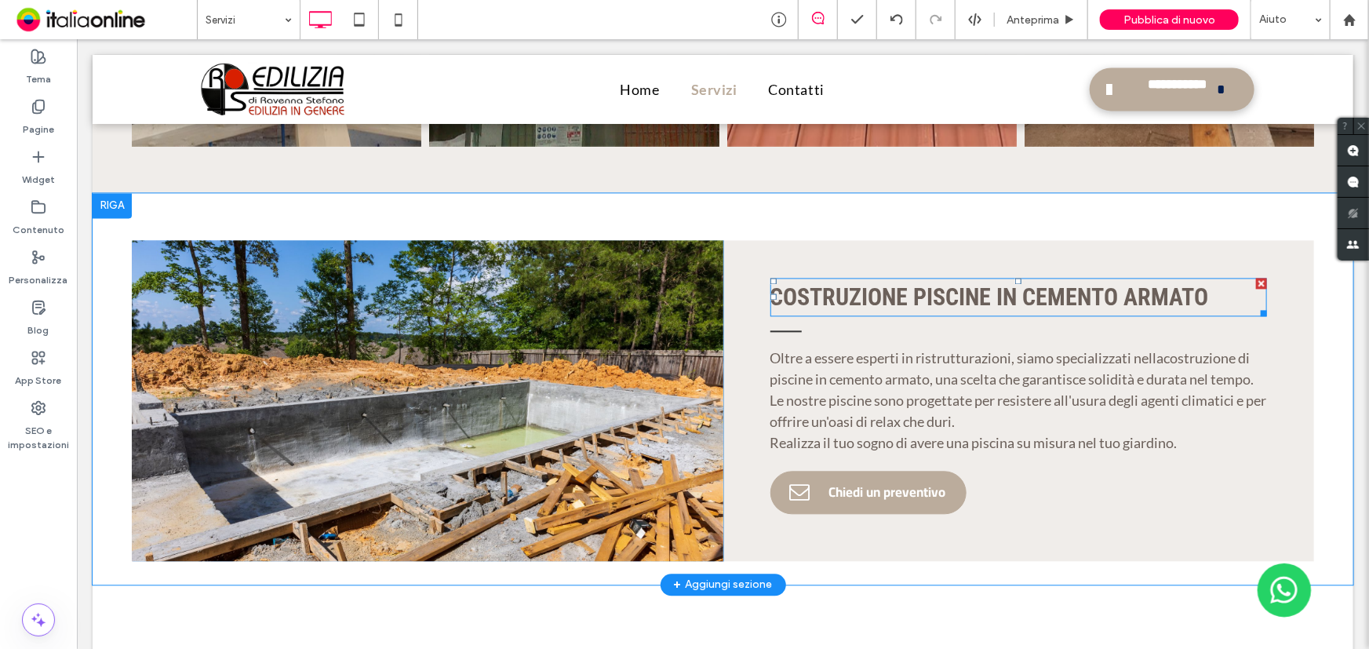
scroll to position [4584, 0]
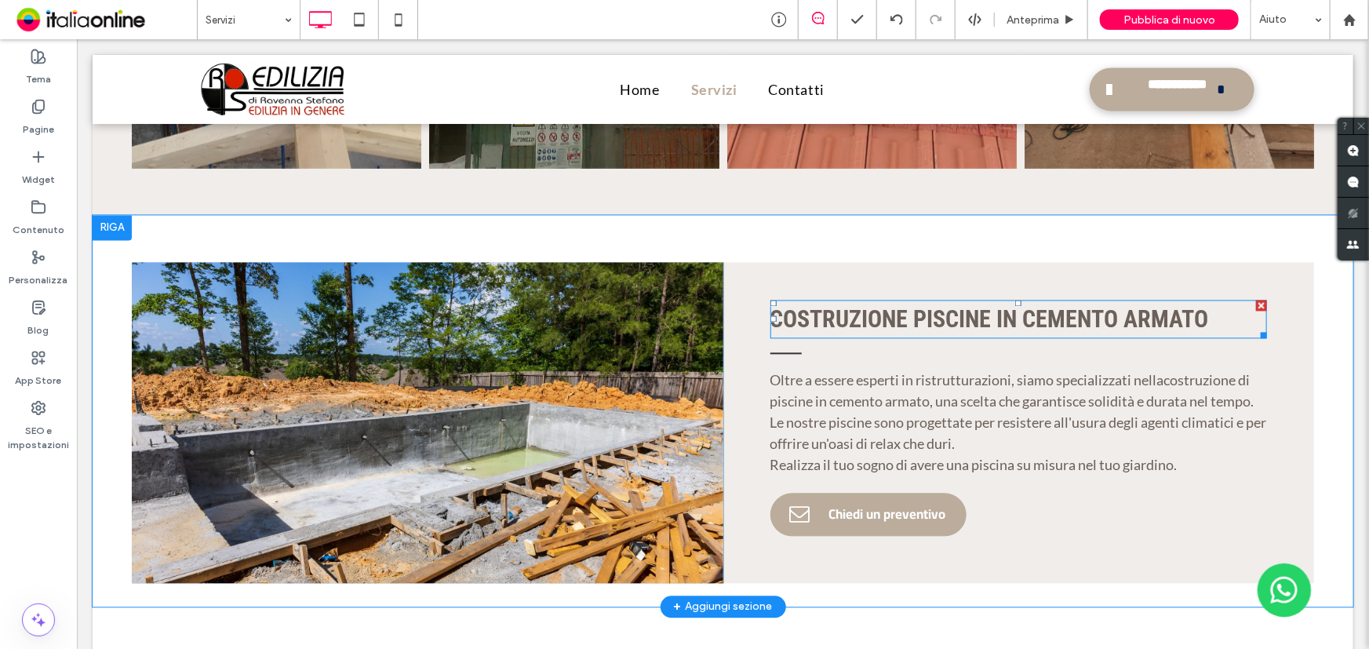
click at [841, 304] on span "COSTRUZIONE PISCINE IN CEMENTO ARMATO" at bounding box center [989, 317] width 439 height 27
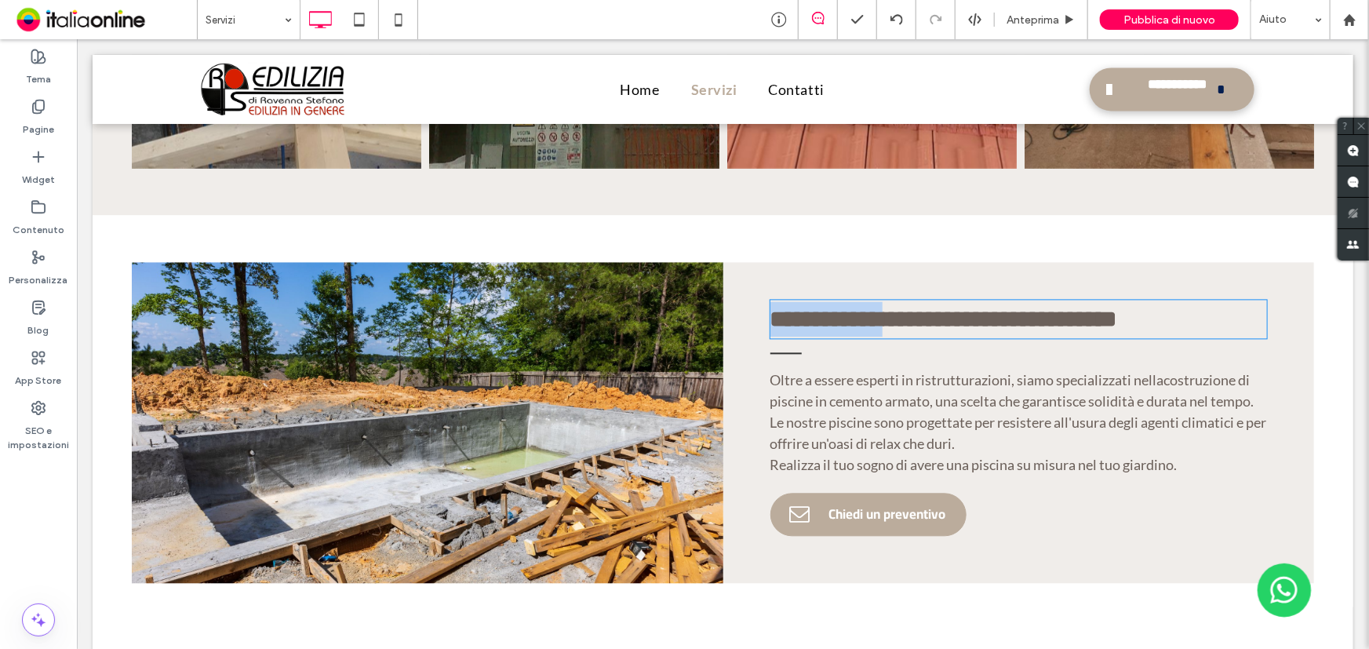
click at [841, 307] on span "**********" at bounding box center [943, 318] width 347 height 23
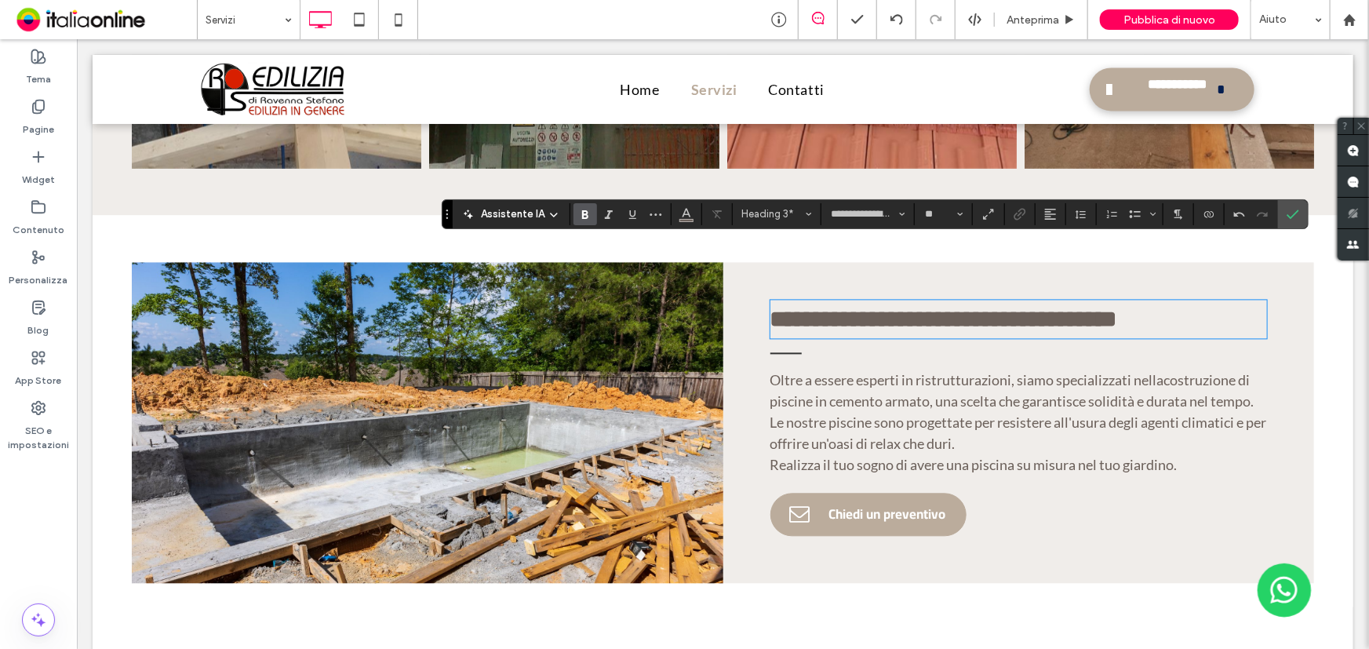
click at [927, 307] on span "**********" at bounding box center [943, 318] width 347 height 23
drag, startPoint x: 952, startPoint y: 250, endPoint x: 1223, endPoint y: 258, distance: 270.8
click at [1223, 300] on h3 "**********" at bounding box center [1018, 317] width 497 height 35
click at [1290, 208] on icon "Conferma" at bounding box center [1293, 214] width 13 height 13
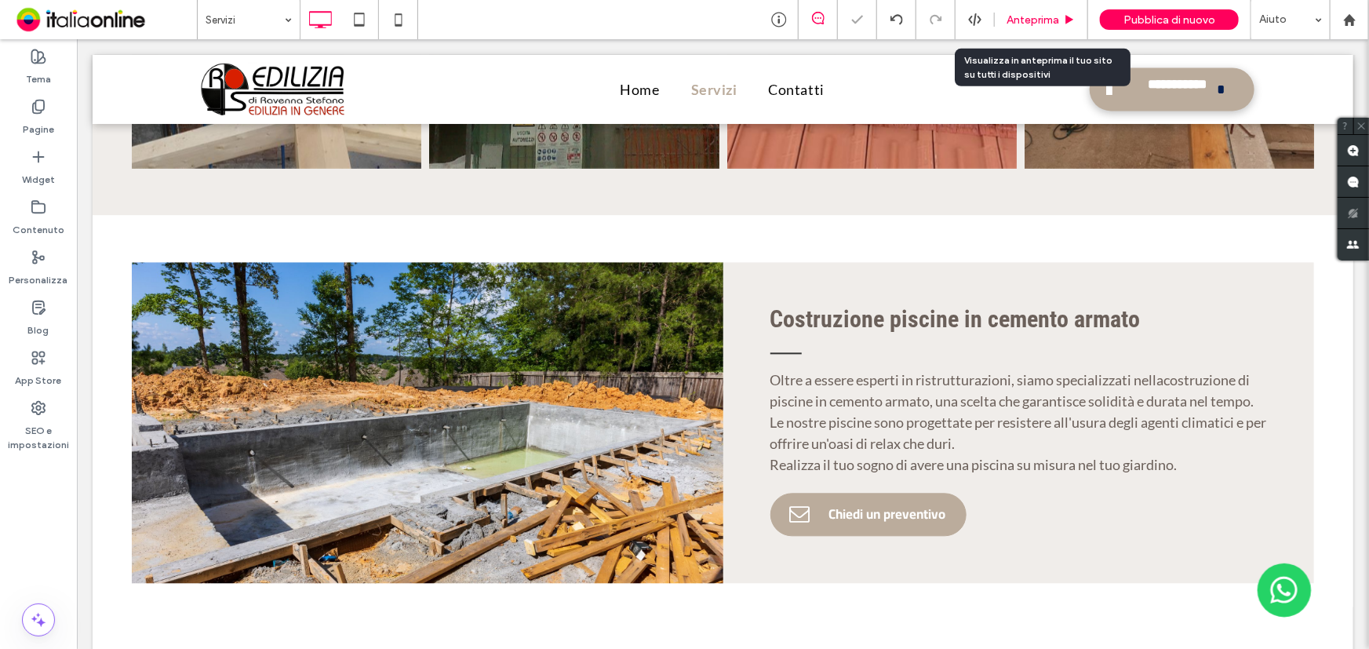
click at [1045, 13] on span "Anteprima" at bounding box center [1033, 19] width 53 height 13
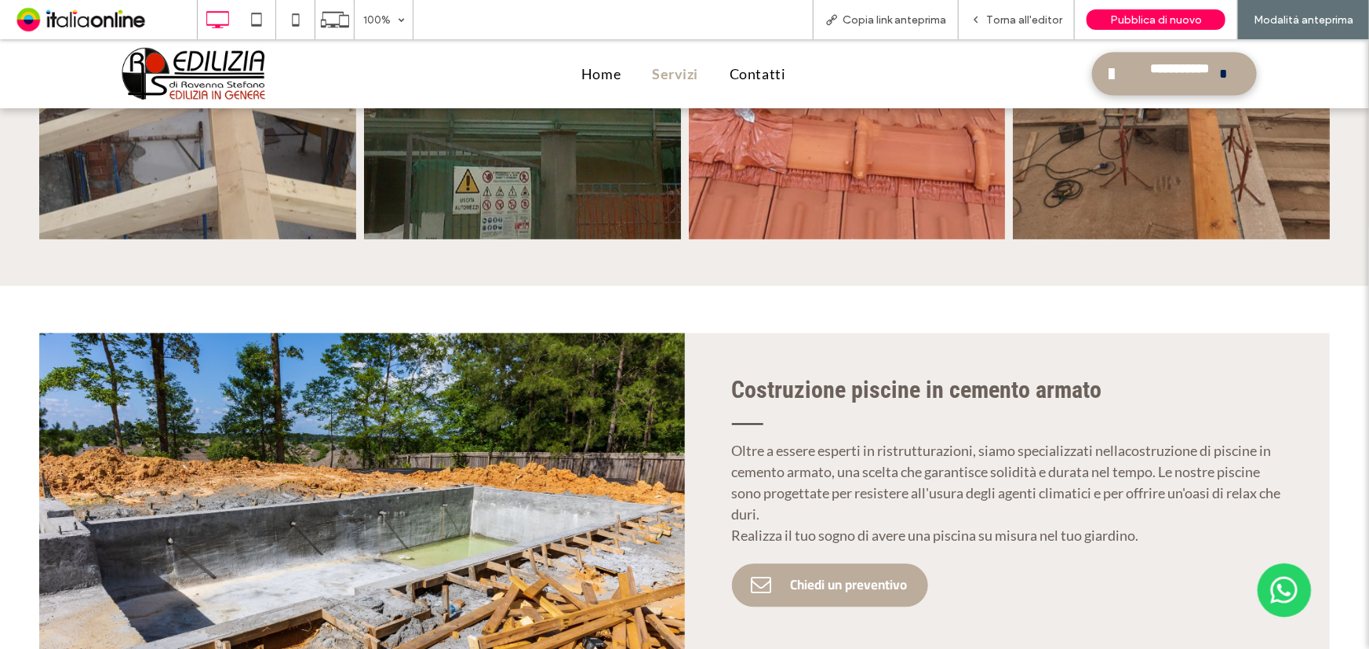
scroll to position [4637, 0]
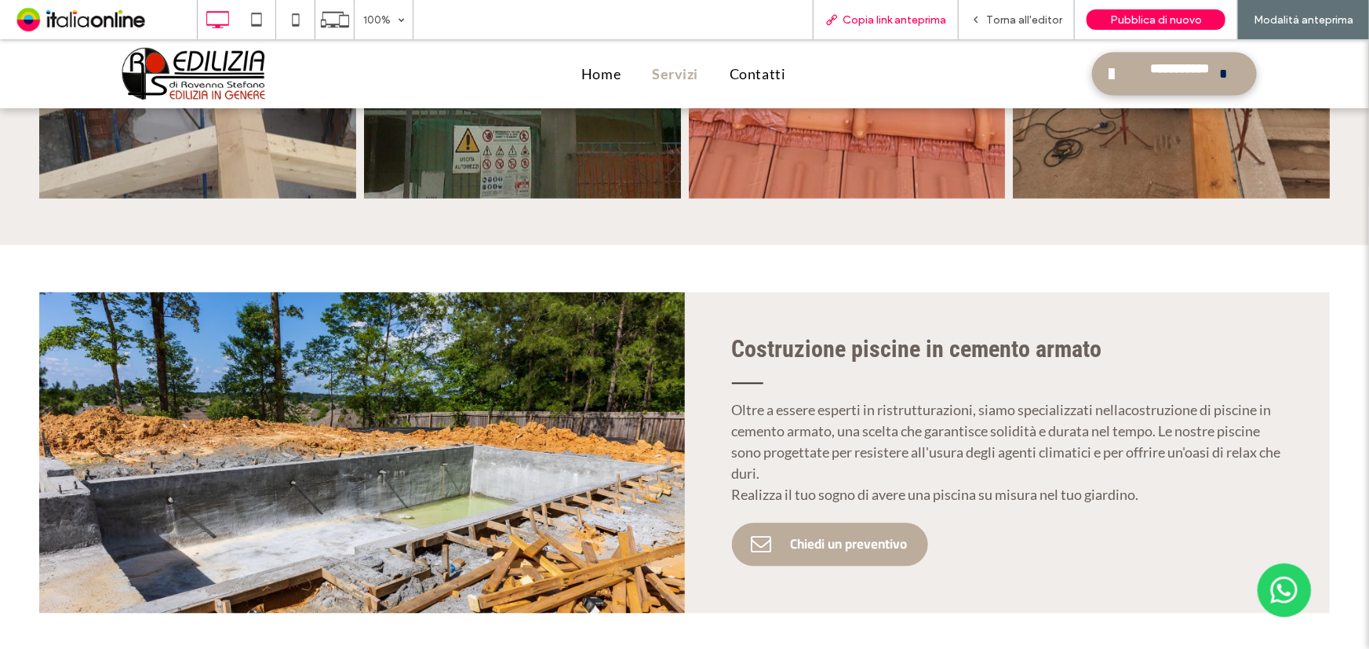
click at [897, 23] on span "Copia link anteprima" at bounding box center [895, 19] width 104 height 13
click at [989, 20] on div "Torna all'editor" at bounding box center [1016, 19] width 115 height 13
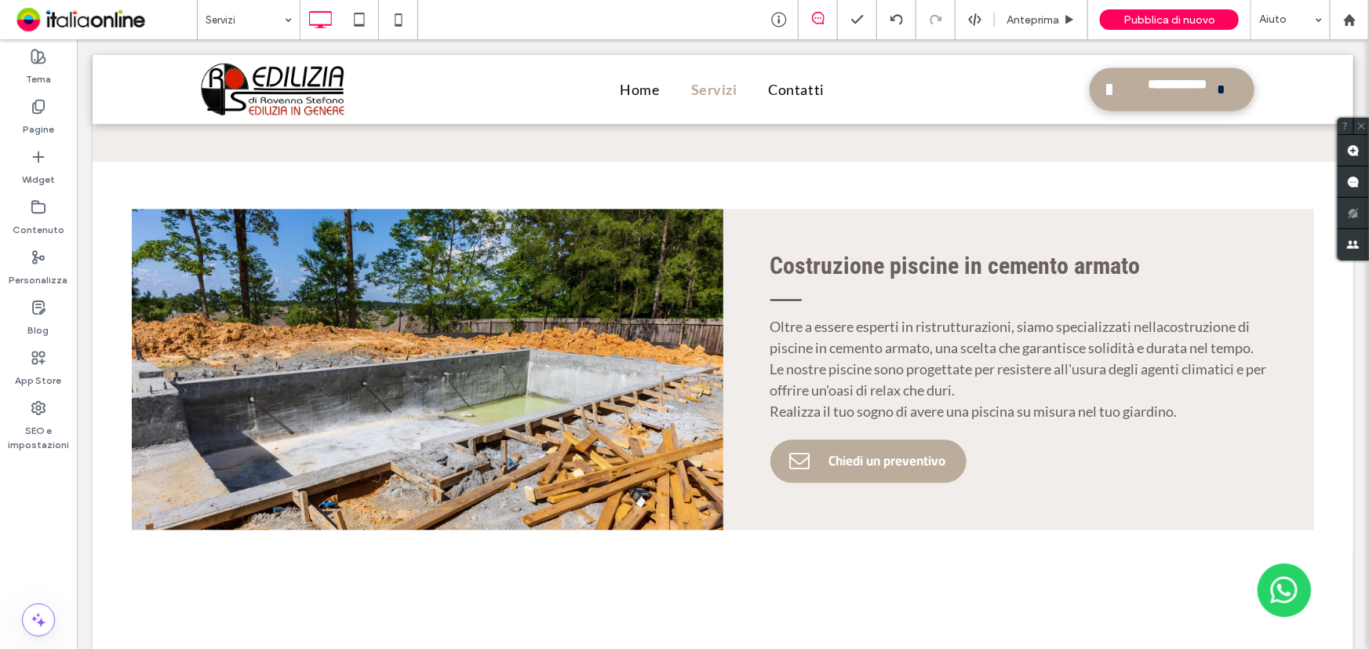
scroll to position [4605, 0]
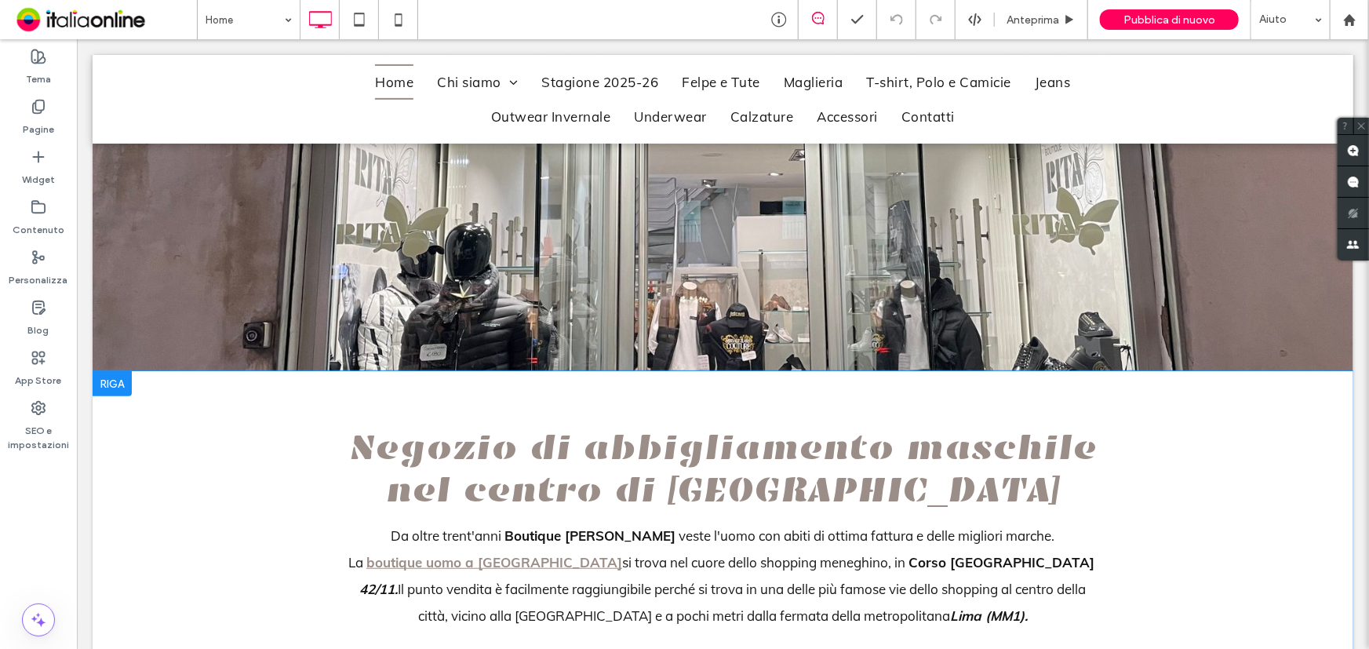
scroll to position [428, 0]
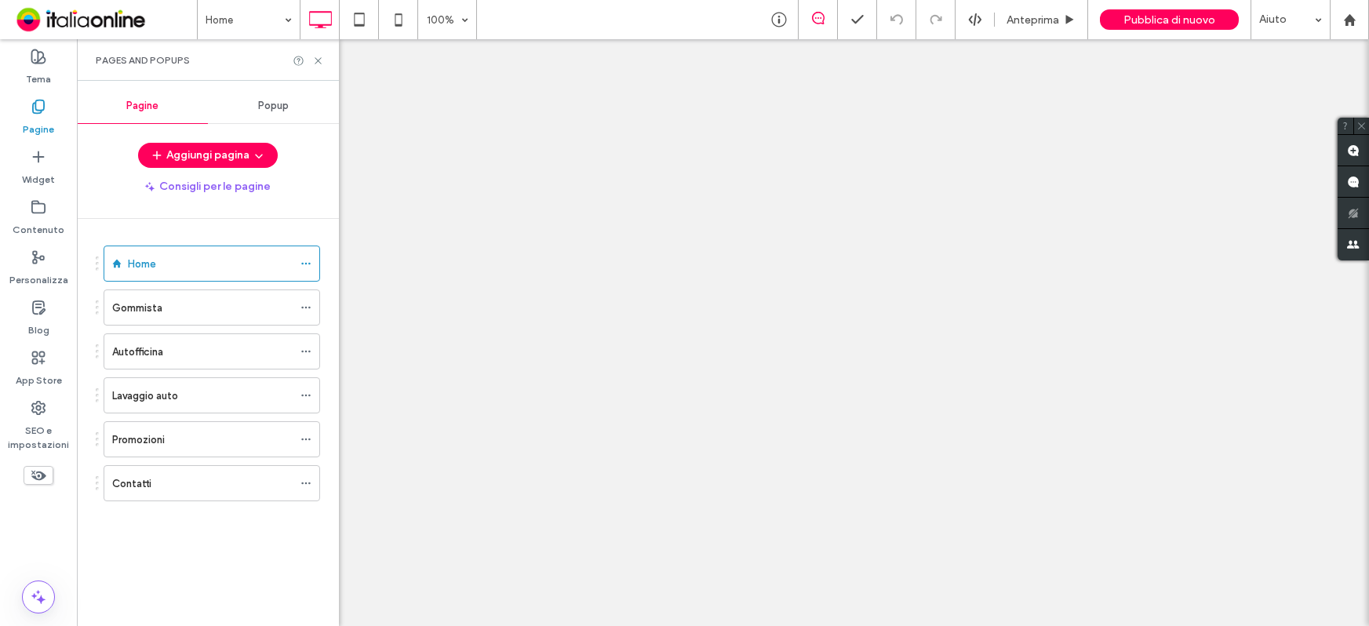
click at [268, 100] on span "Popup" at bounding box center [273, 106] width 31 height 13
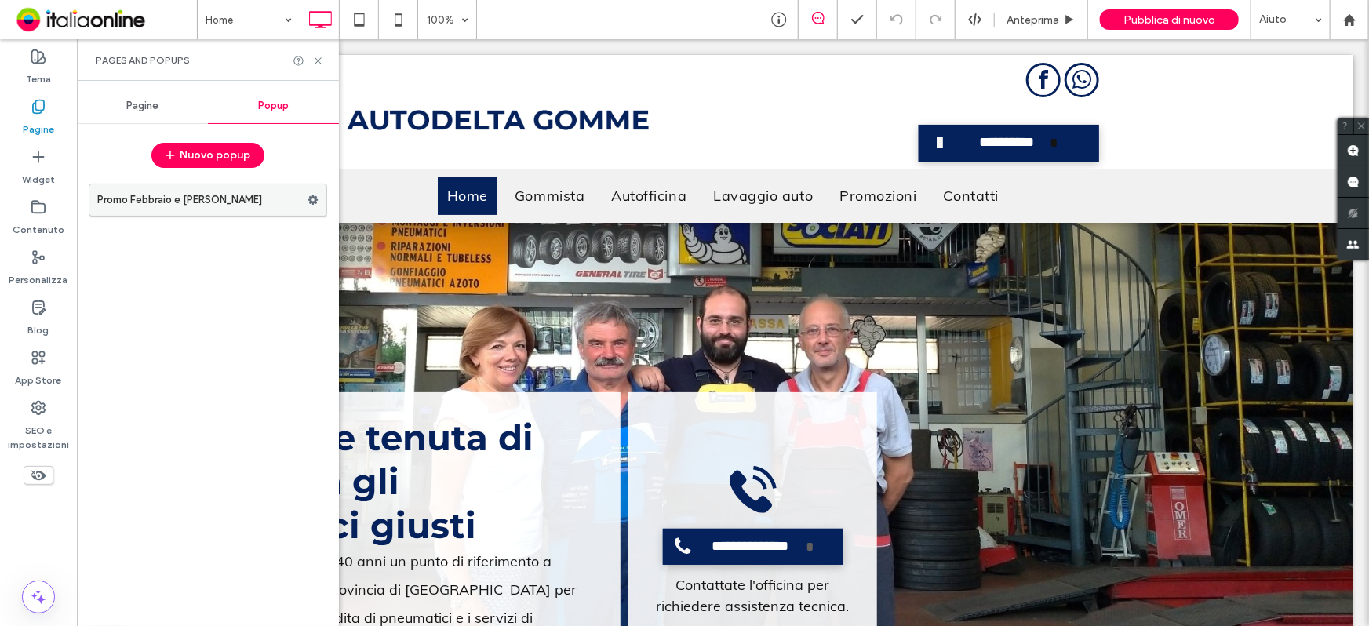
click at [315, 198] on use at bounding box center [313, 199] width 10 height 9
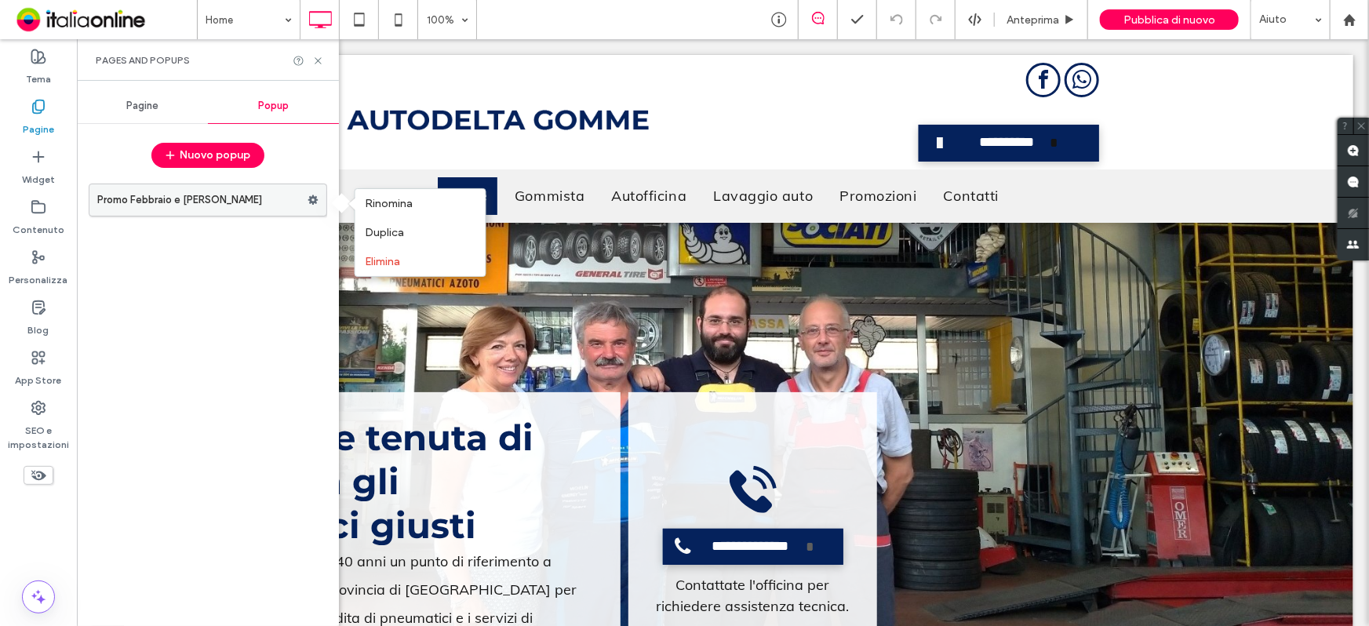
click at [291, 198] on label "Promo Febbraio e Marzo" at bounding box center [202, 199] width 210 height 31
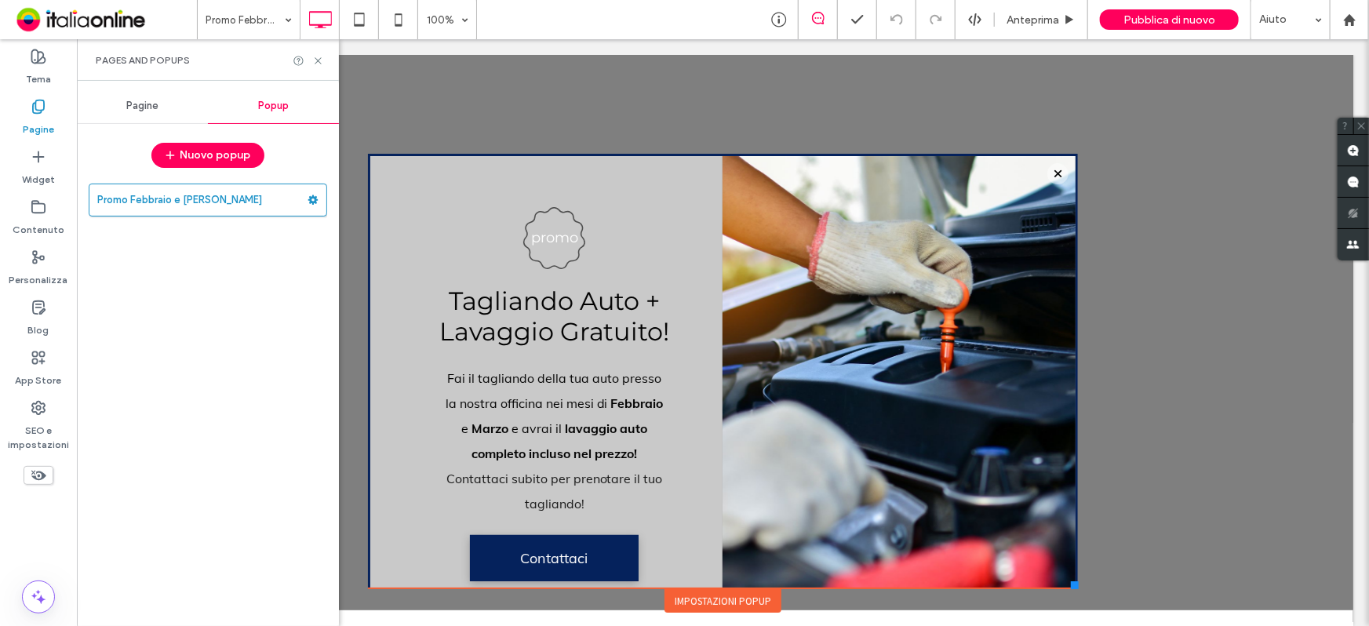
scroll to position [16, 0]
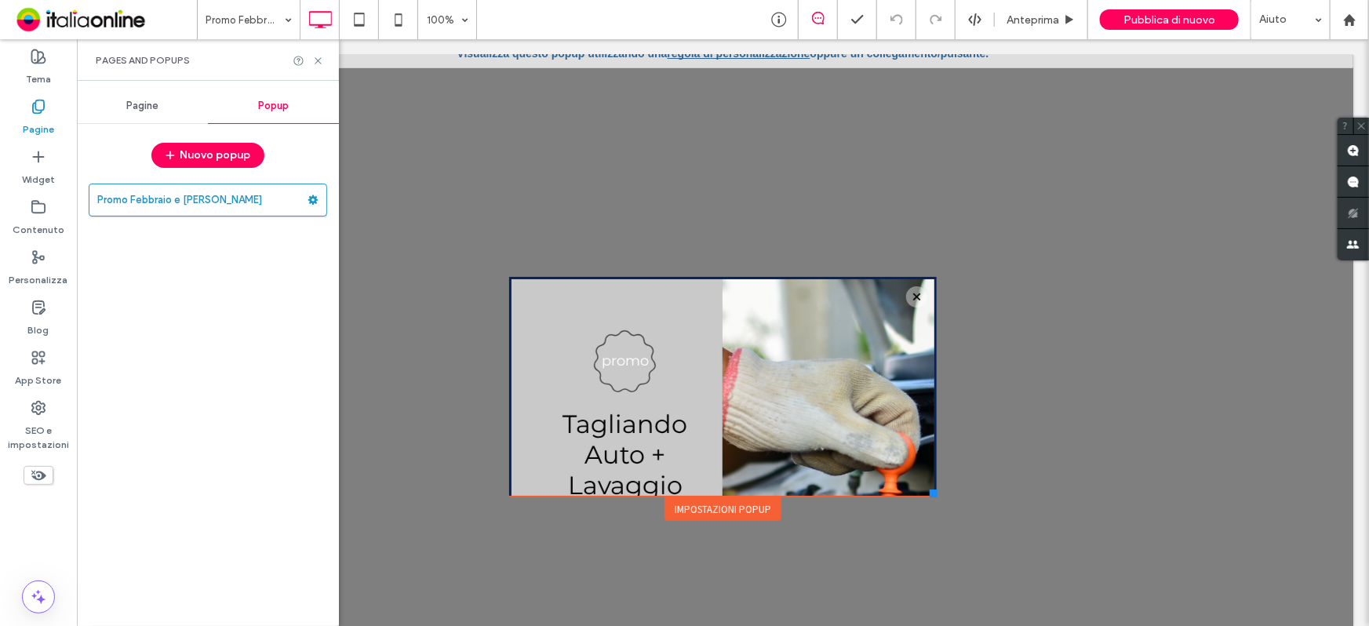
drag, startPoint x: 1075, startPoint y: 567, endPoint x: 913, endPoint y: 450, distance: 199.9
click at [913, 450] on div "**********" at bounding box center [722, 313] width 436 height 418
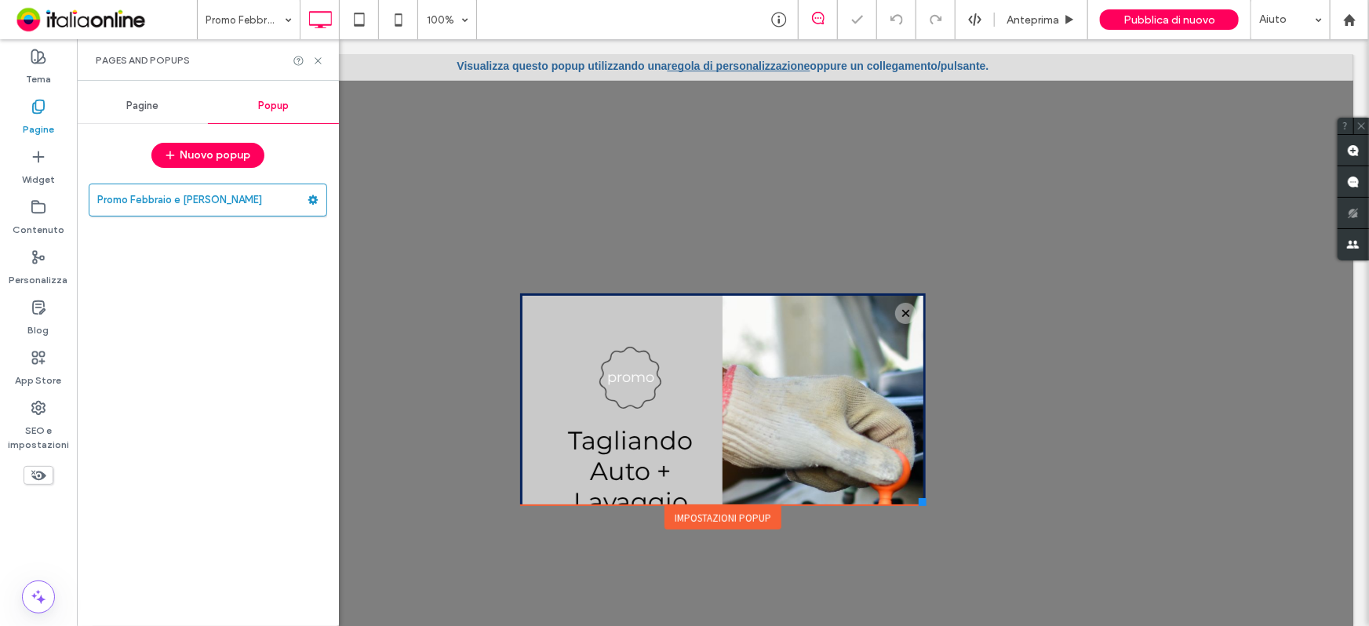
scroll to position [0, 0]
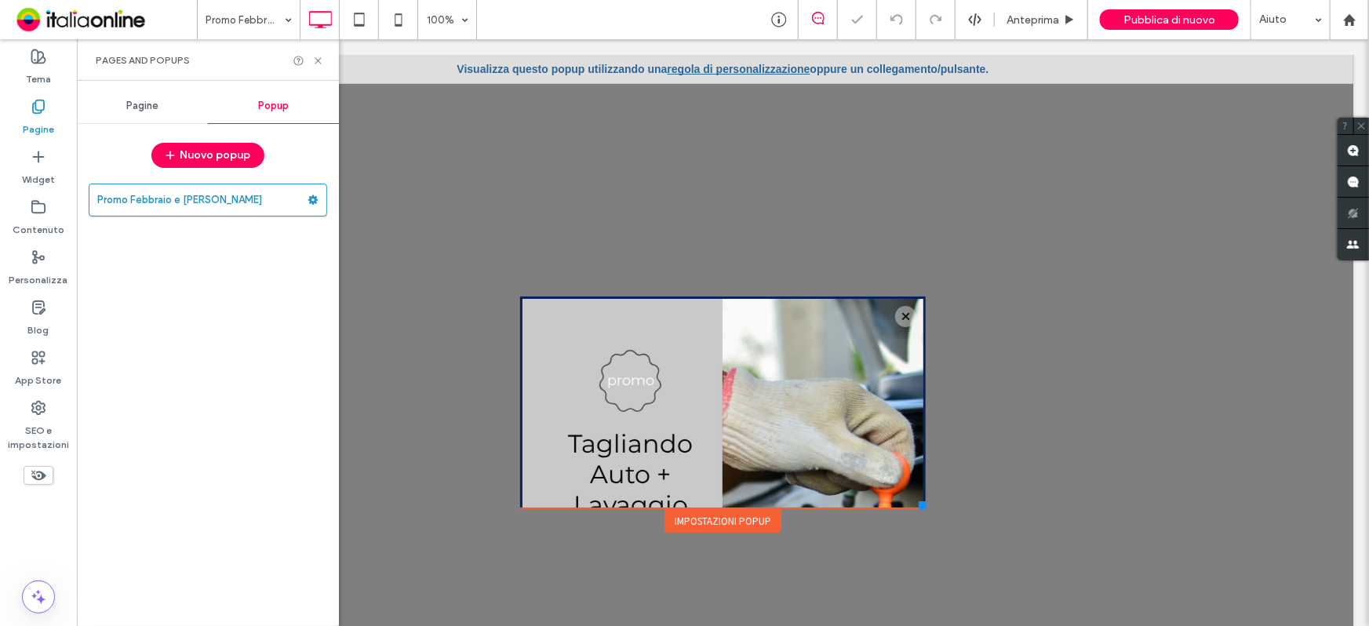
click at [725, 68] on link "regola di personalizzazione" at bounding box center [738, 68] width 143 height 13
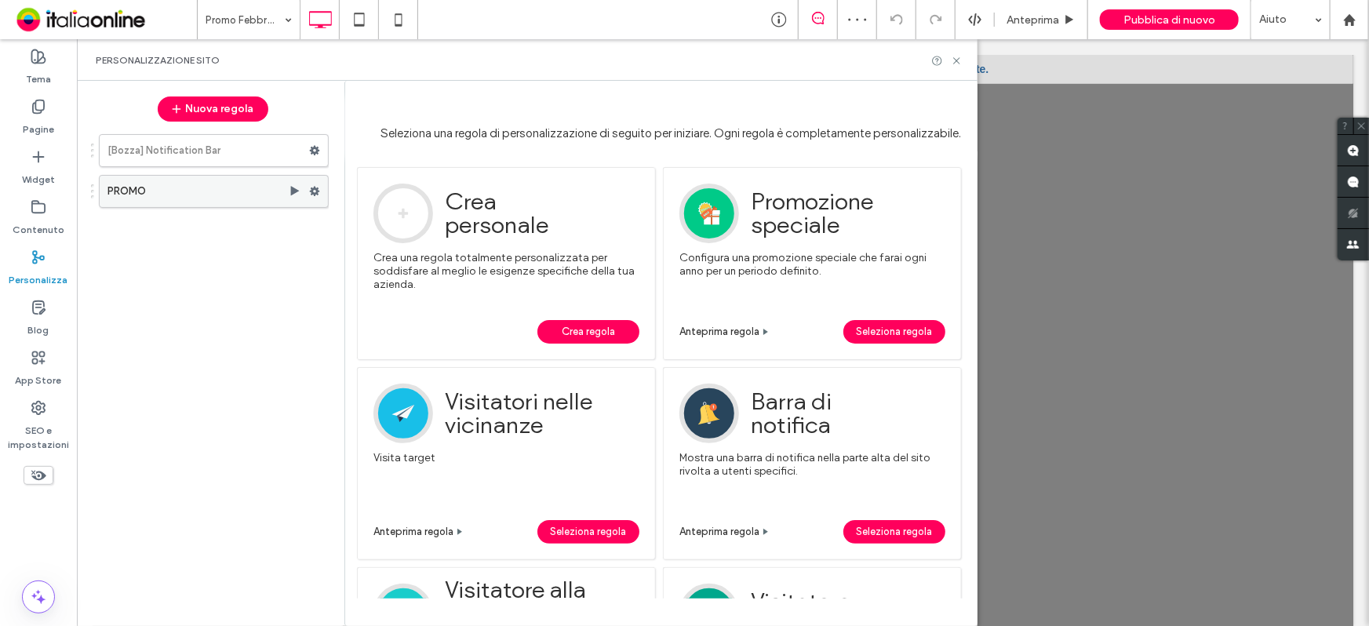
click at [309, 187] on icon at bounding box center [314, 191] width 11 height 11
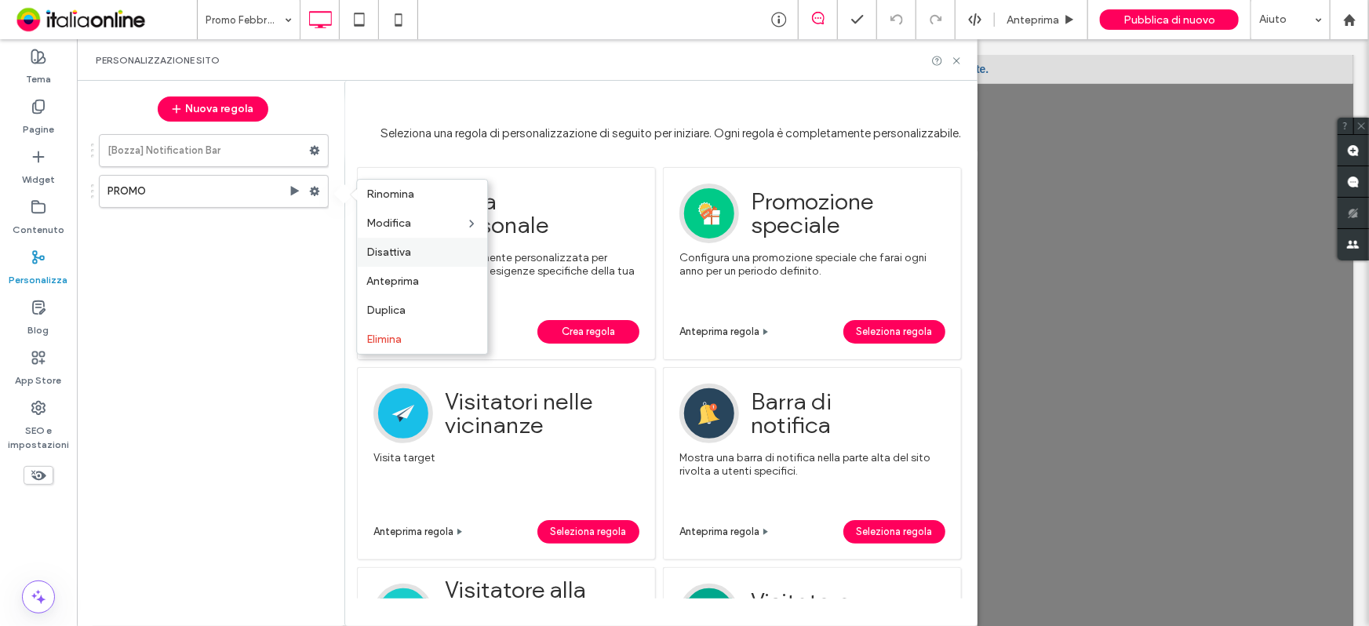
click at [414, 251] on label "Disattiva" at bounding box center [421, 252] width 111 height 13
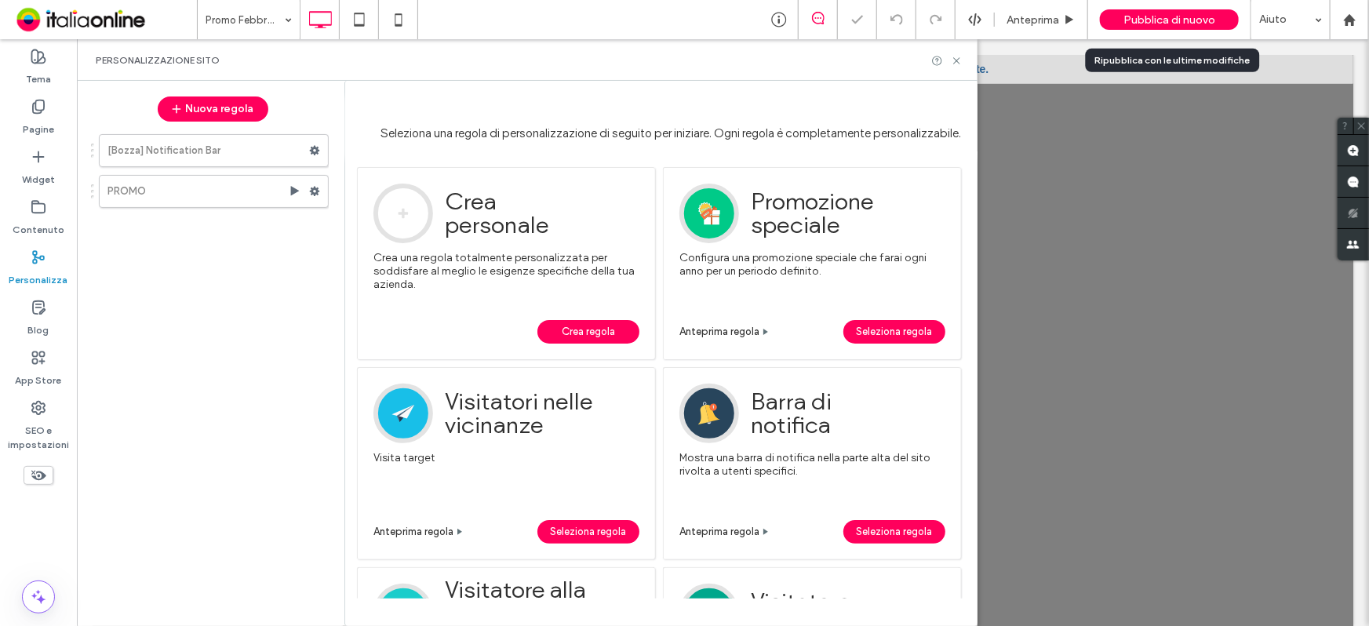
click at [1156, 21] on span "Pubblica di nuovo" at bounding box center [1169, 19] width 92 height 13
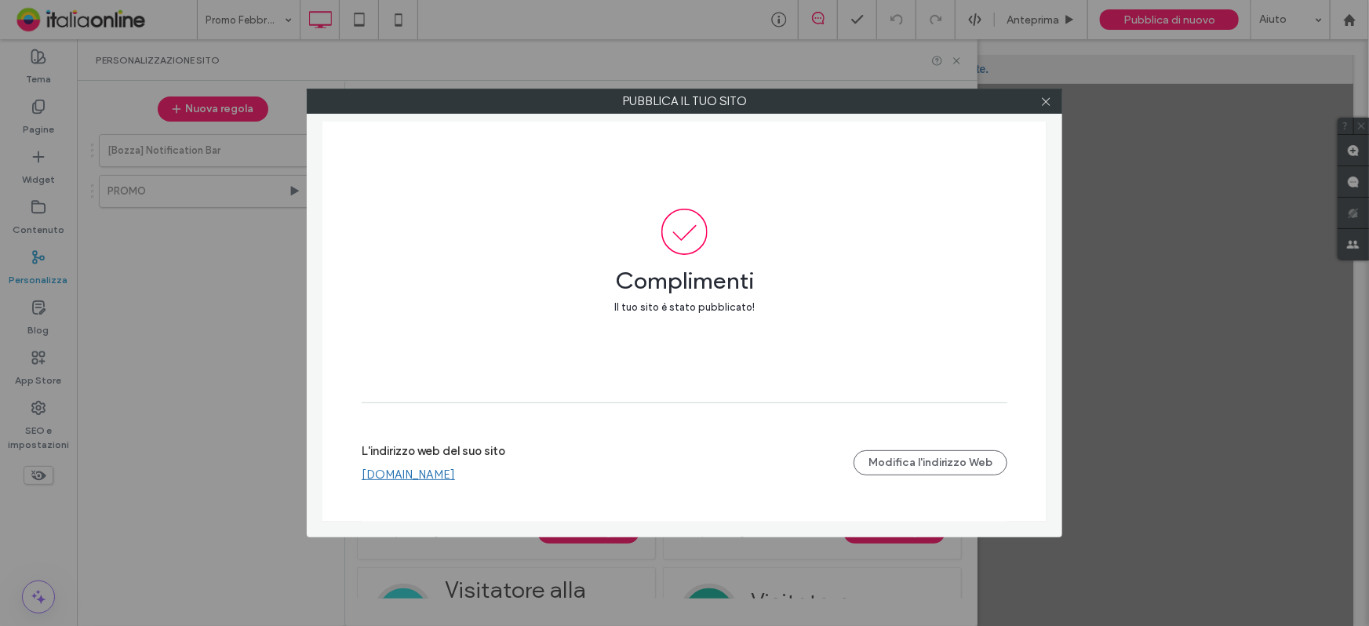
click at [455, 476] on link "www.autodeltagomme.com" at bounding box center [408, 475] width 93 height 14
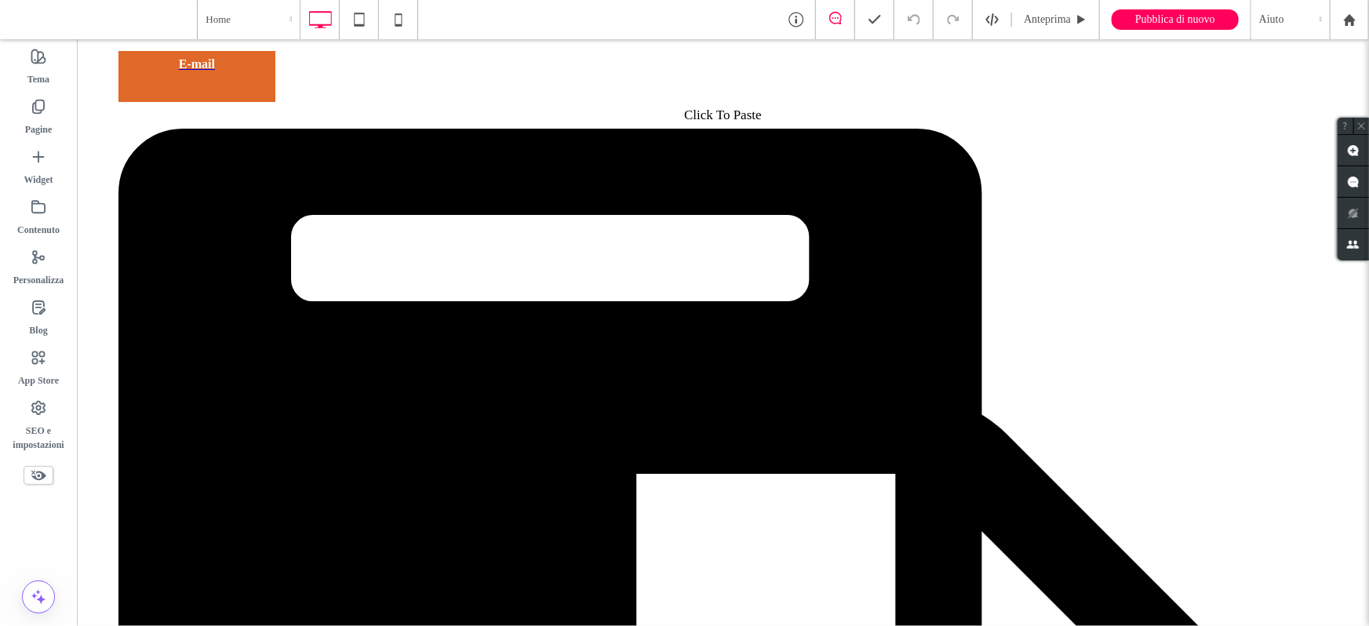
scroll to position [2612, 0]
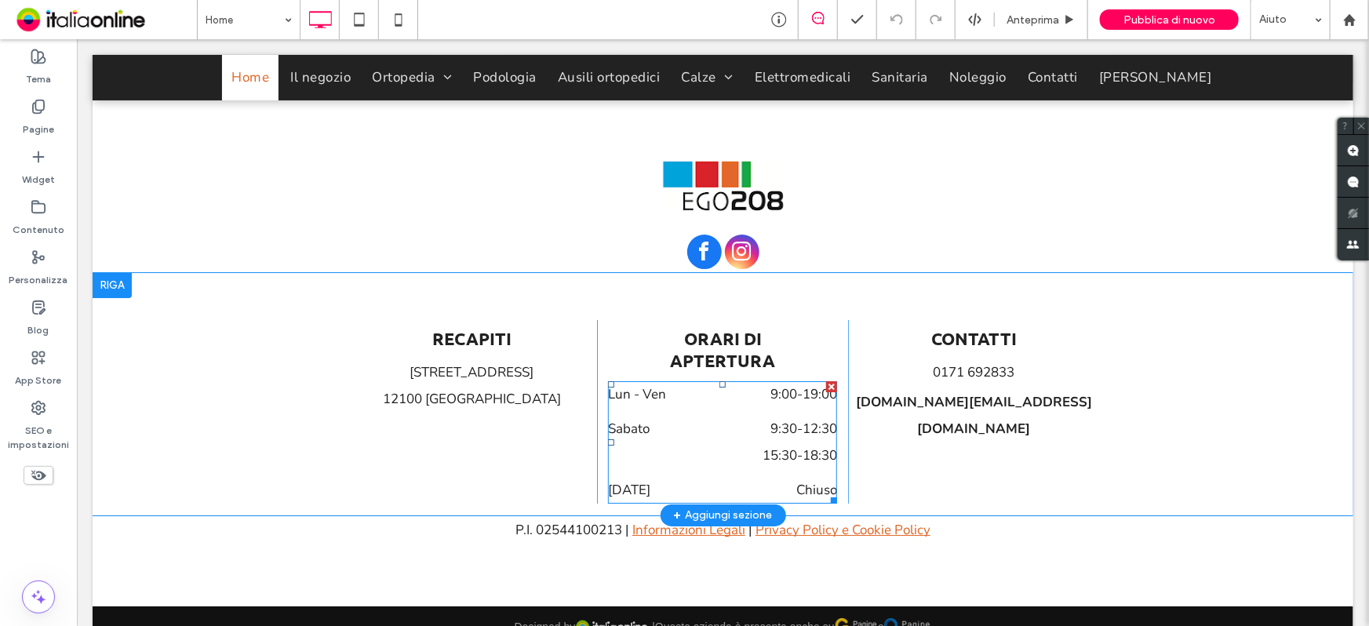
click at [629, 415] on dt "Sabato" at bounding box center [653, 428] width 92 height 27
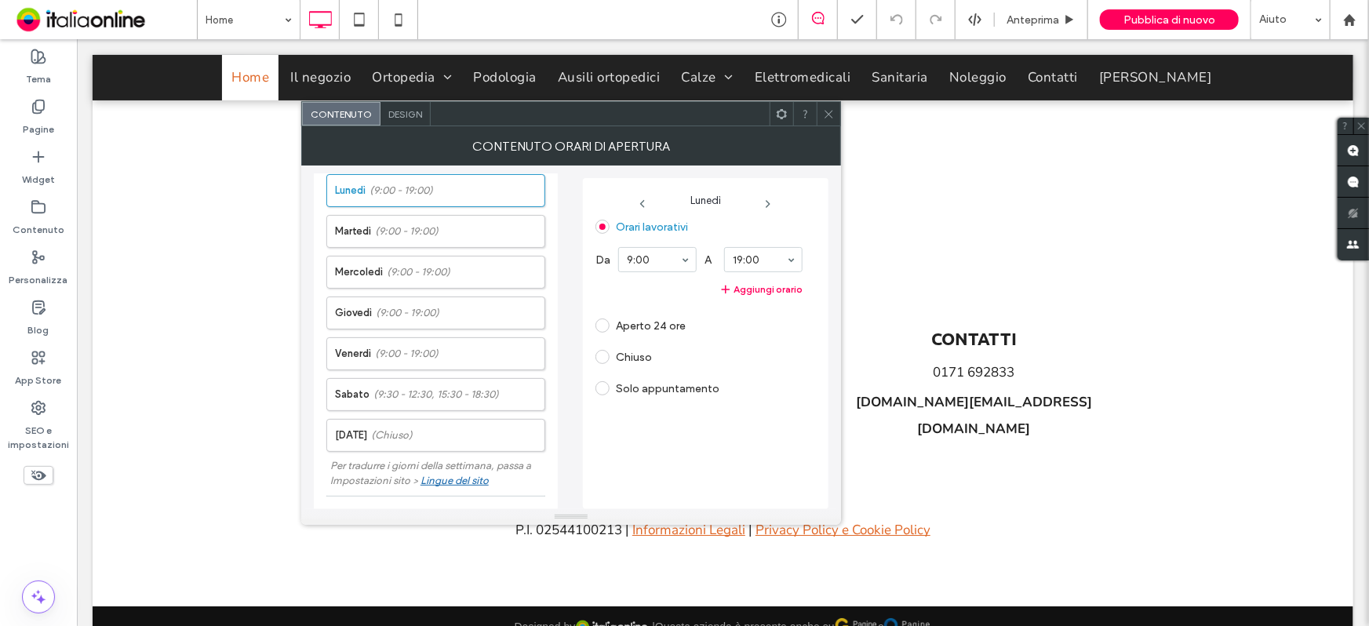
scroll to position [71, 0]
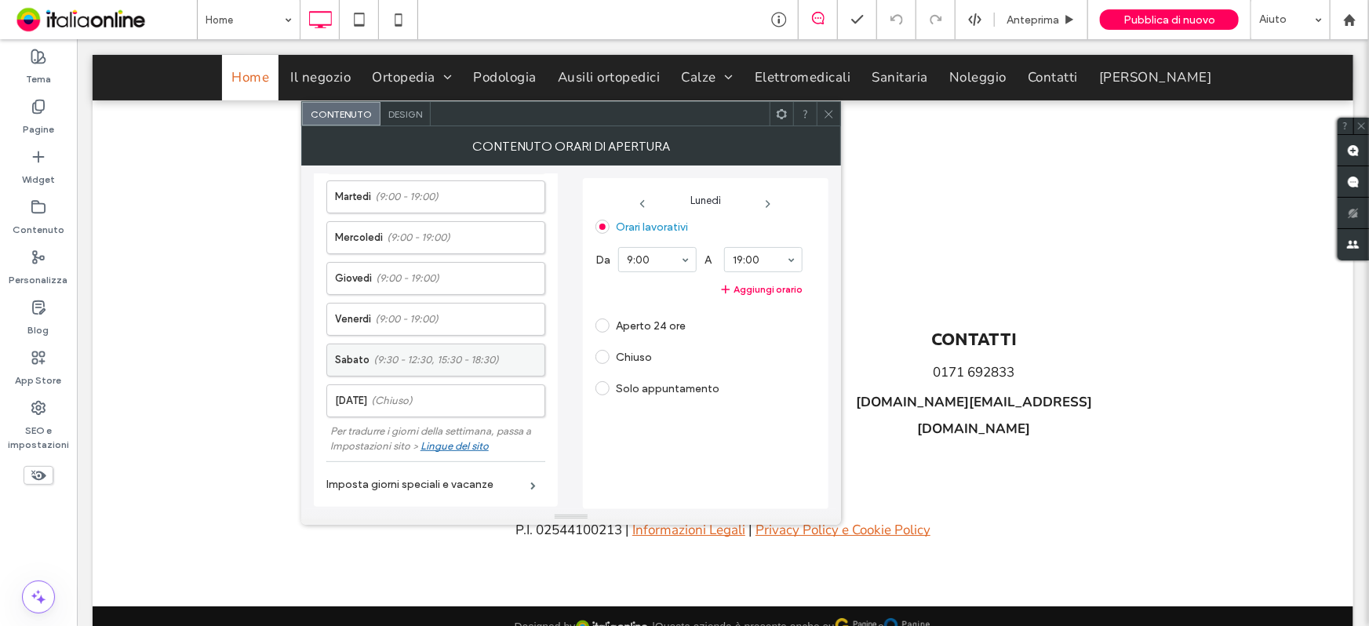
click at [446, 361] on span "(9:30 - 12:30, 15:30 - 18:30)" at bounding box center [436, 360] width 126 height 16
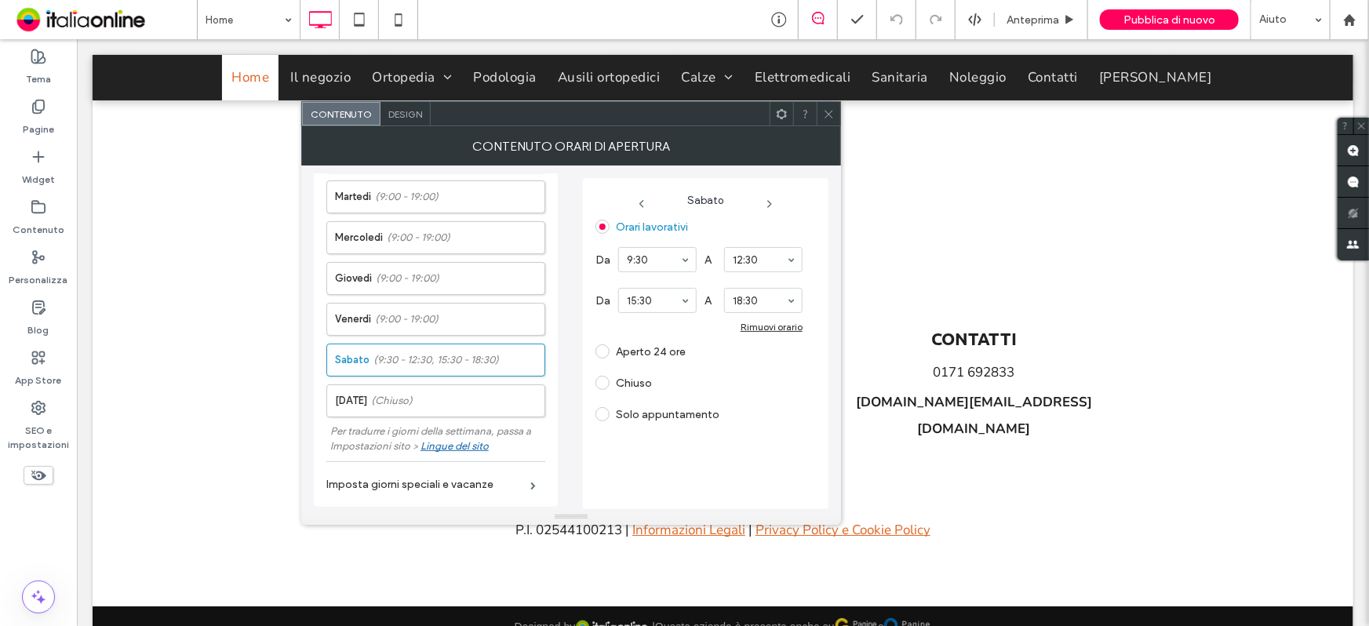
drag, startPoint x: 618, startPoint y: 383, endPoint x: 642, endPoint y: 352, distance: 38.6
click at [618, 383] on label "Chiuso" at bounding box center [634, 383] width 36 height 13
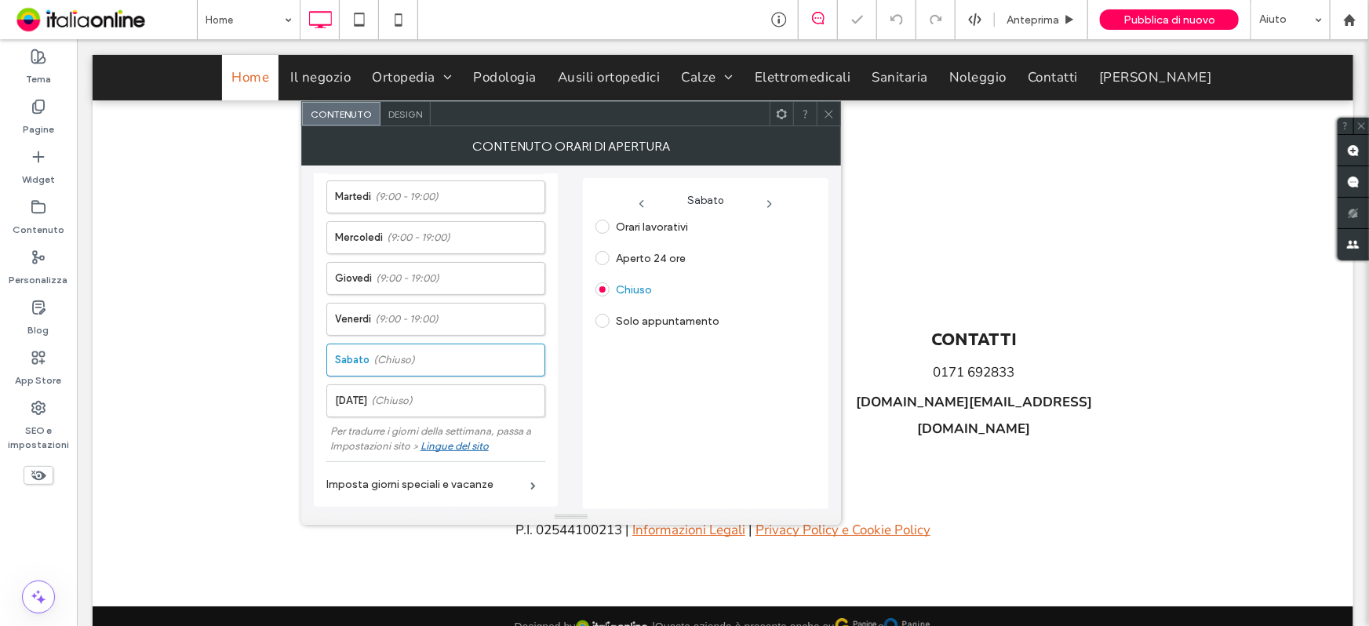
scroll to position [2550, 0]
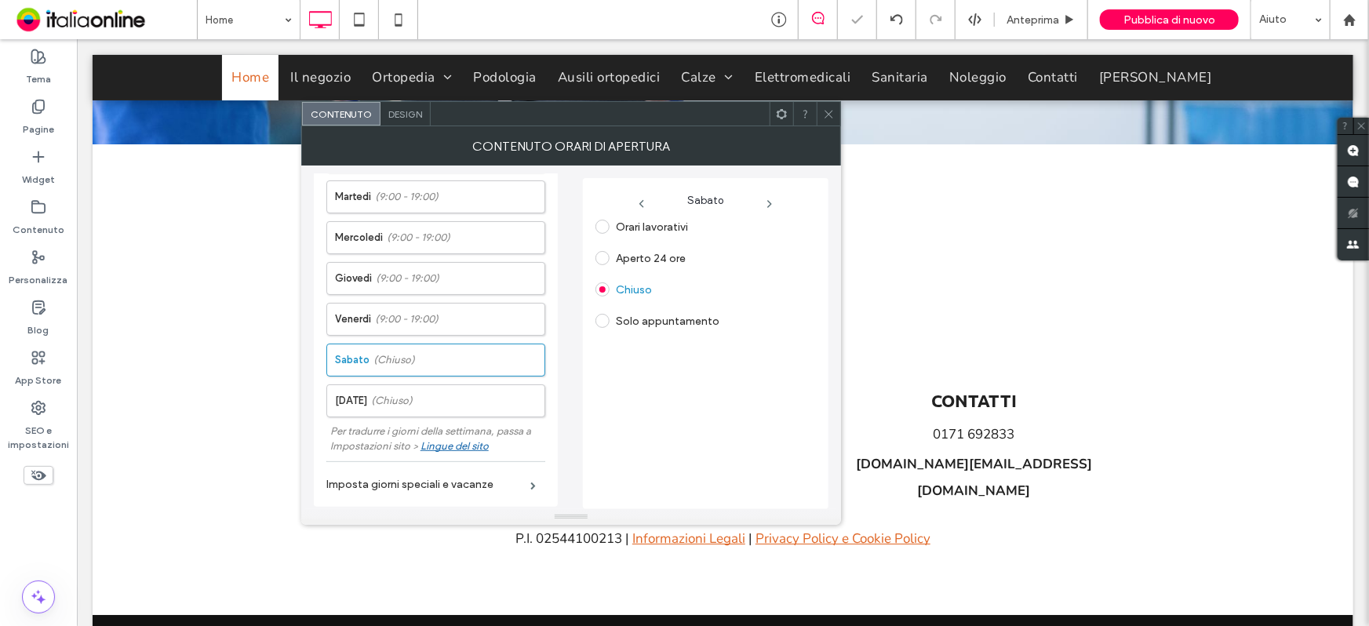
drag, startPoint x: 835, startPoint y: 115, endPoint x: 599, endPoint y: 18, distance: 255.4
click at [835, 115] on div at bounding box center [829, 114] width 24 height 24
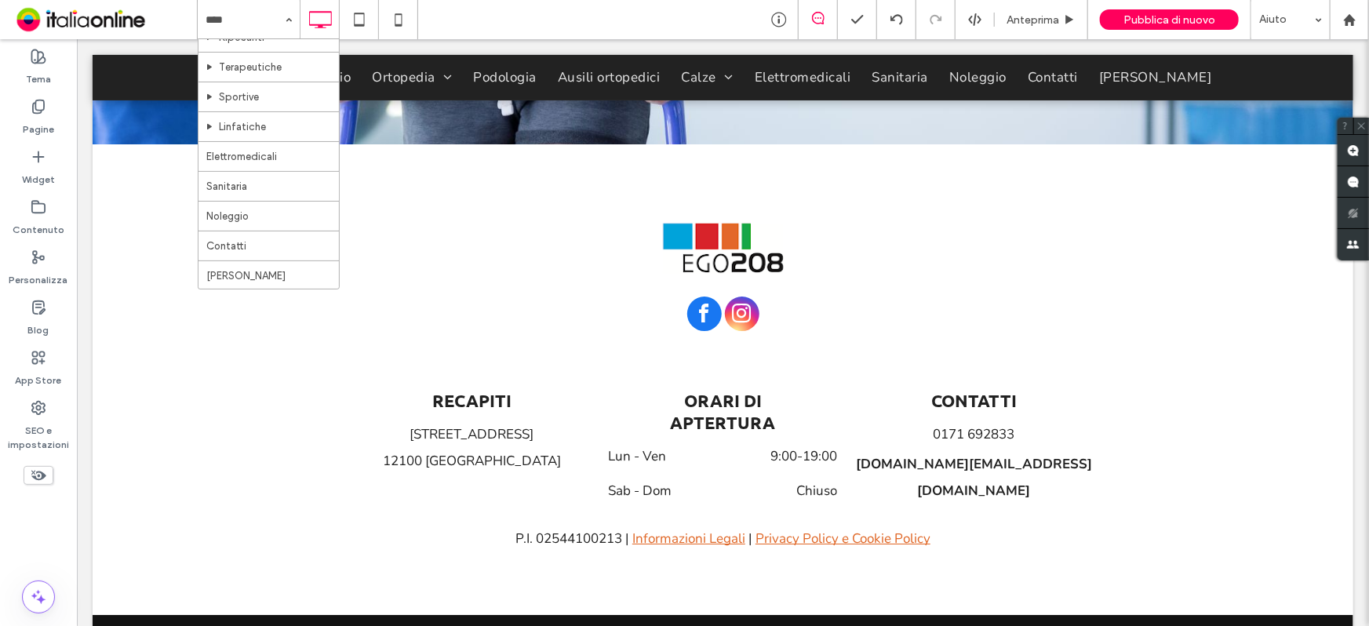
scroll to position [395, 0]
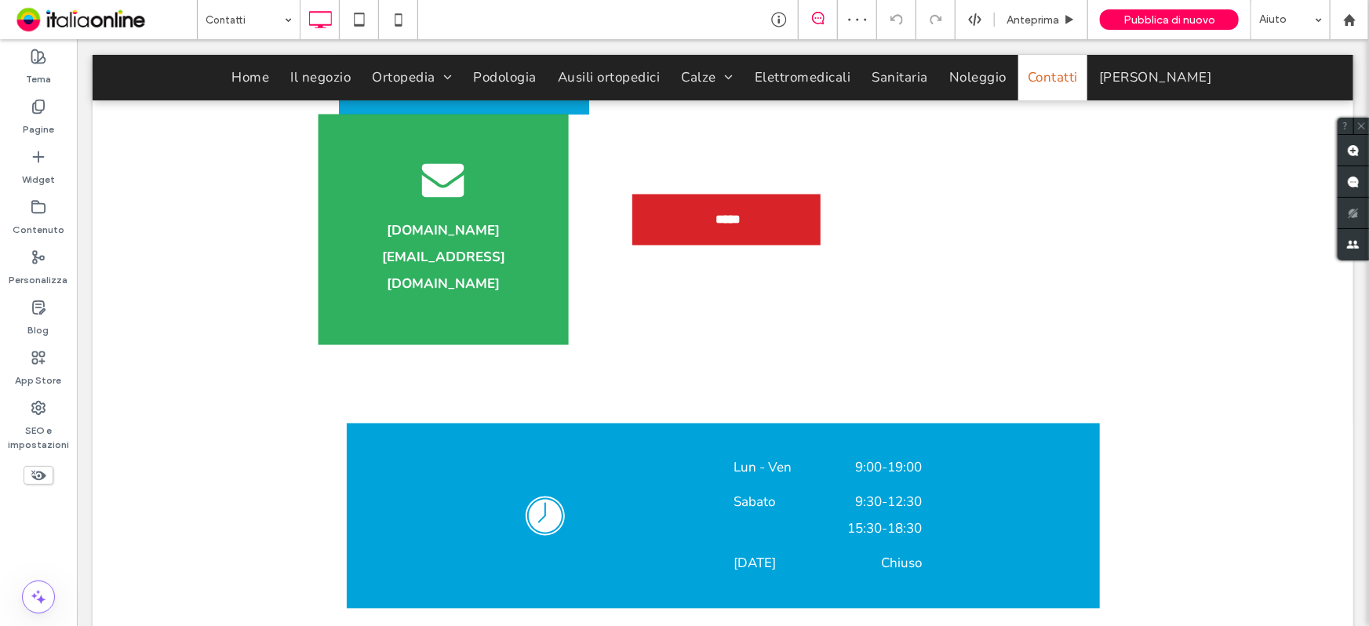
scroll to position [1498, 0]
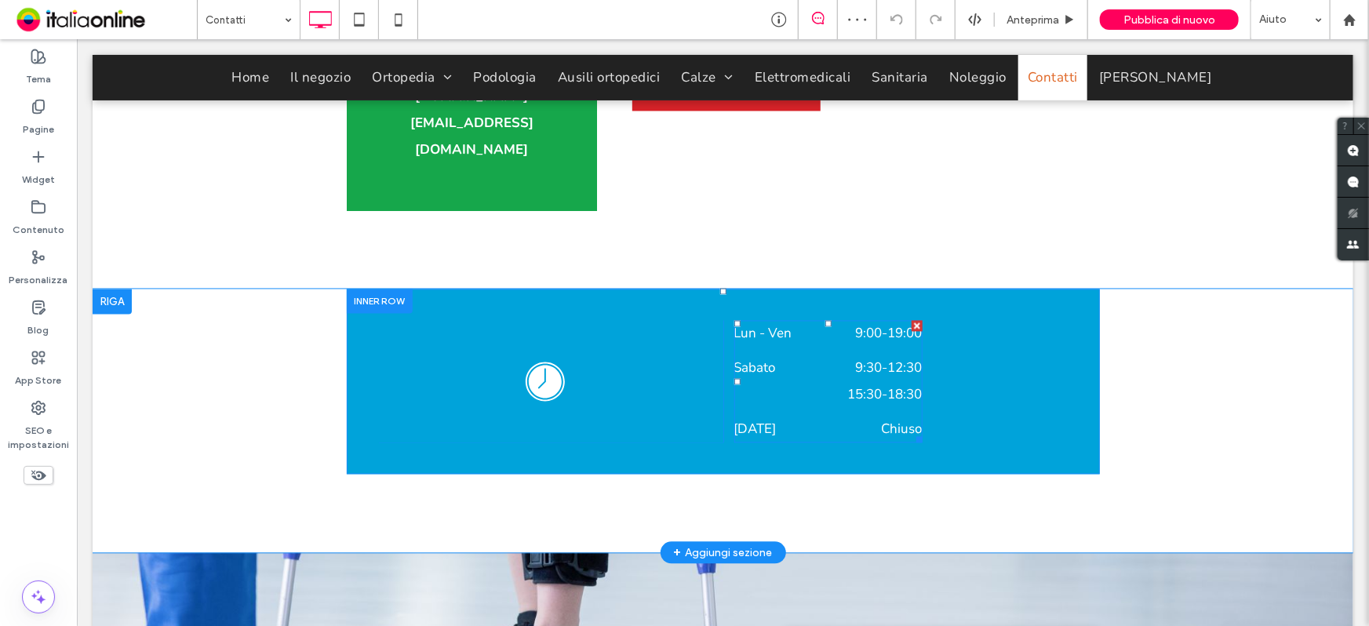
click at [896, 381] on span "15:30 - 18:30" at bounding box center [865, 394] width 111 height 27
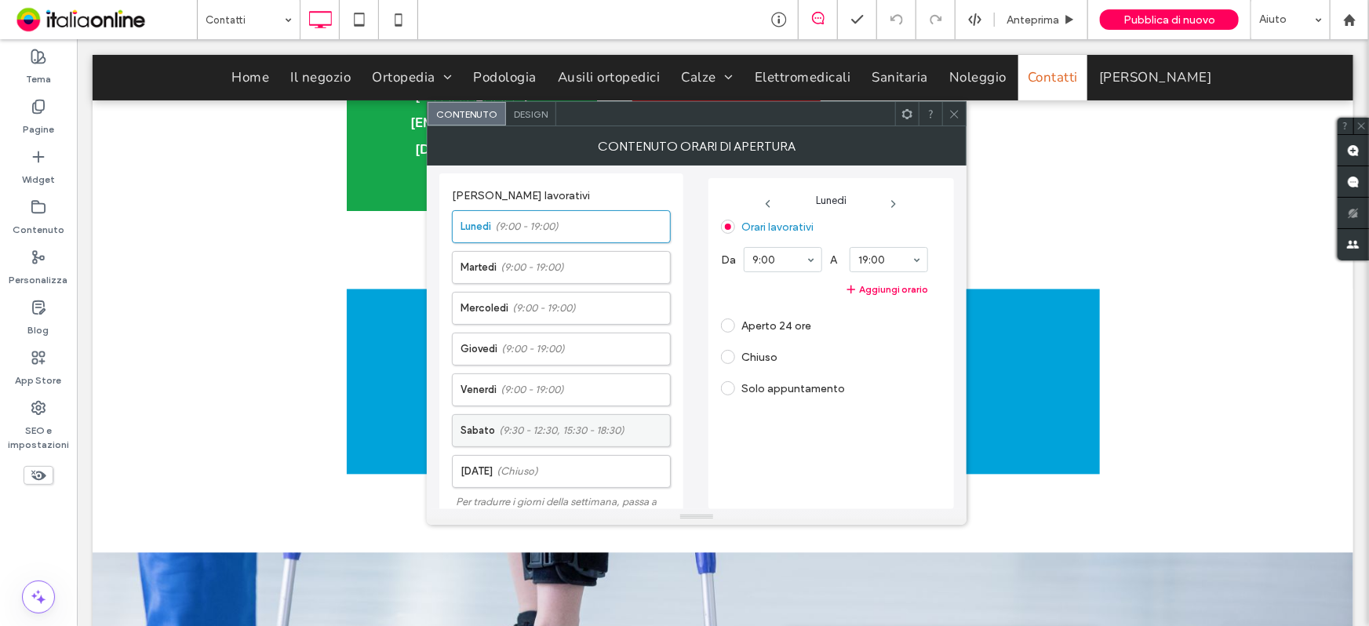
click at [553, 428] on span "(9:30 - 12:30, 15:30 - 18:30)" at bounding box center [562, 431] width 126 height 16
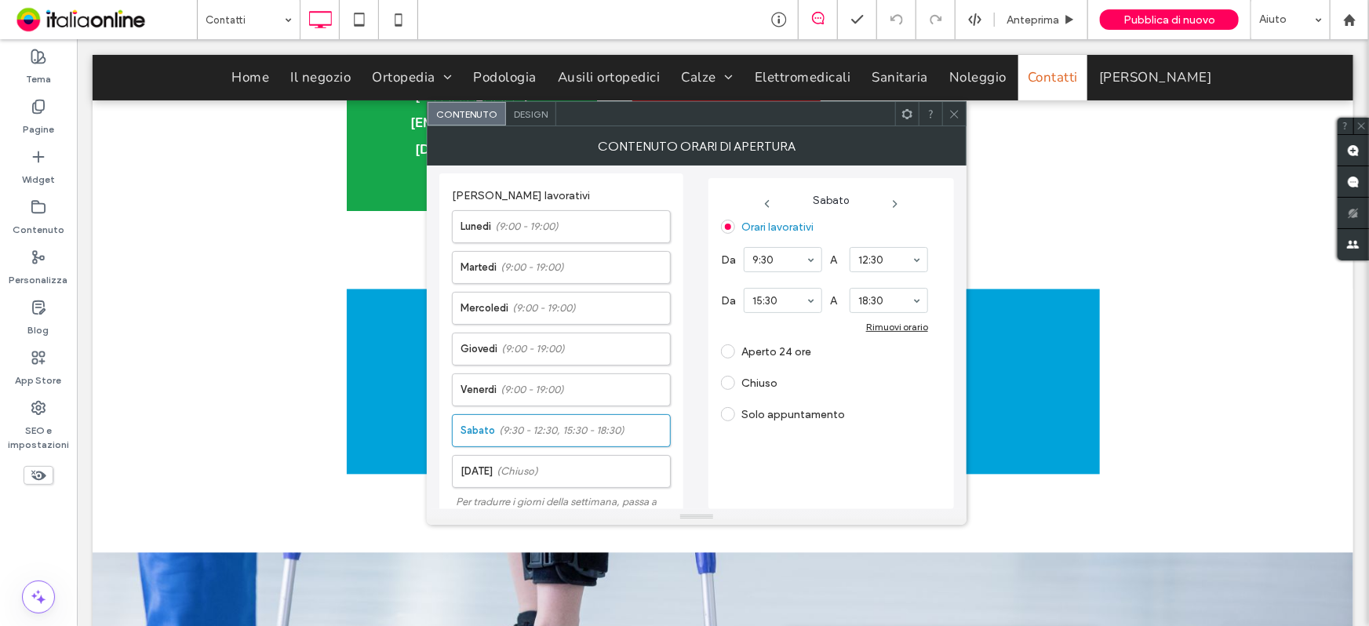
click at [755, 374] on span "Chiuso" at bounding box center [749, 381] width 56 height 15
click at [755, 378] on label "Chiuso" at bounding box center [759, 383] width 36 height 13
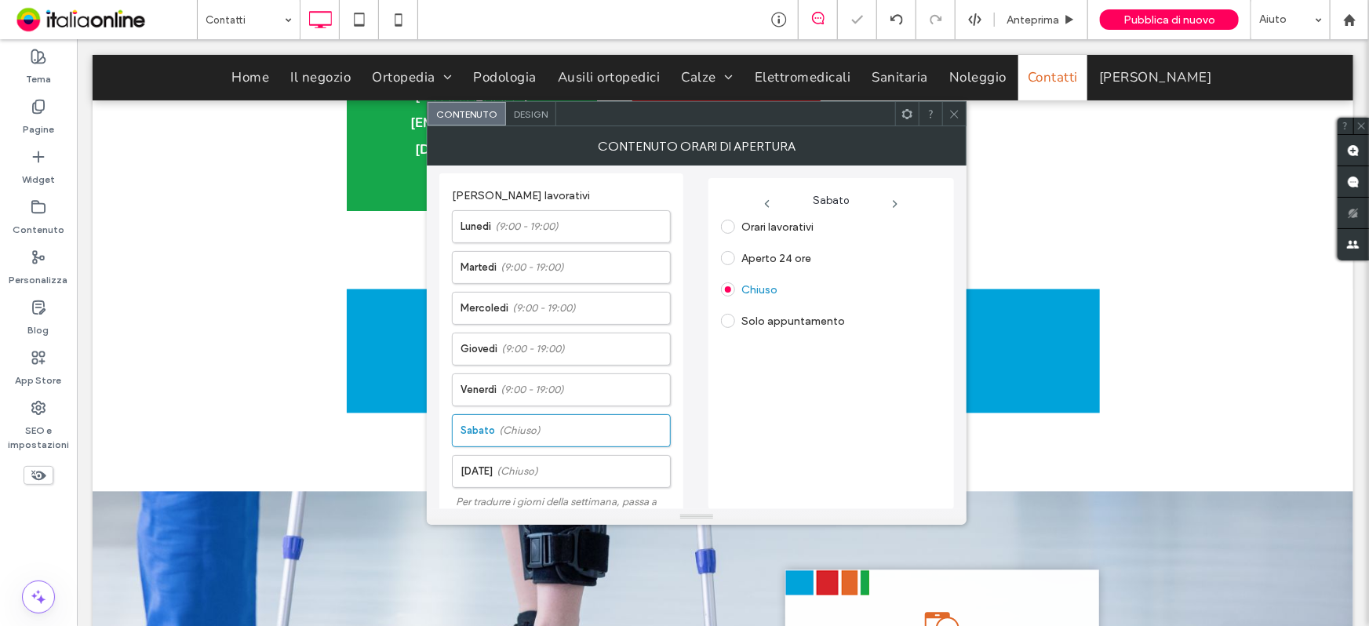
click at [949, 113] on icon at bounding box center [954, 114] width 12 height 12
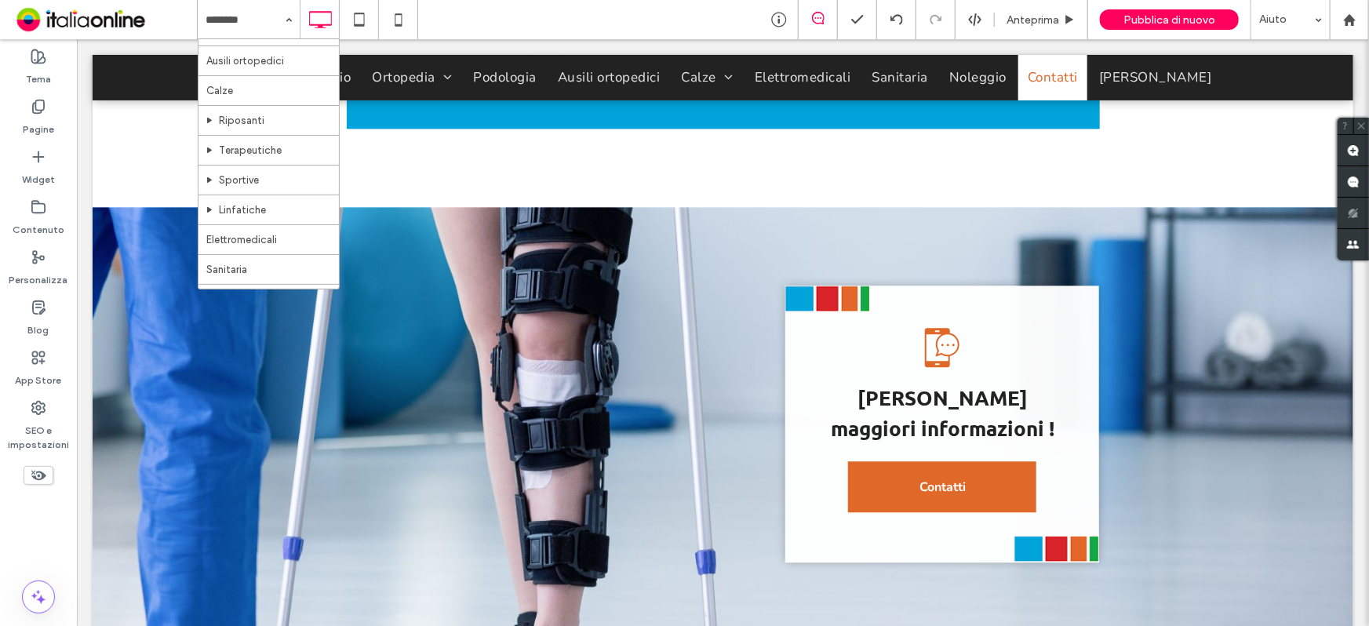
scroll to position [395, 0]
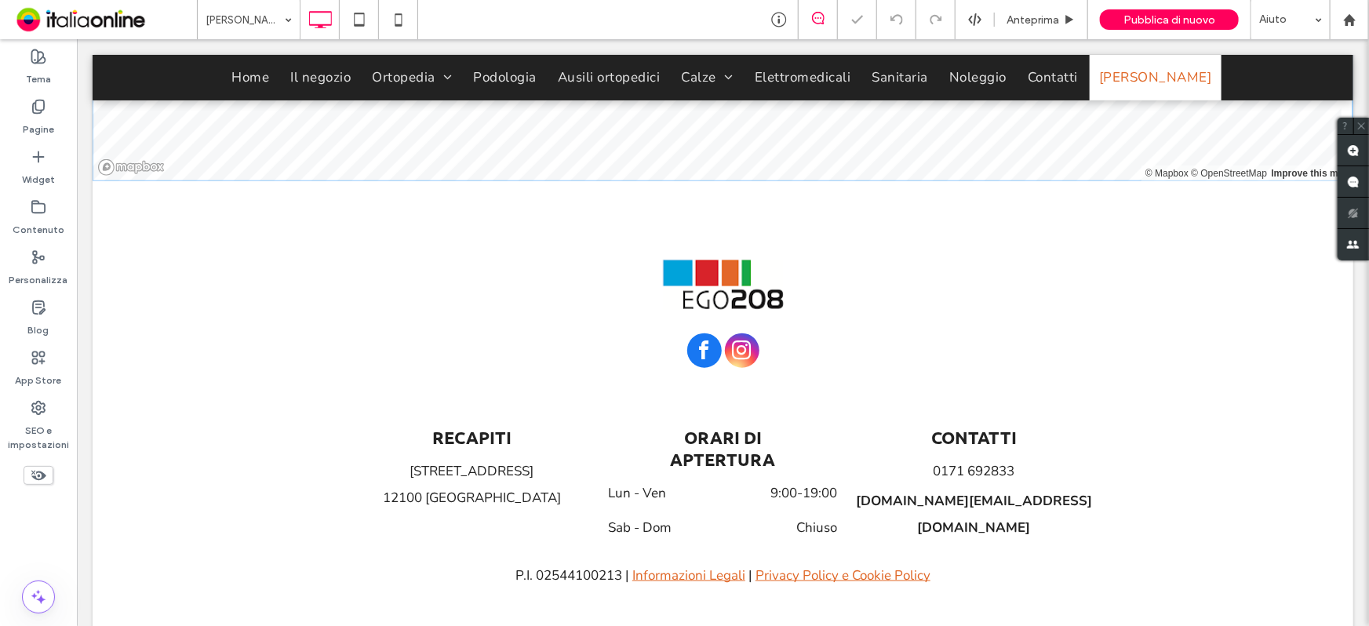
scroll to position [784, 0]
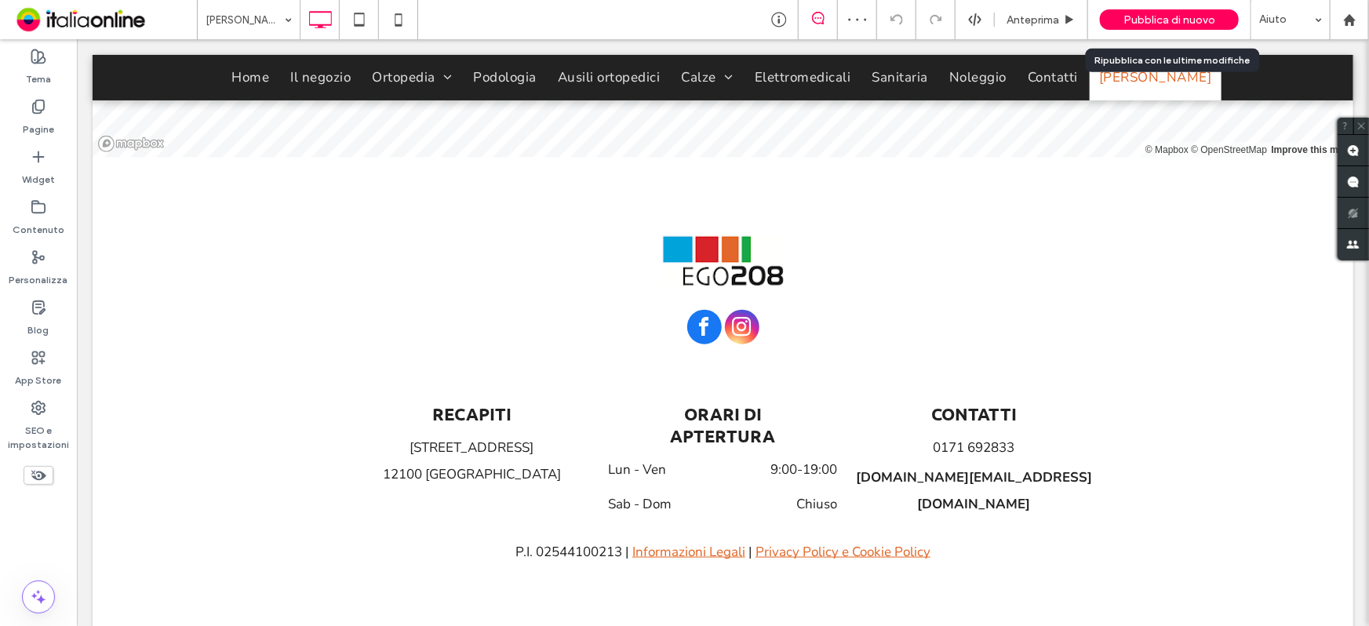
click at [1169, 22] on span "Pubblica di nuovo" at bounding box center [1169, 19] width 92 height 13
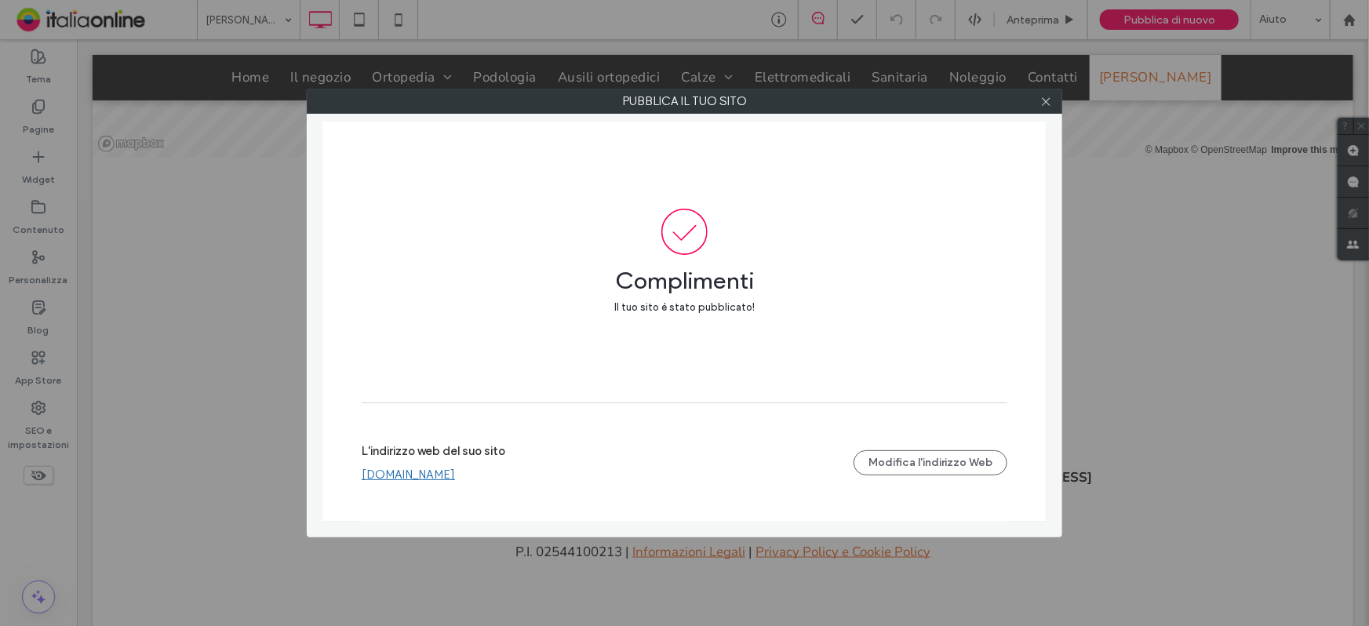
click at [455, 475] on link "[DOMAIN_NAME]" at bounding box center [408, 475] width 93 height 14
